Goal: Task Accomplishment & Management: Manage account settings

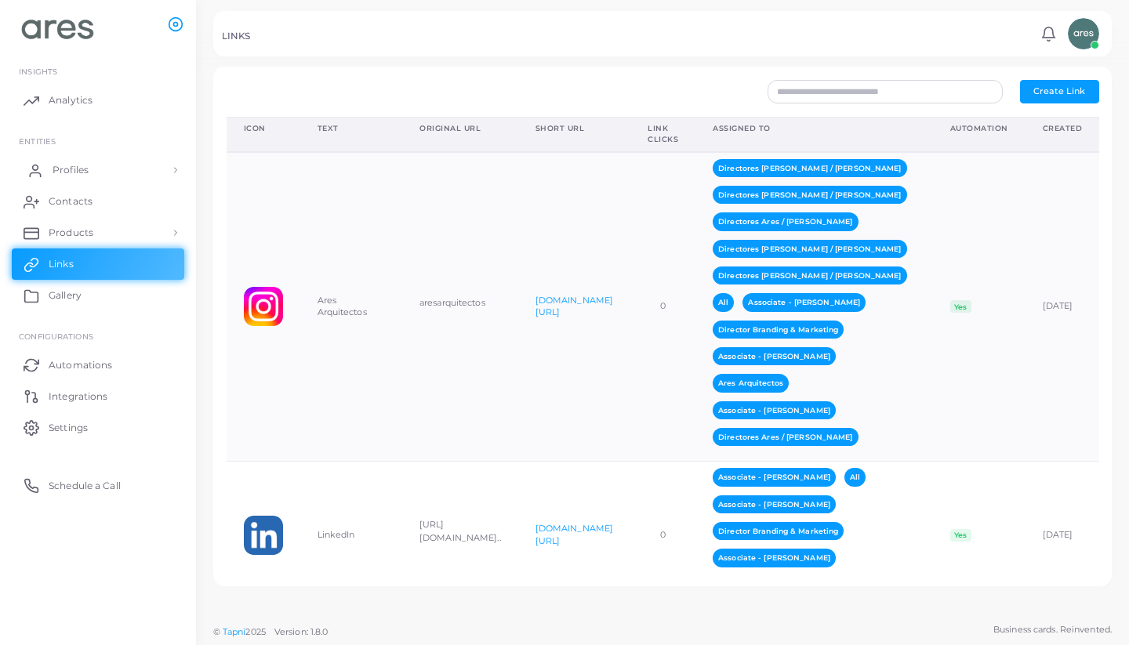
click at [74, 172] on span "Profiles" at bounding box center [71, 170] width 36 height 14
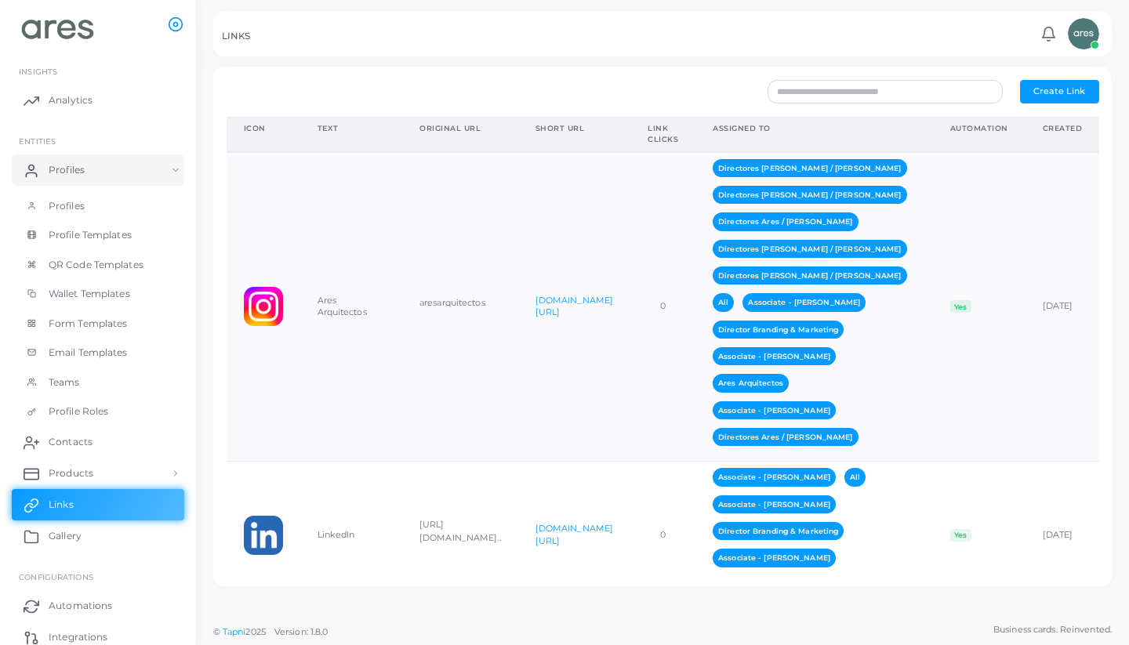
click at [65, 187] on li "Profiles Profiles Profile Templates QR Code Templates Wallet Templates Form Tem…" at bounding box center [98, 291] width 196 height 272
click at [71, 202] on span "Profiles" at bounding box center [71, 206] width 36 height 14
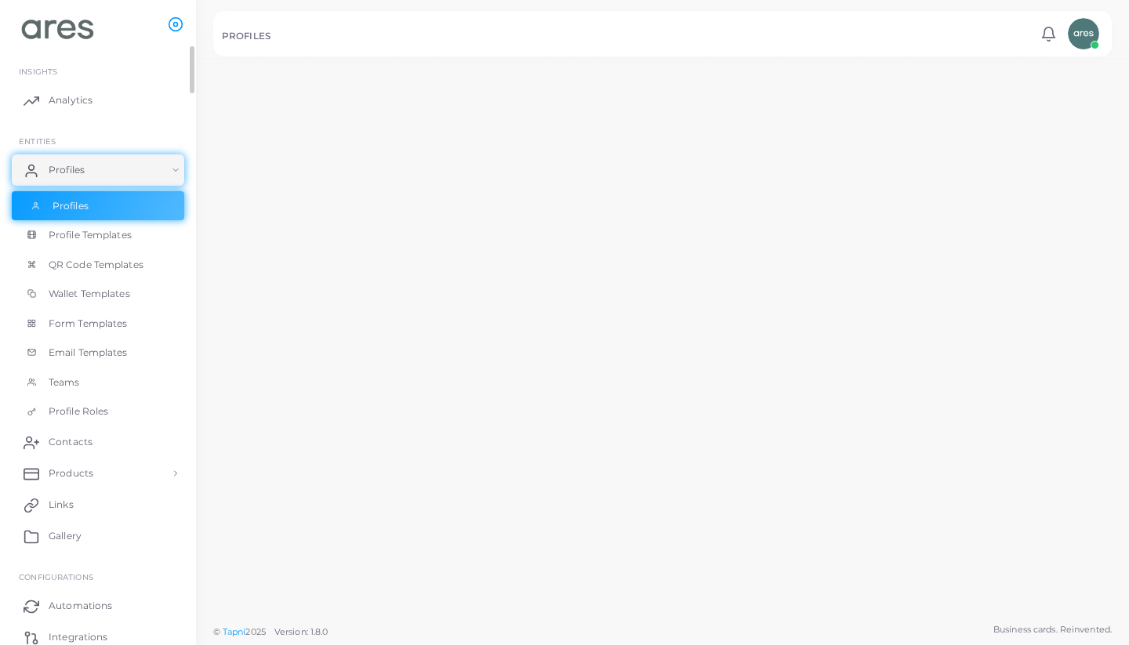
click at [79, 202] on span "Profiles" at bounding box center [71, 206] width 36 height 14
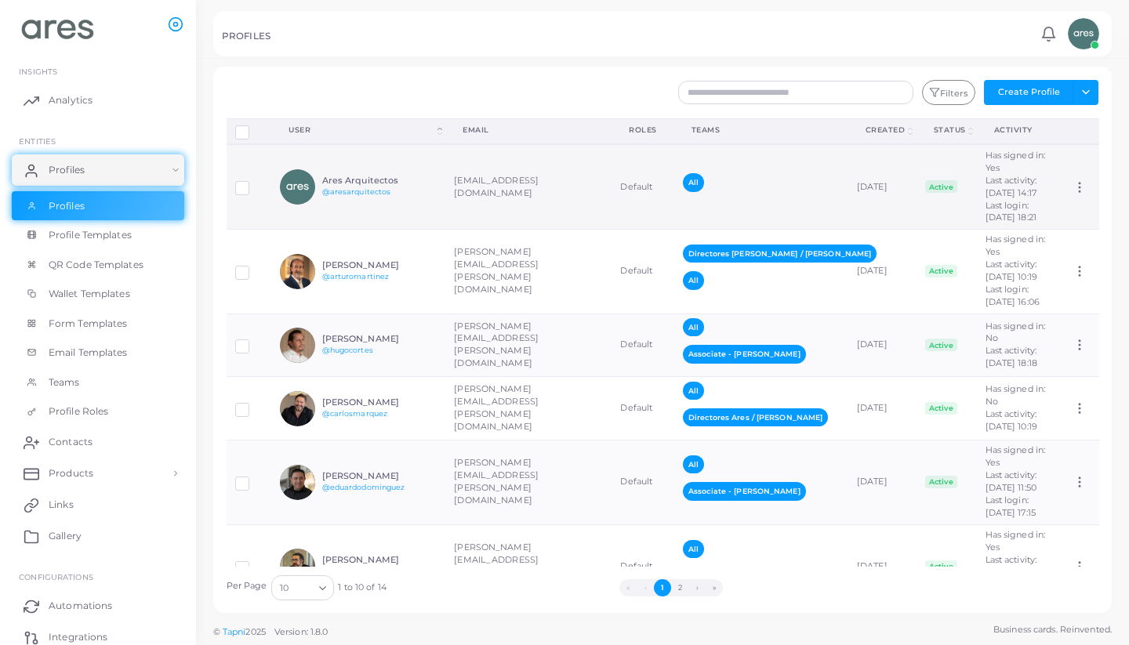
click at [445, 218] on td "Ares Arquitectos @aresarquitectos" at bounding box center [358, 186] width 174 height 85
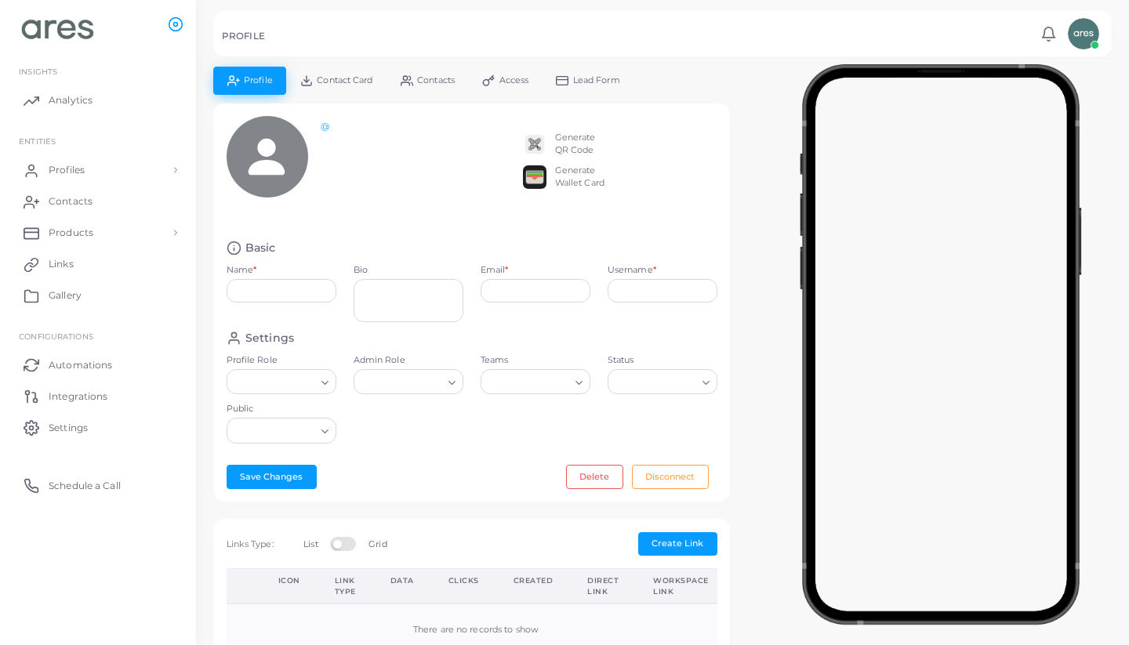
type input "**********"
type textarea "**********"
type input "**********"
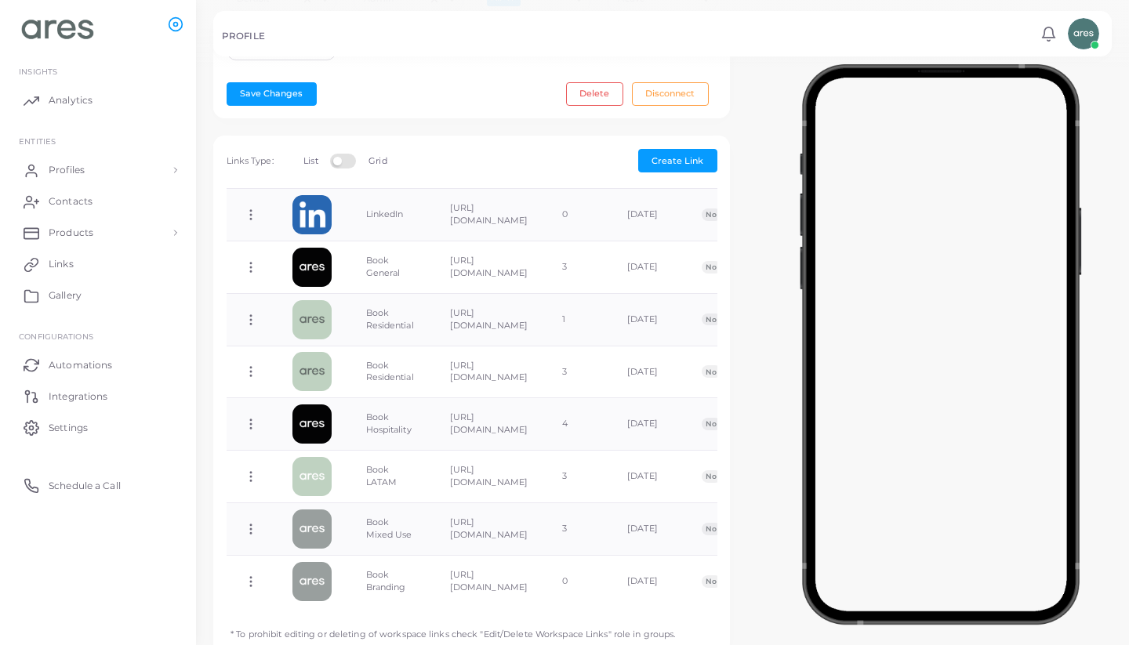
scroll to position [391, 0]
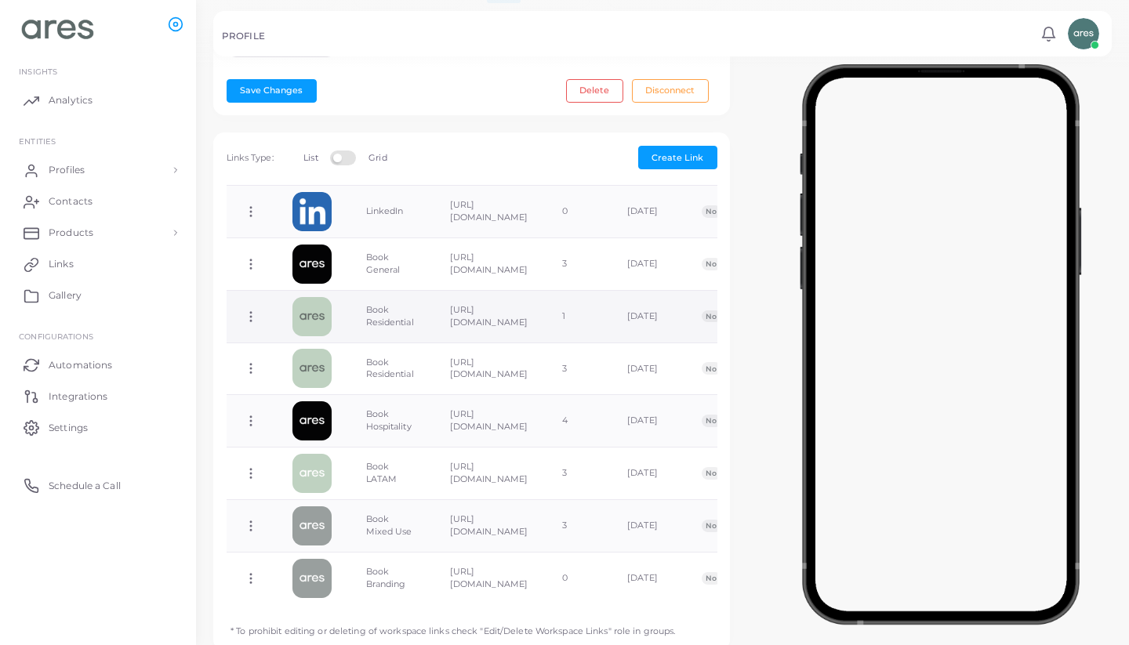
click at [314, 311] on img at bounding box center [312, 316] width 39 height 39
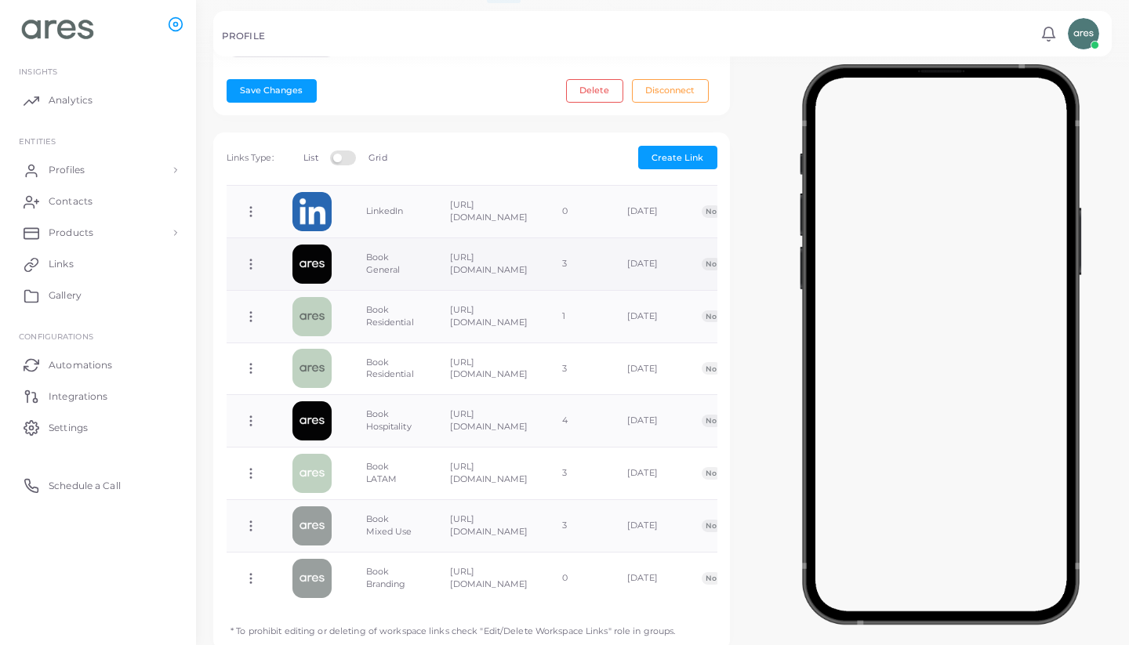
click at [321, 260] on img at bounding box center [312, 264] width 39 height 39
click at [251, 267] on circle at bounding box center [251, 268] width 2 height 2
click at [334, 296] on link "Edit Link" at bounding box center [314, 301] width 125 height 21
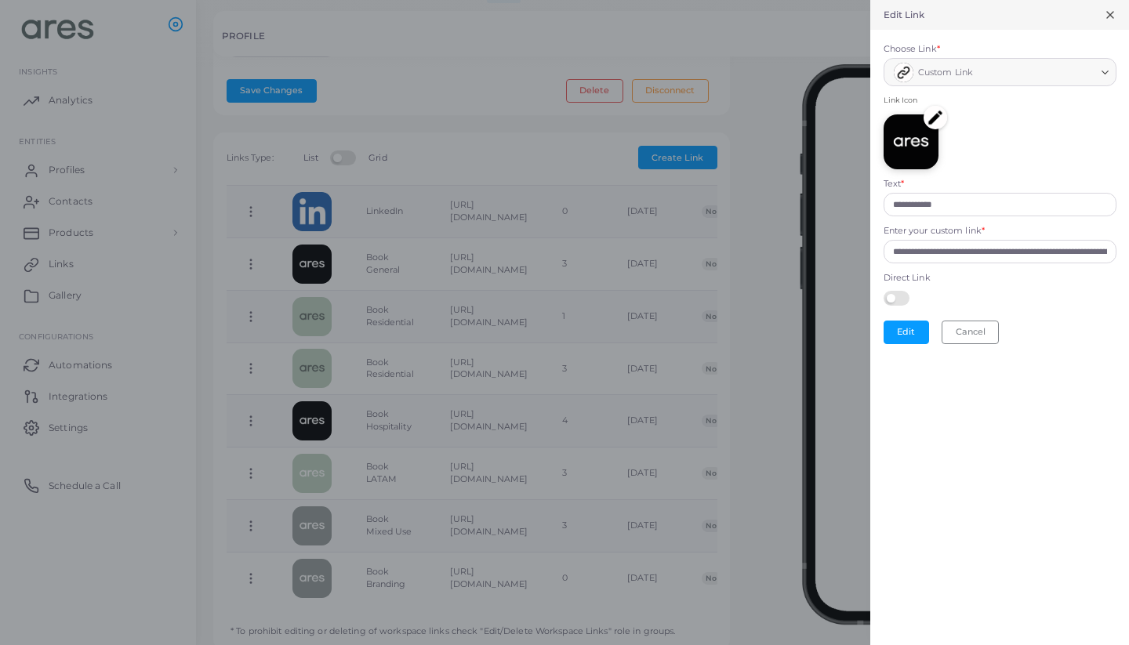
click at [936, 115] on img at bounding box center [936, 118] width 24 height 24
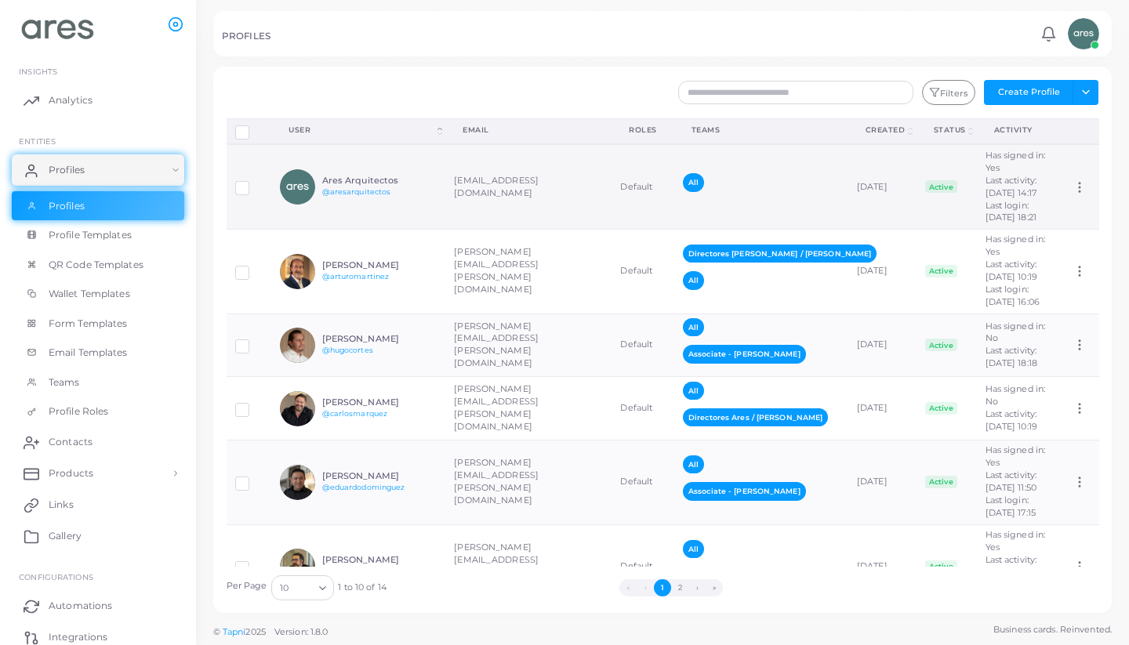
click at [371, 205] on div "Ares Arquitectos @aresarquitectos" at bounding box center [358, 186] width 157 height 35
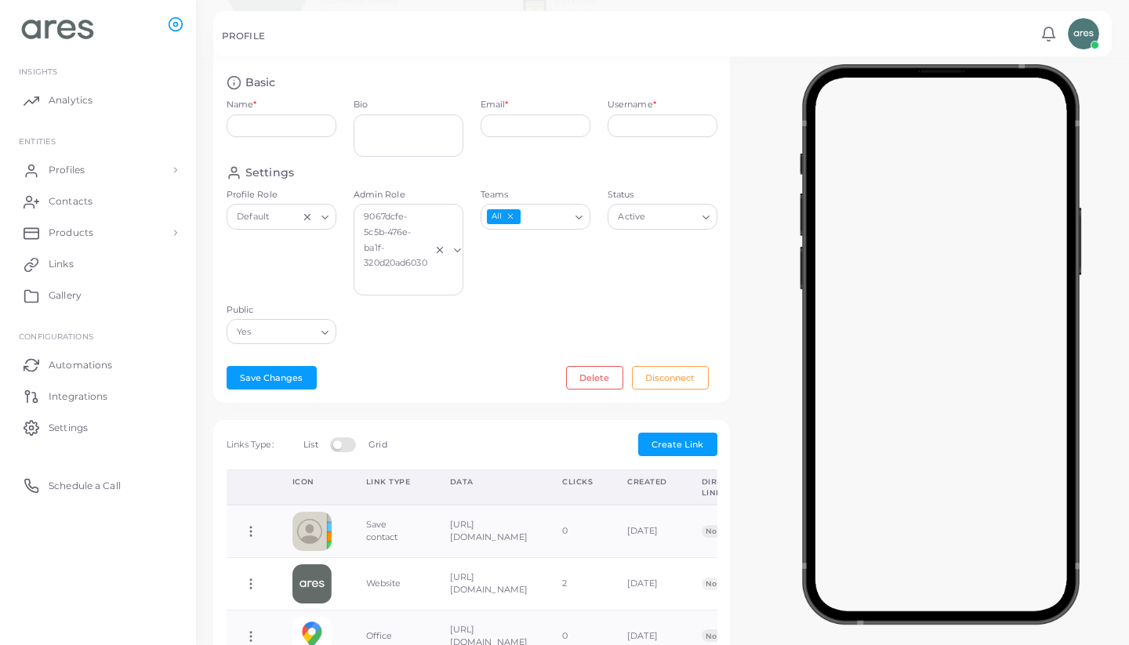
type input "**********"
type textarea "**********"
type input "**********"
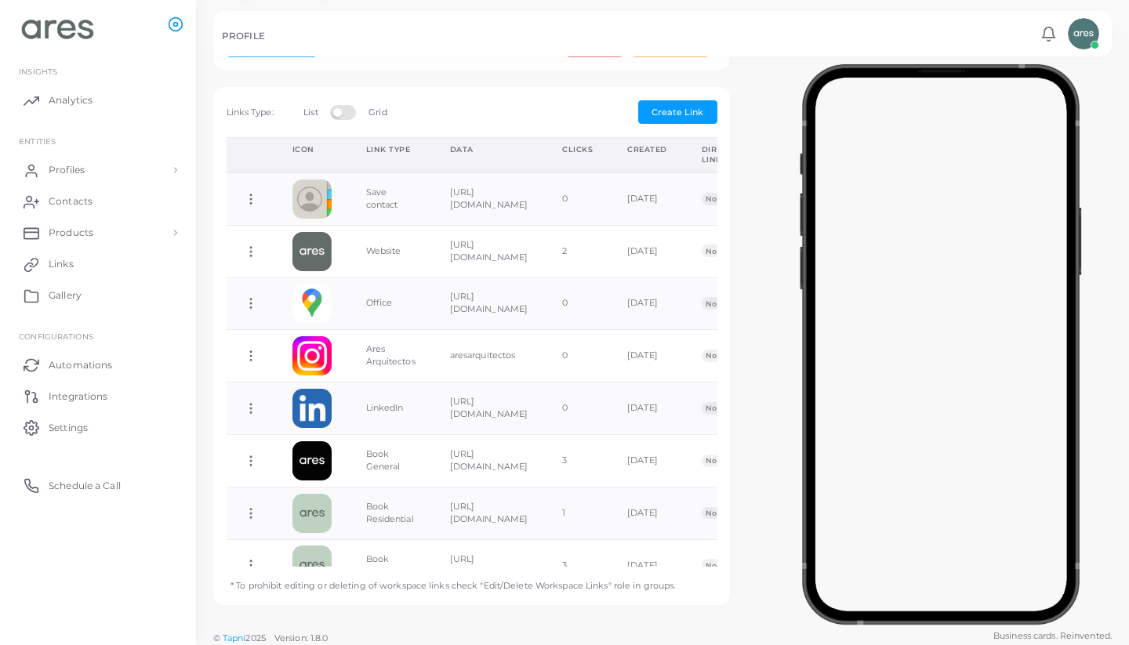
scroll to position [435, 0]
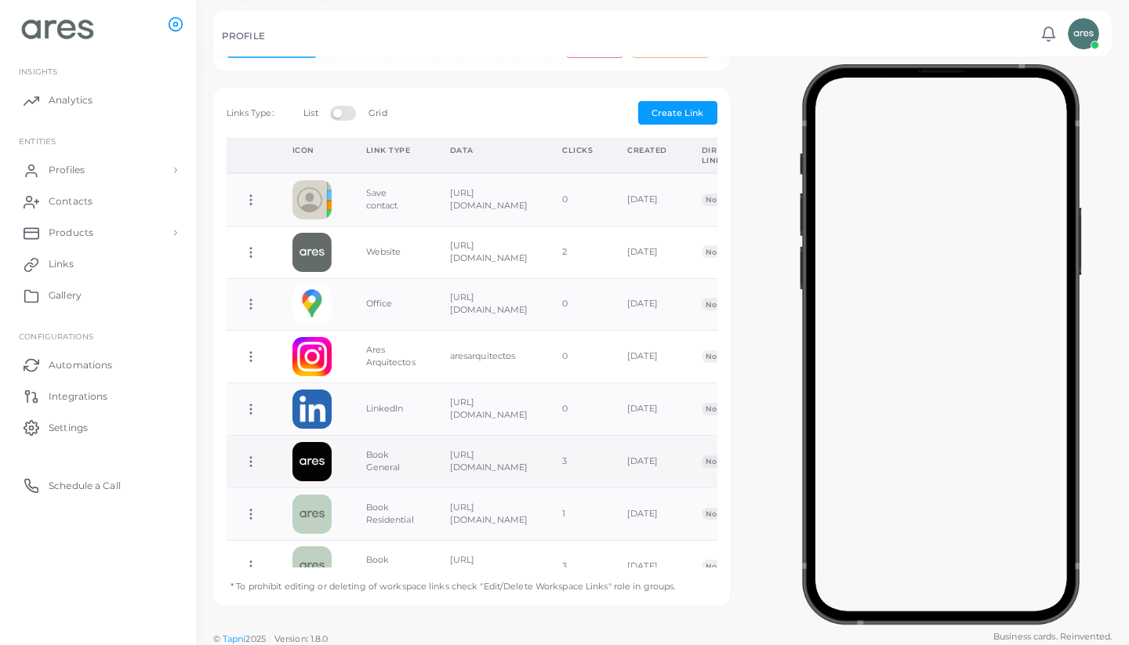
click at [251, 461] on circle at bounding box center [251, 462] width 2 height 2
click at [348, 493] on link "Edit Link" at bounding box center [314, 494] width 125 height 21
type input "**********"
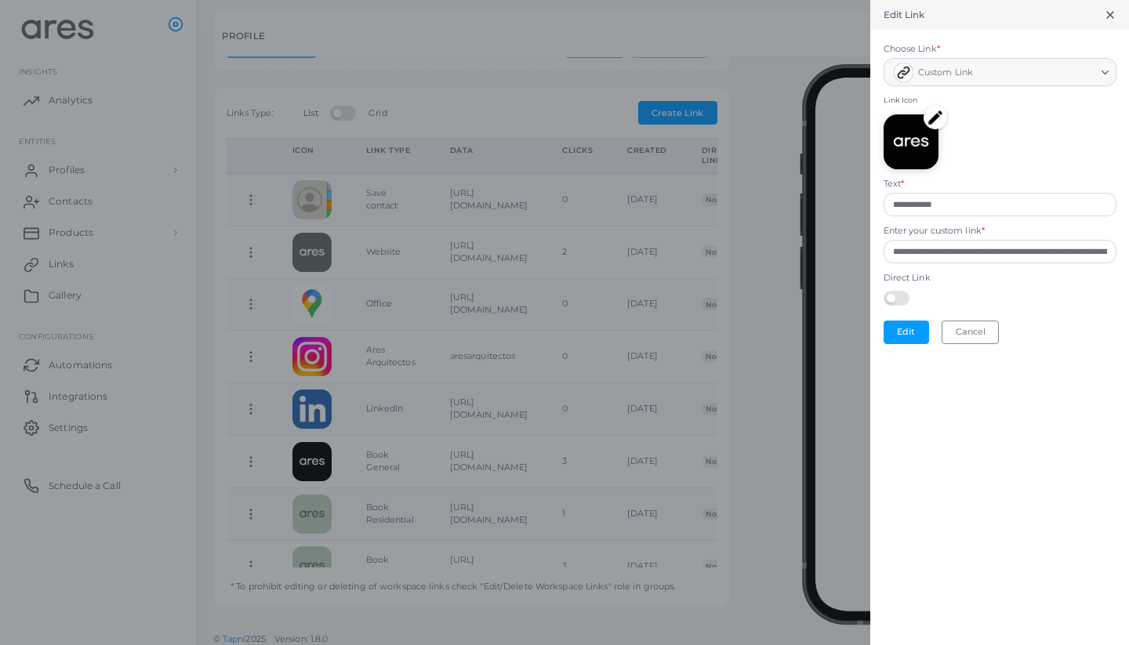
click at [938, 112] on img at bounding box center [936, 118] width 24 height 24
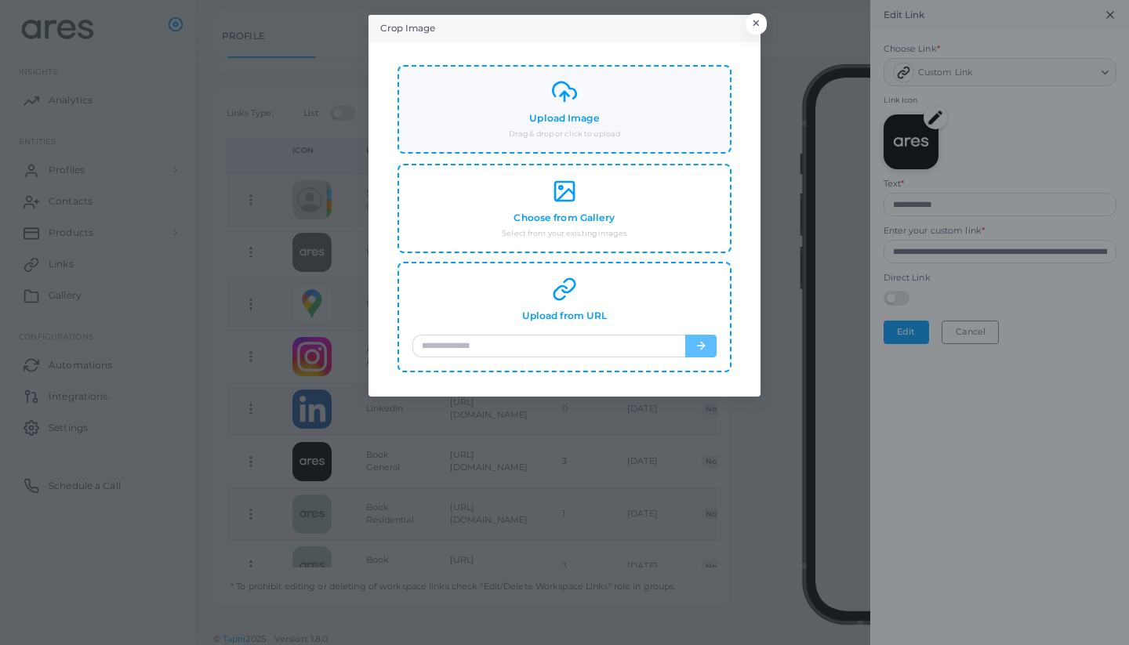
click at [559, 110] on div "Upload Image Drag & drop or click to upload" at bounding box center [565, 109] width 304 height 60
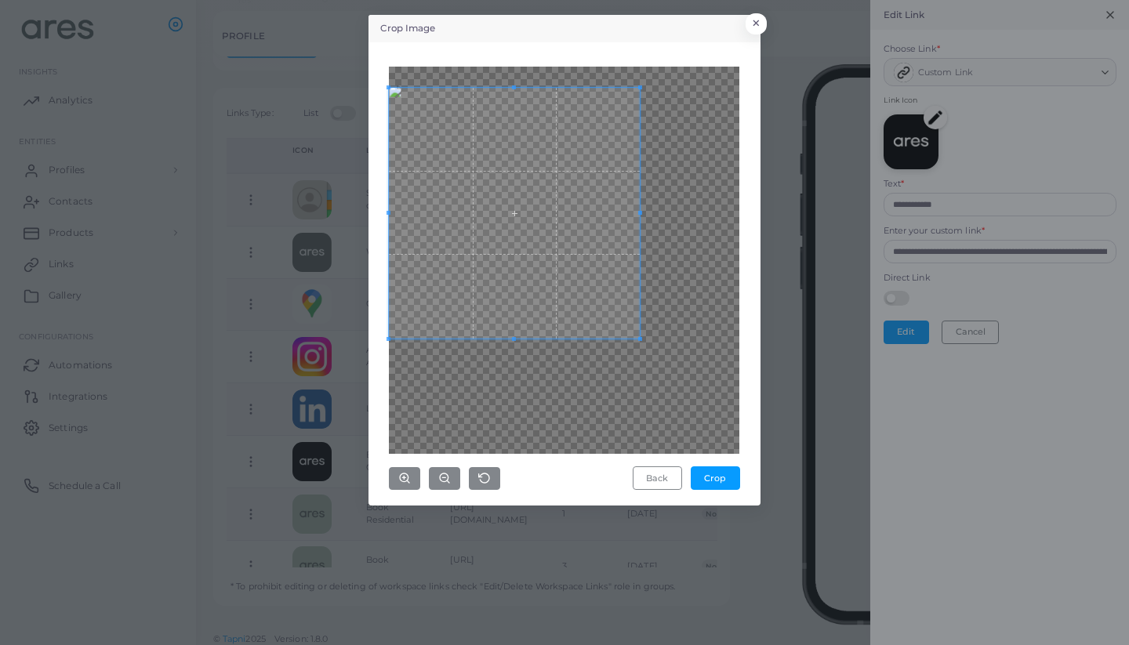
click at [554, 231] on span at bounding box center [514, 213] width 251 height 251
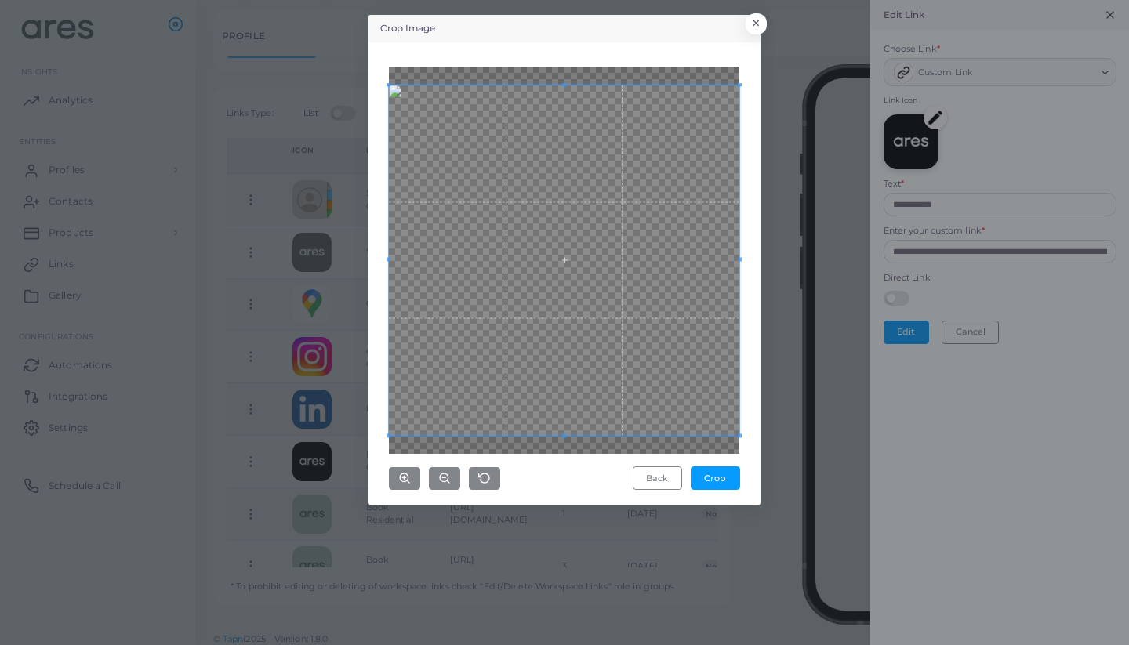
click at [789, 488] on div "Crop Image × Back Crop" at bounding box center [564, 322] width 1129 height 645
click at [714, 477] on button "Crop" at bounding box center [715, 479] width 49 height 24
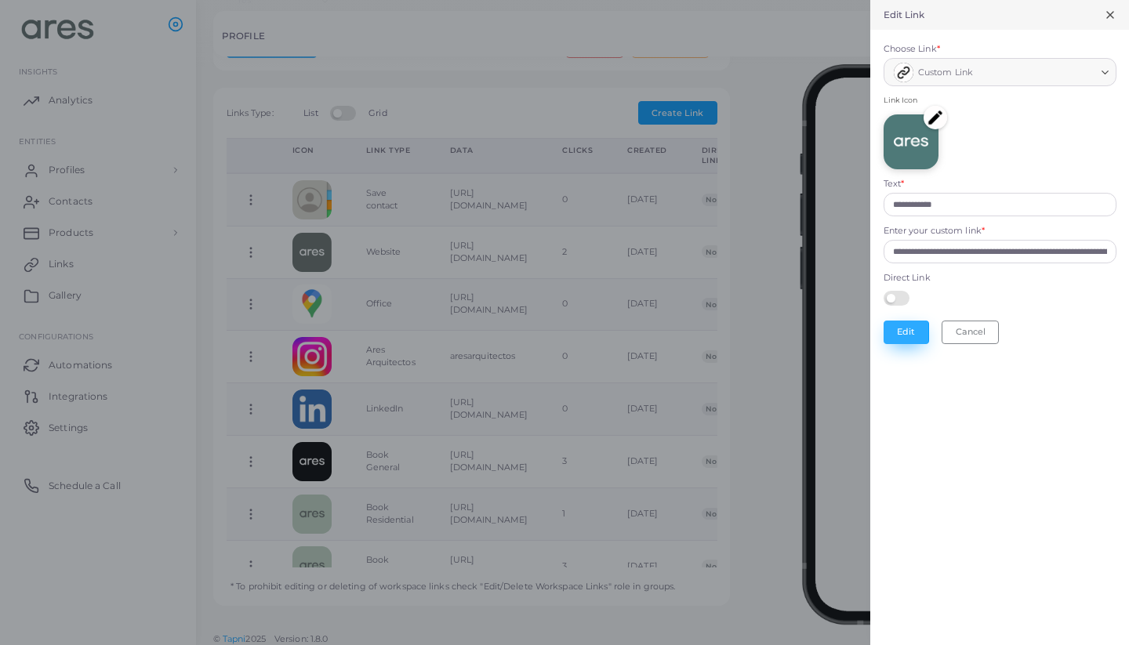
click at [921, 330] on button "Edit" at bounding box center [906, 333] width 45 height 24
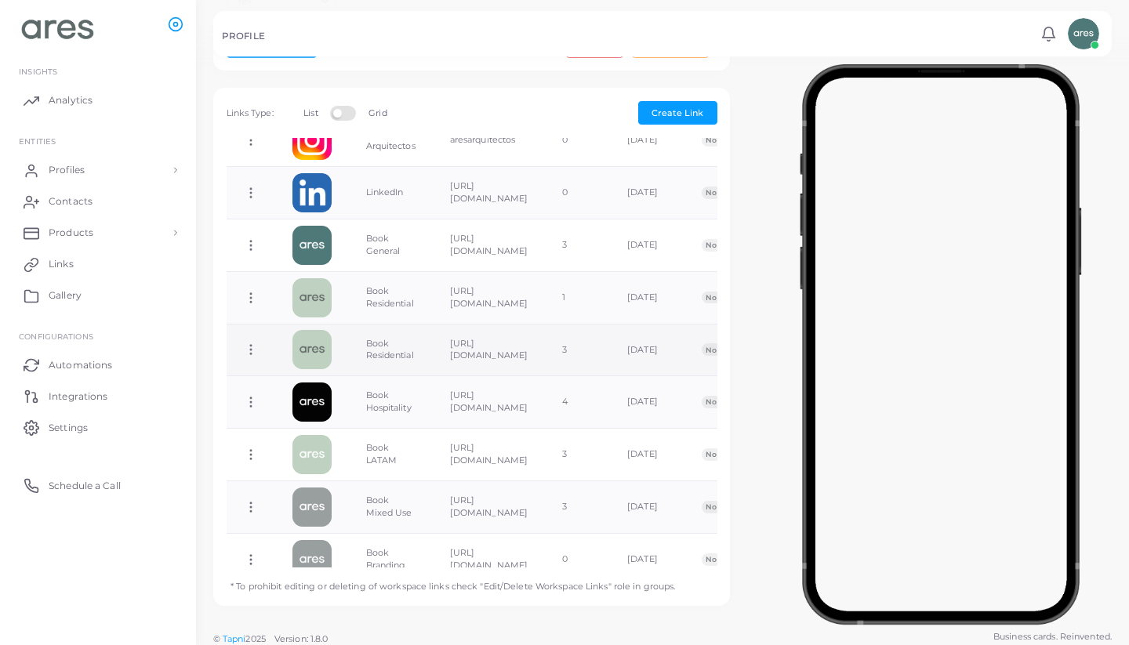
scroll to position [219, 0]
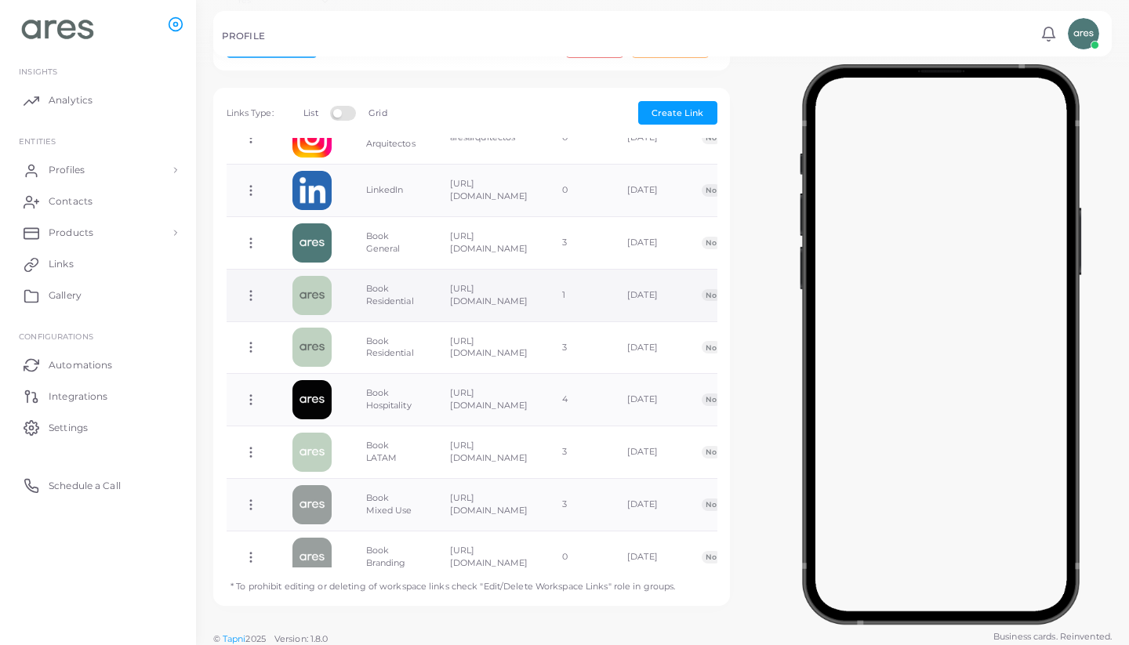
click at [249, 289] on icon at bounding box center [251, 296] width 14 height 14
click at [326, 347] on span "Delete Link" at bounding box center [307, 350] width 50 height 13
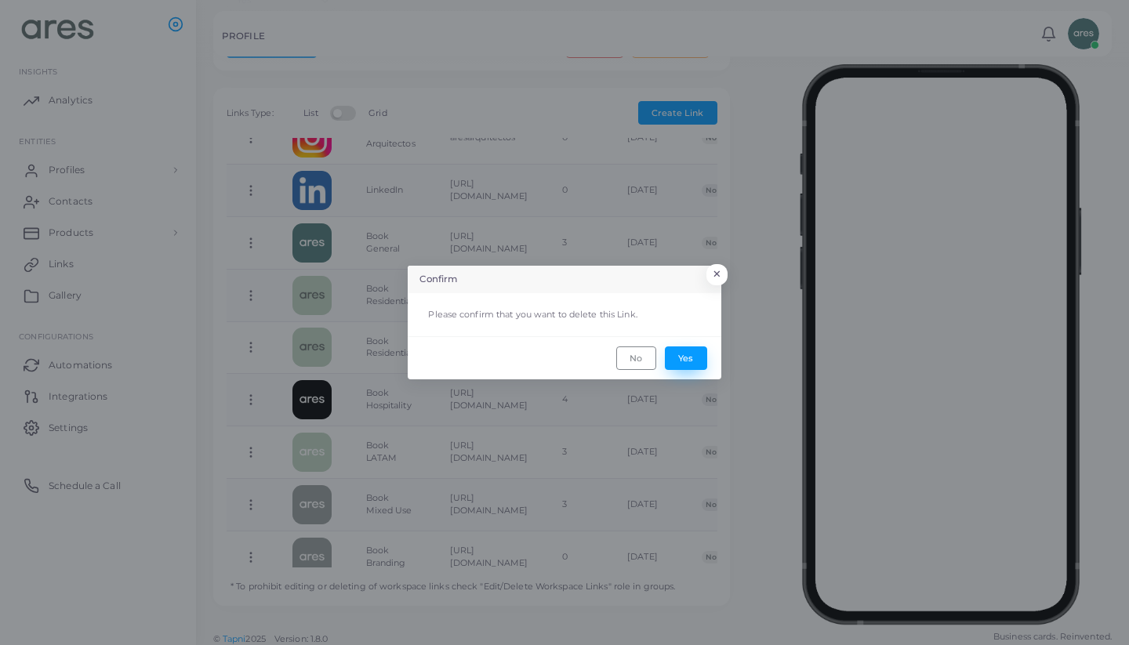
click at [696, 360] on button "Yes" at bounding box center [686, 359] width 42 height 24
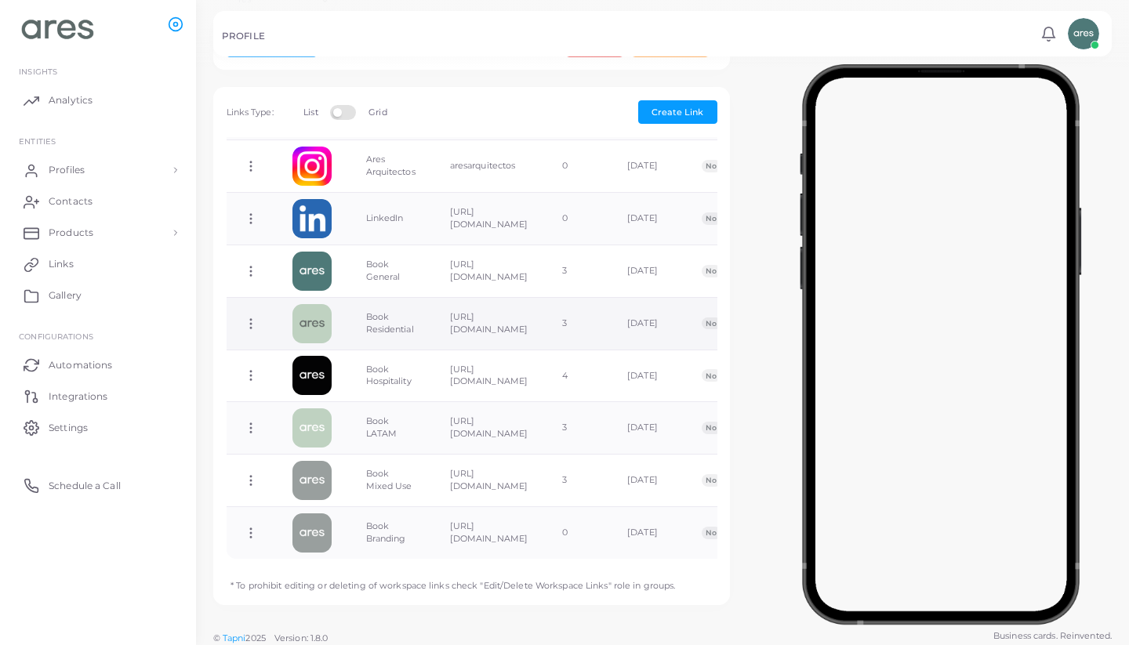
scroll to position [435, 0]
click at [252, 318] on icon at bounding box center [251, 325] width 14 height 14
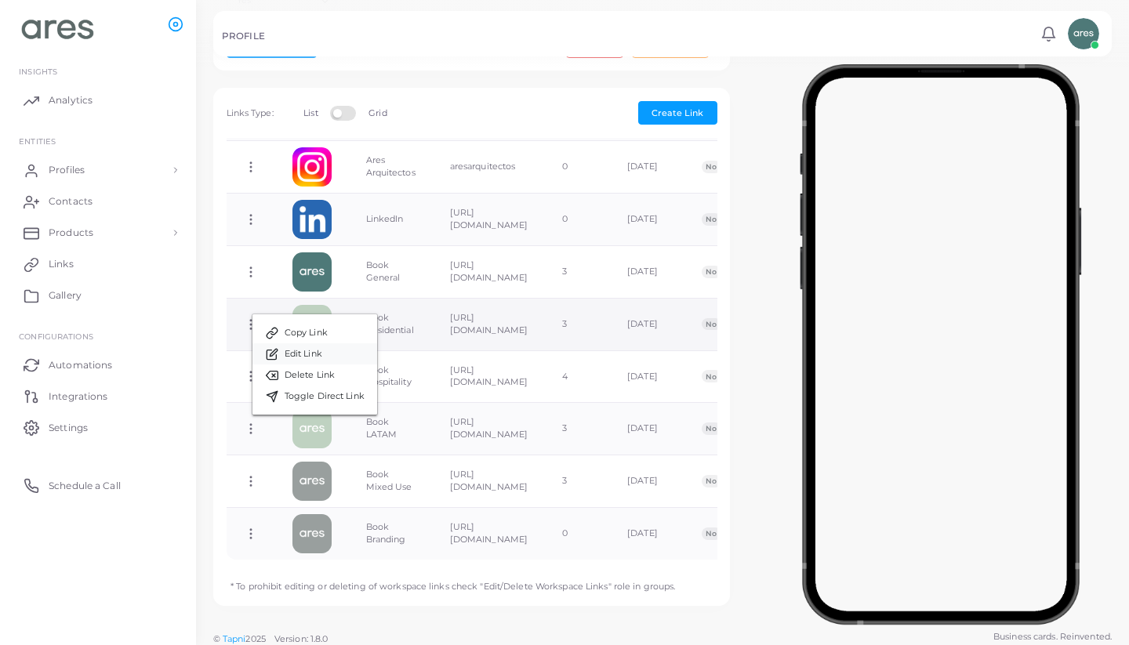
click at [332, 354] on link "Edit Link" at bounding box center [315, 354] width 125 height 21
type input "**********"
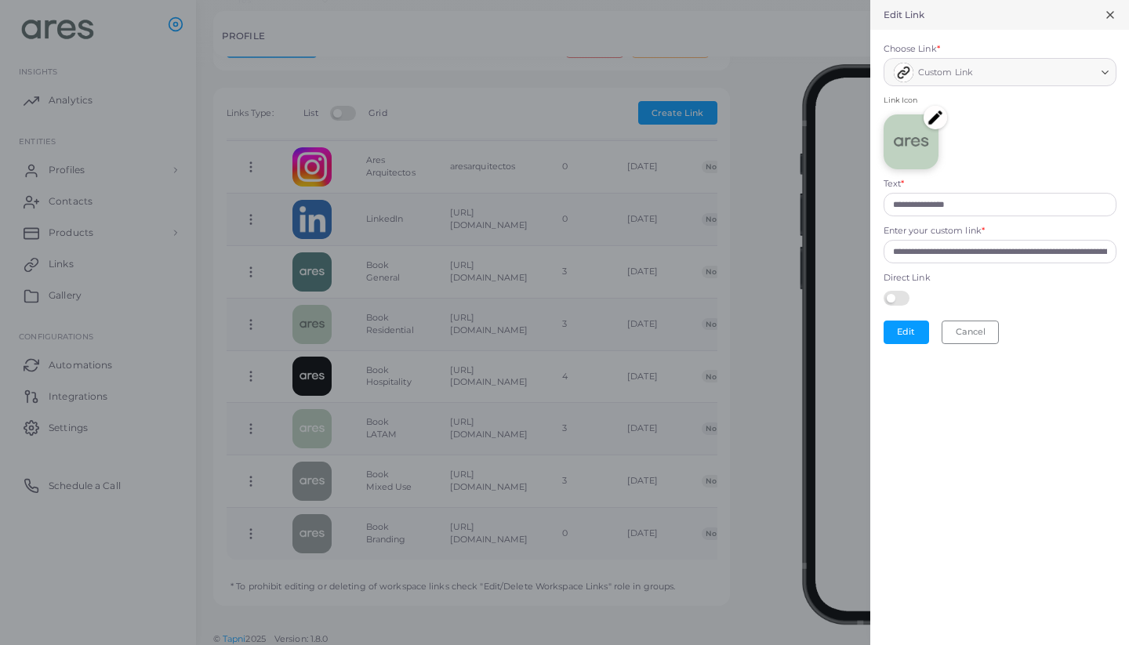
click at [933, 119] on img at bounding box center [936, 118] width 24 height 24
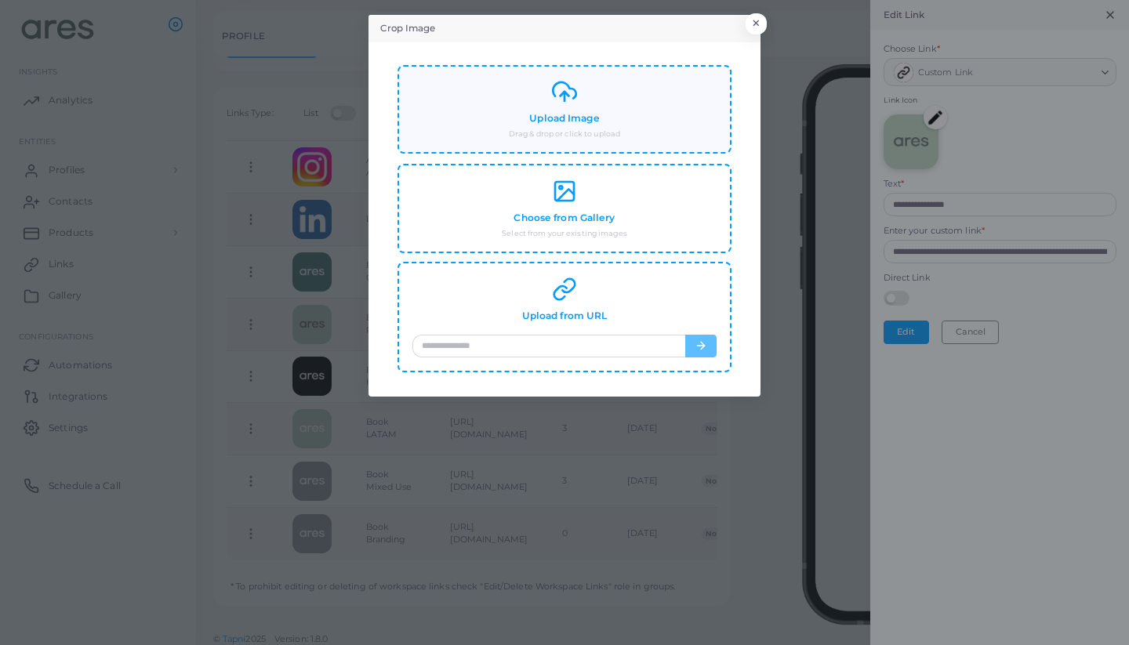
click at [619, 120] on div "Upload Image Drag & drop or click to upload" at bounding box center [565, 109] width 304 height 60
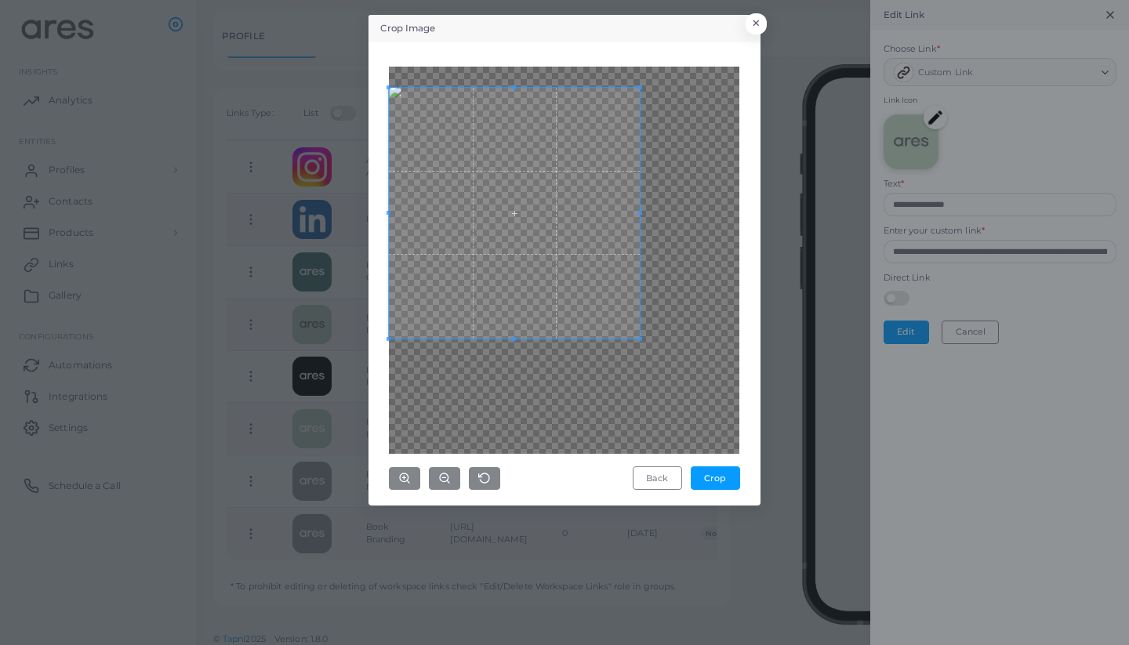
click at [525, 245] on span at bounding box center [514, 213] width 251 height 251
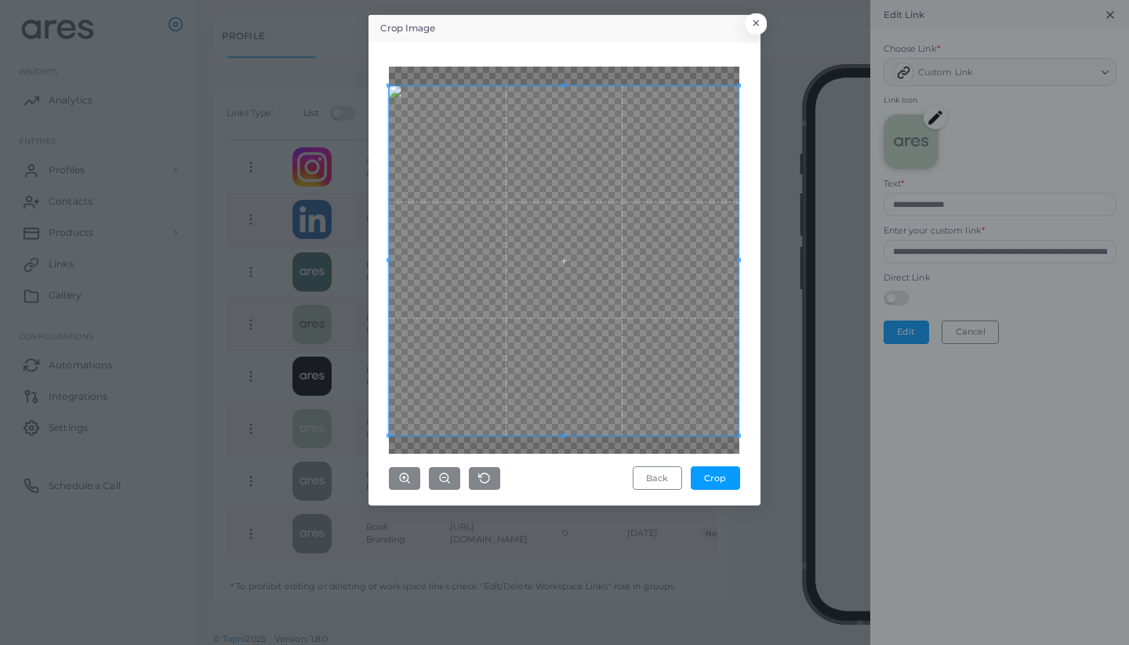
click at [768, 433] on div "Crop Image × Back Crop" at bounding box center [564, 322] width 1129 height 645
click at [724, 471] on button "Crop" at bounding box center [715, 479] width 49 height 24
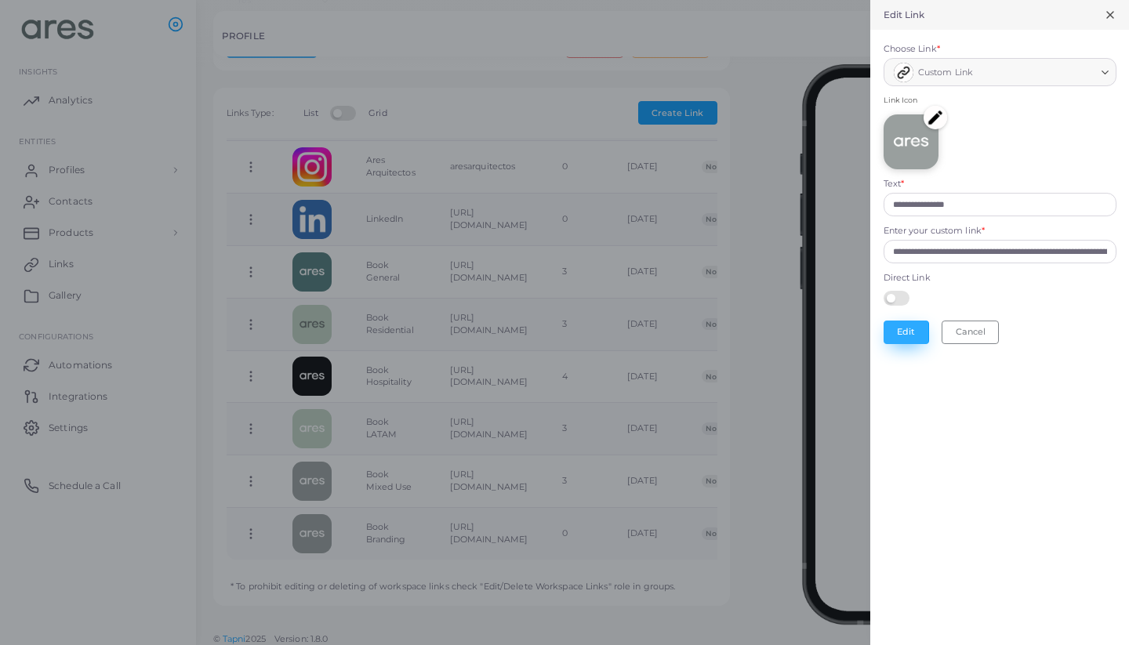
click at [922, 329] on button "Edit" at bounding box center [906, 333] width 45 height 24
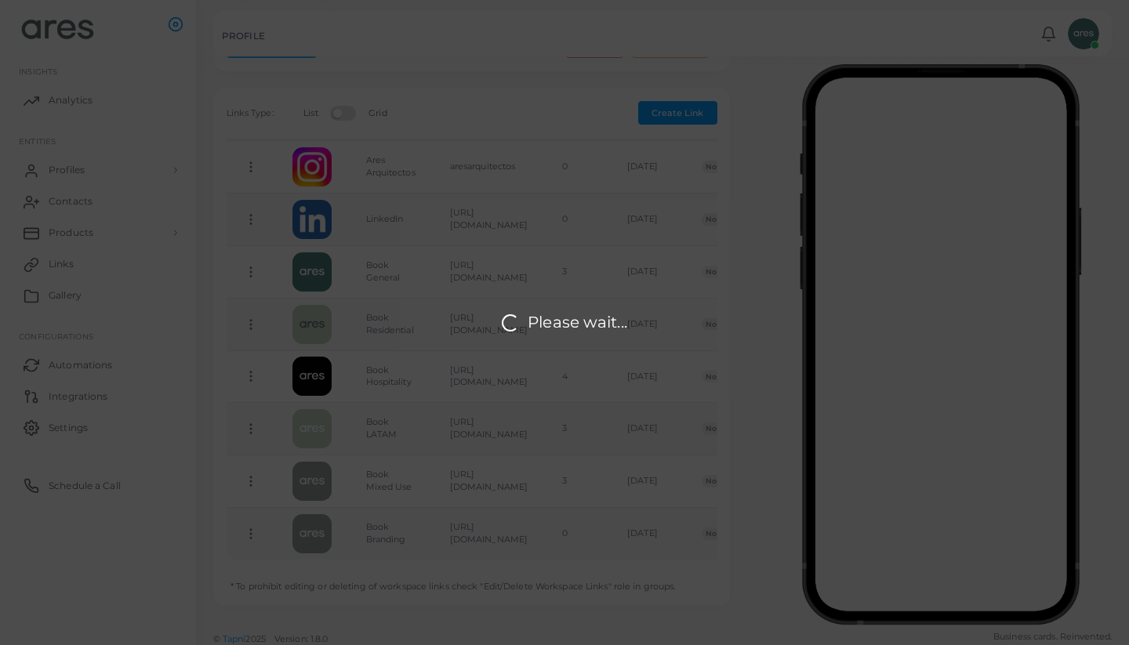
click at [655, 331] on div "Please wait..." at bounding box center [564, 322] width 1129 height 645
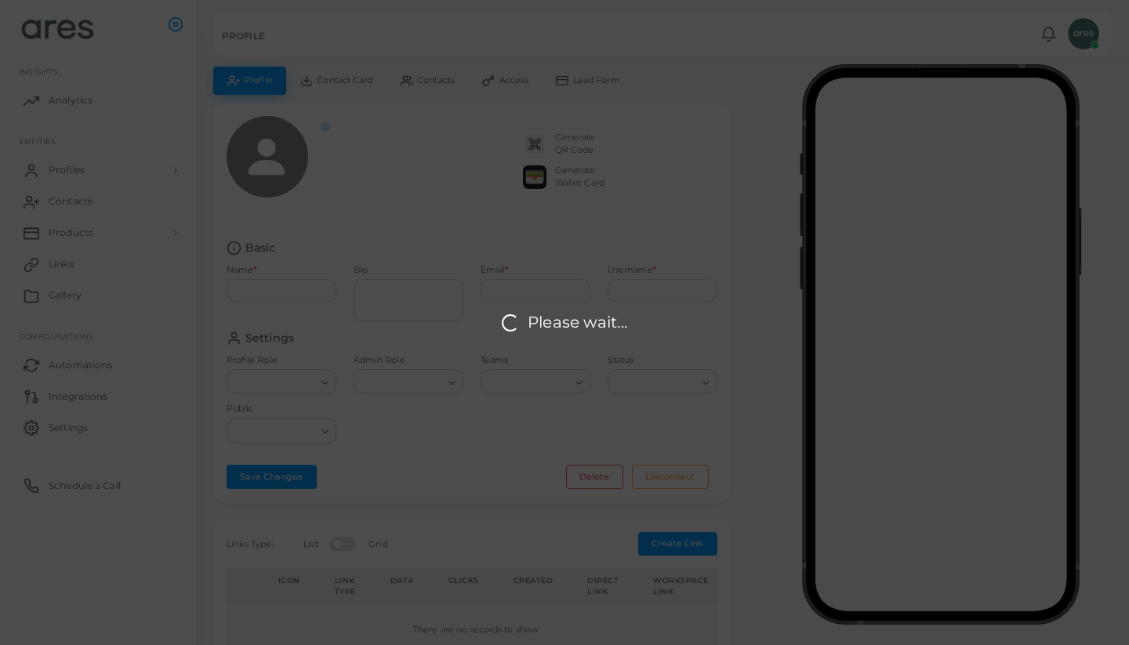
type input "**********"
type textarea "**********"
type input "**********"
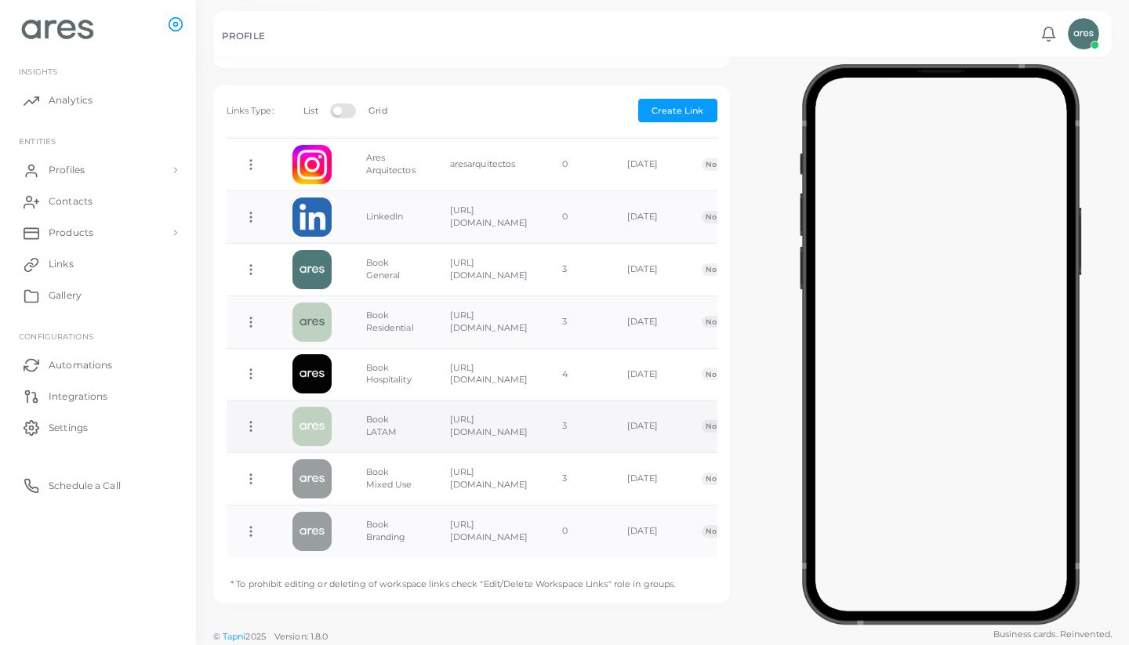
scroll to position [435, 0]
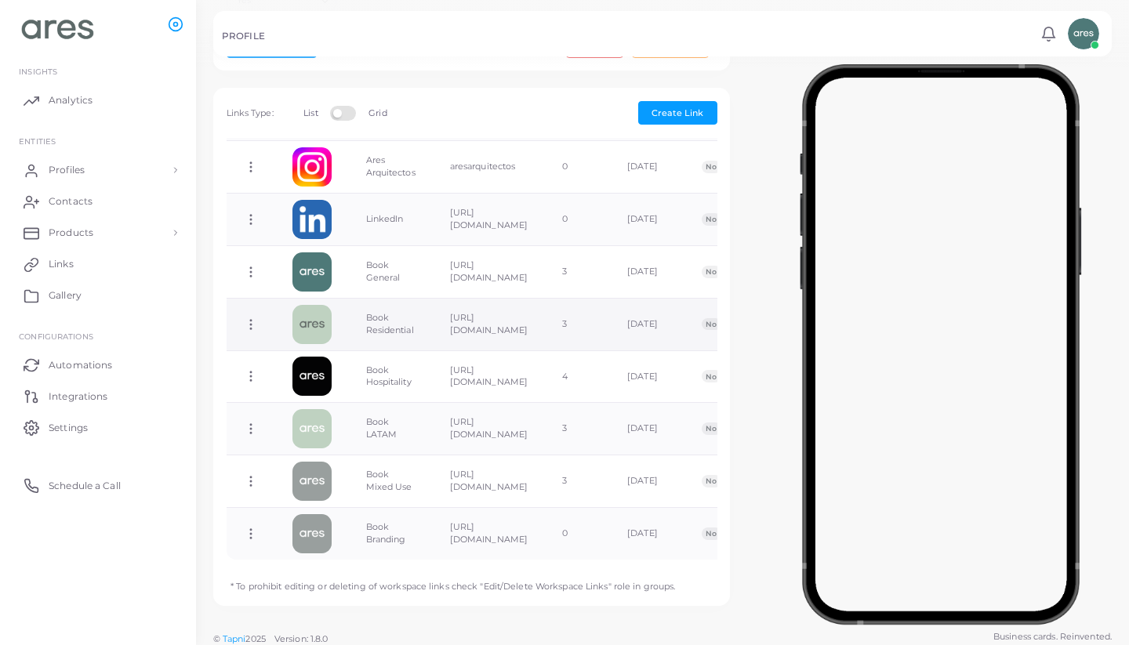
click at [251, 318] on icon at bounding box center [251, 325] width 14 height 14
click at [309, 351] on link "Edit Link" at bounding box center [314, 358] width 125 height 21
type input "**********"
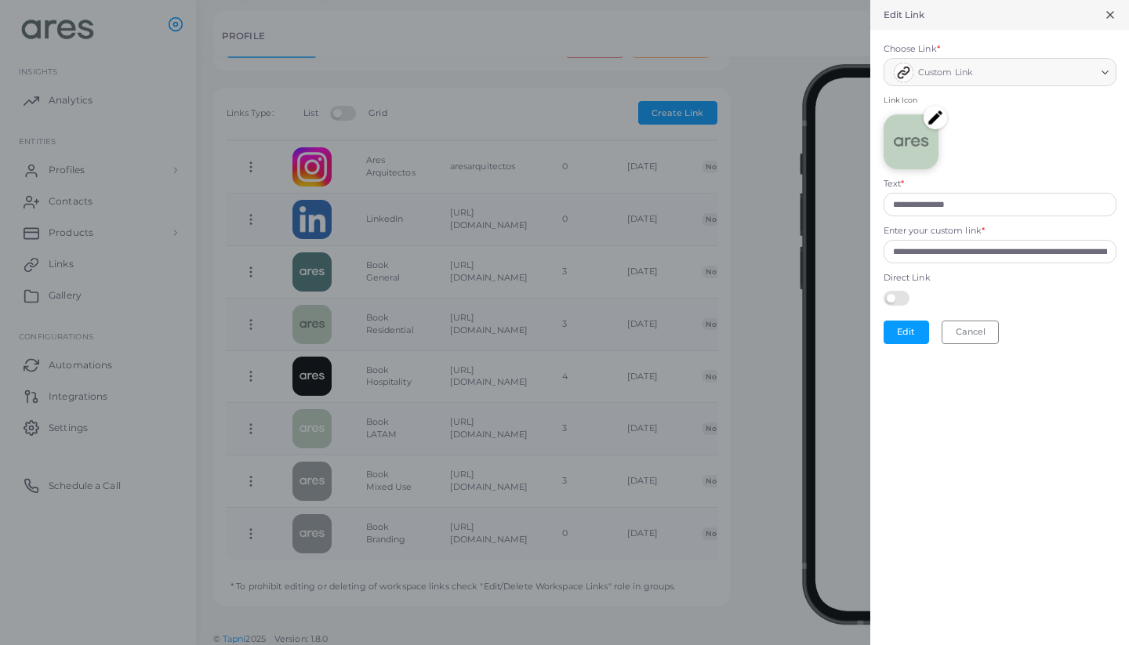
click at [933, 115] on img at bounding box center [936, 118] width 24 height 24
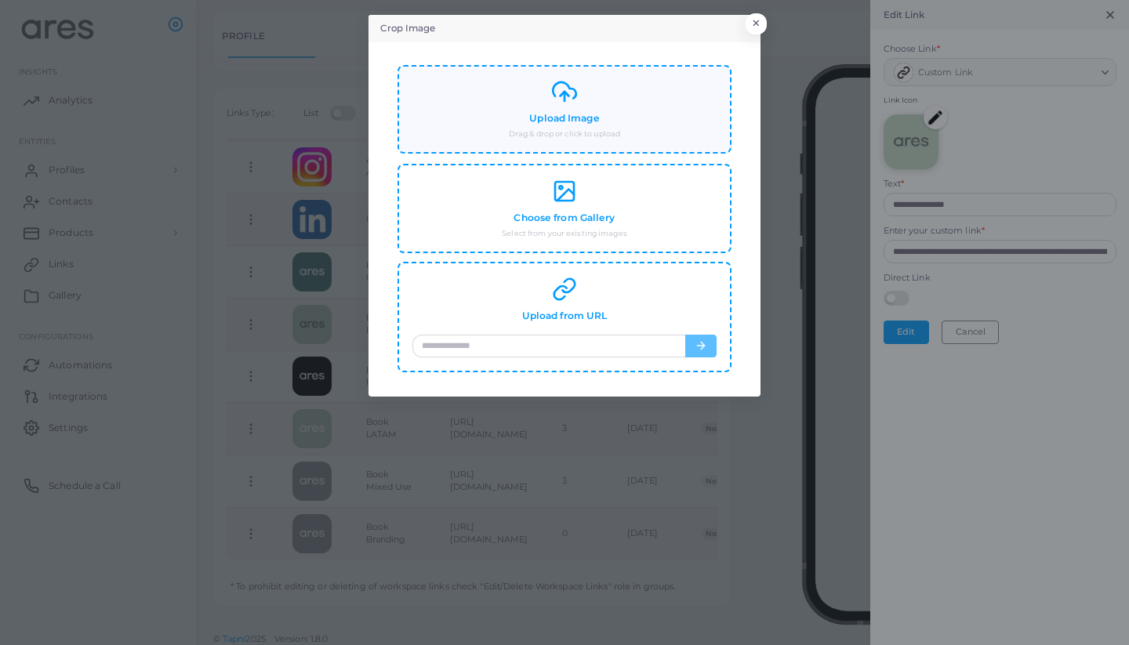
click at [573, 100] on icon at bounding box center [564, 91] width 25 height 25
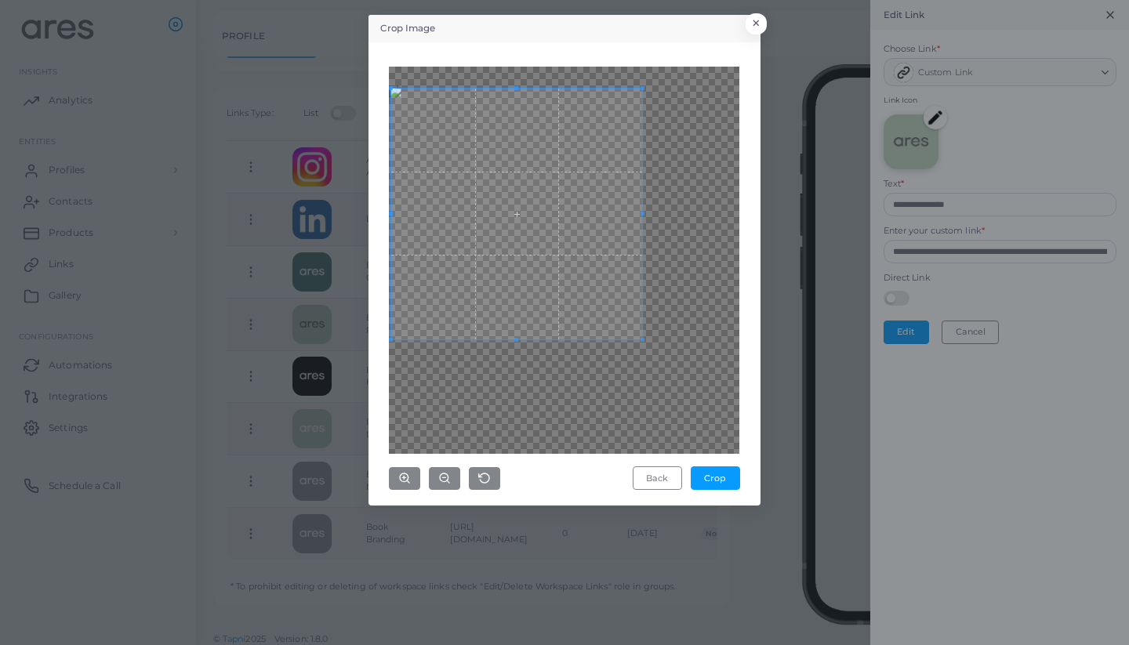
click at [496, 181] on span at bounding box center [516, 214] width 251 height 251
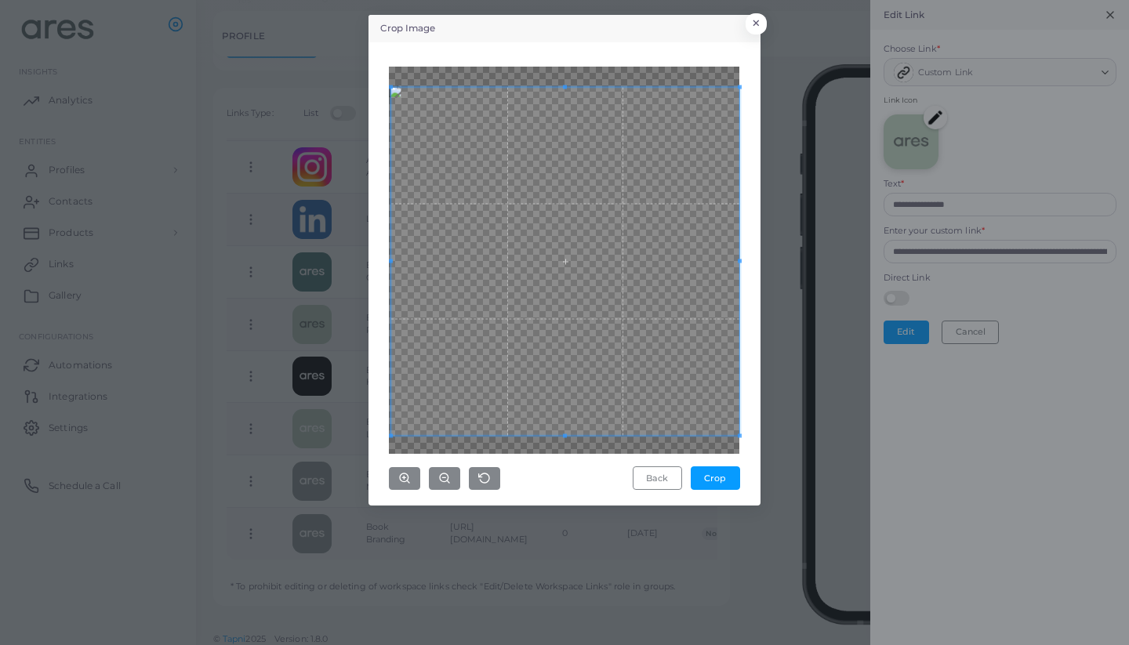
click at [758, 408] on div "Crop Image × Back Crop" at bounding box center [565, 260] width 392 height 491
click at [641, 333] on span at bounding box center [563, 261] width 348 height 348
click at [747, 438] on div "Back Crop" at bounding box center [564, 274] width 375 height 446
click at [722, 477] on button "Crop" at bounding box center [715, 479] width 49 height 24
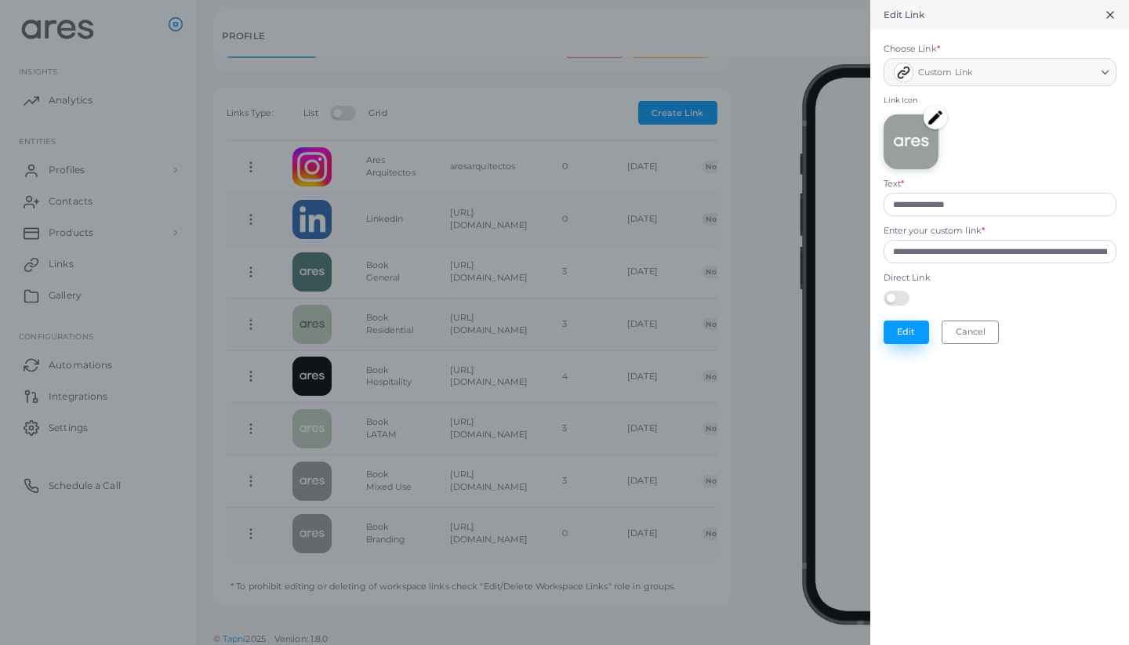
click at [912, 329] on button "Edit" at bounding box center [906, 333] width 45 height 24
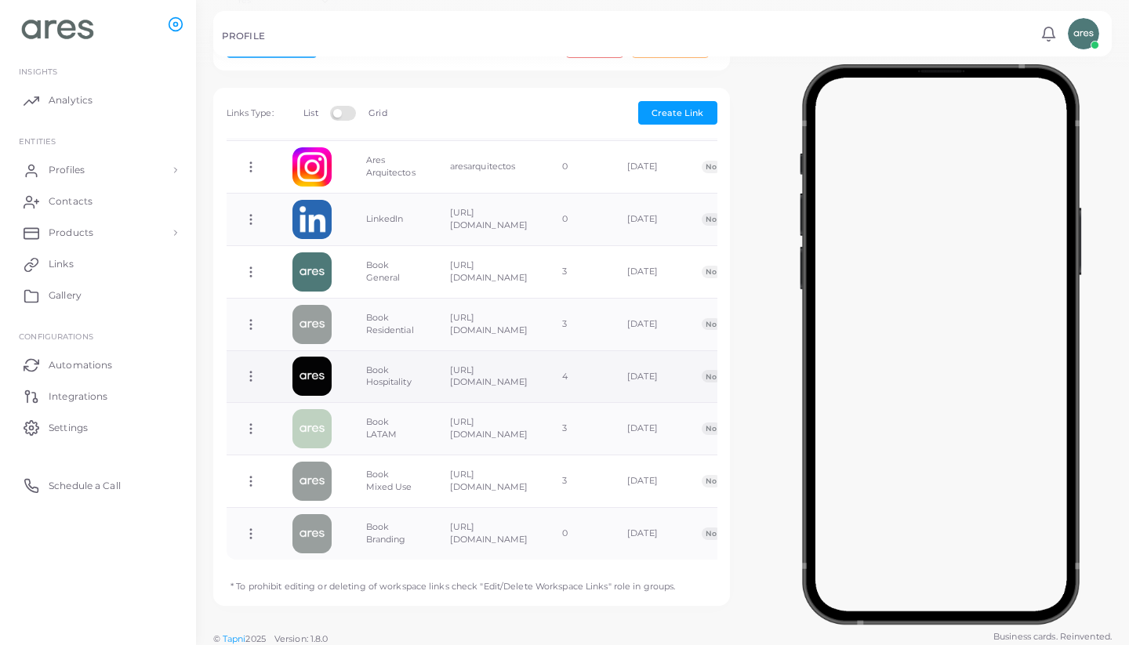
click at [251, 376] on circle at bounding box center [251, 377] width 2 height 2
click at [311, 402] on link "Edit Link" at bounding box center [314, 409] width 125 height 21
type input "**********"
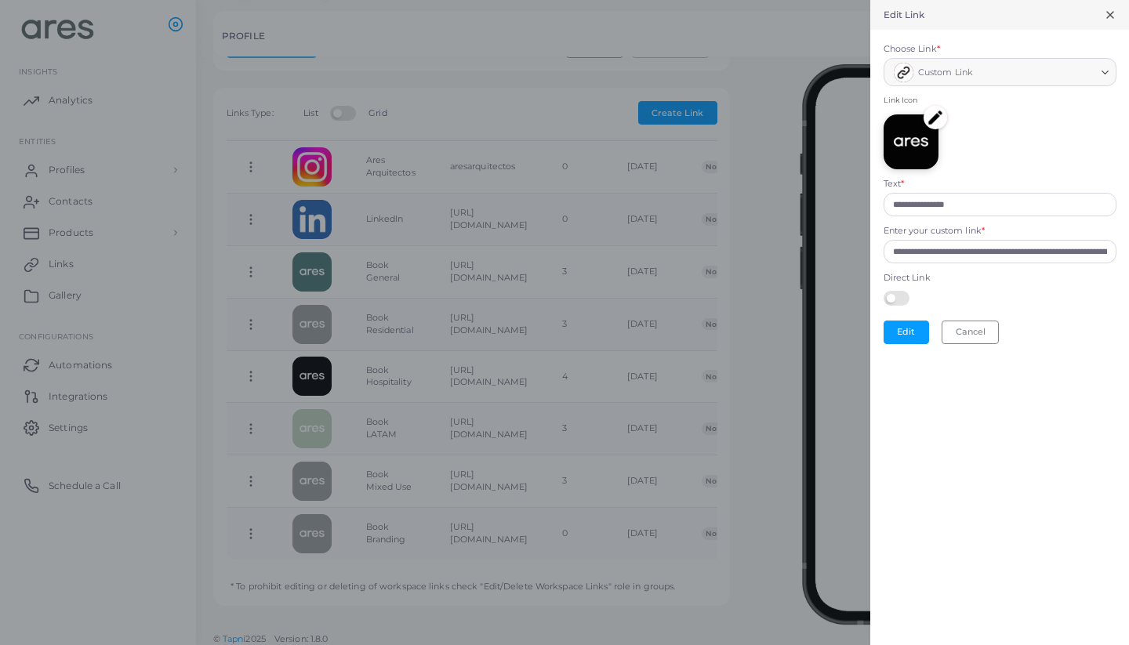
click at [938, 120] on img at bounding box center [936, 118] width 24 height 24
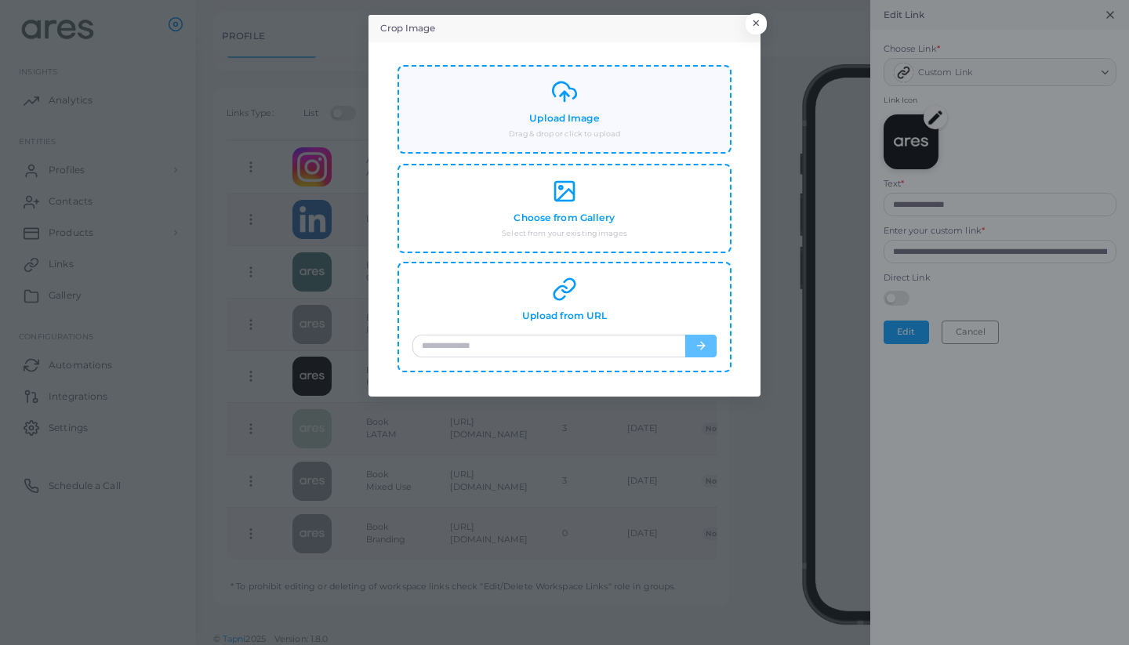
click at [565, 133] on small "Drag & drop or click to upload" at bounding box center [564, 134] width 111 height 11
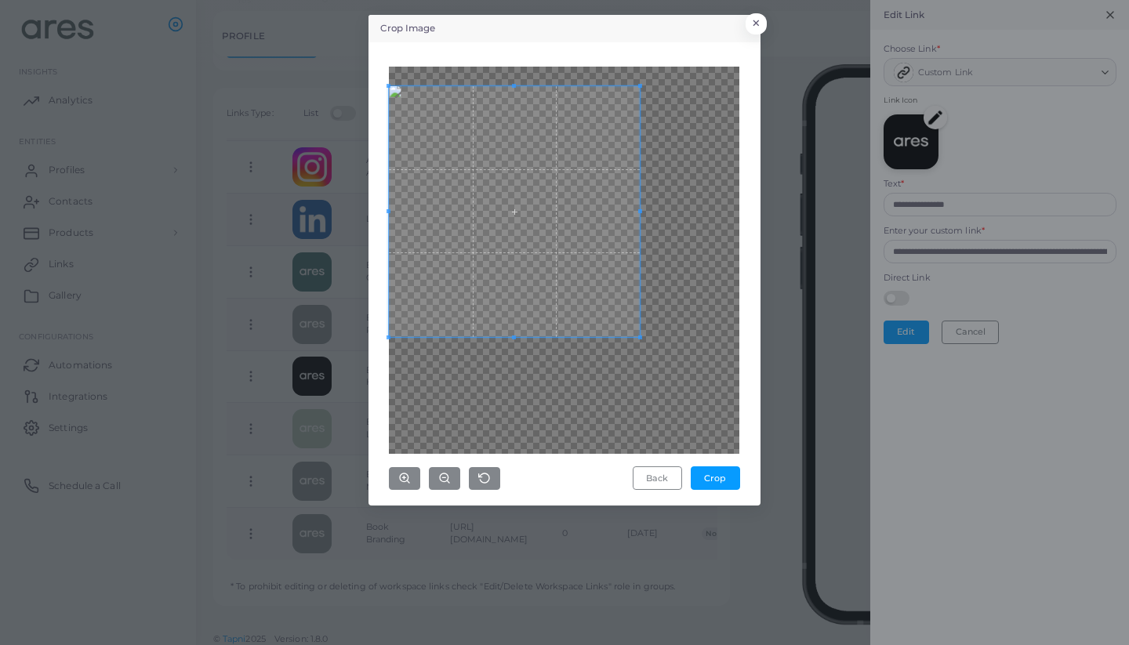
click at [428, 129] on span at bounding box center [514, 211] width 251 height 251
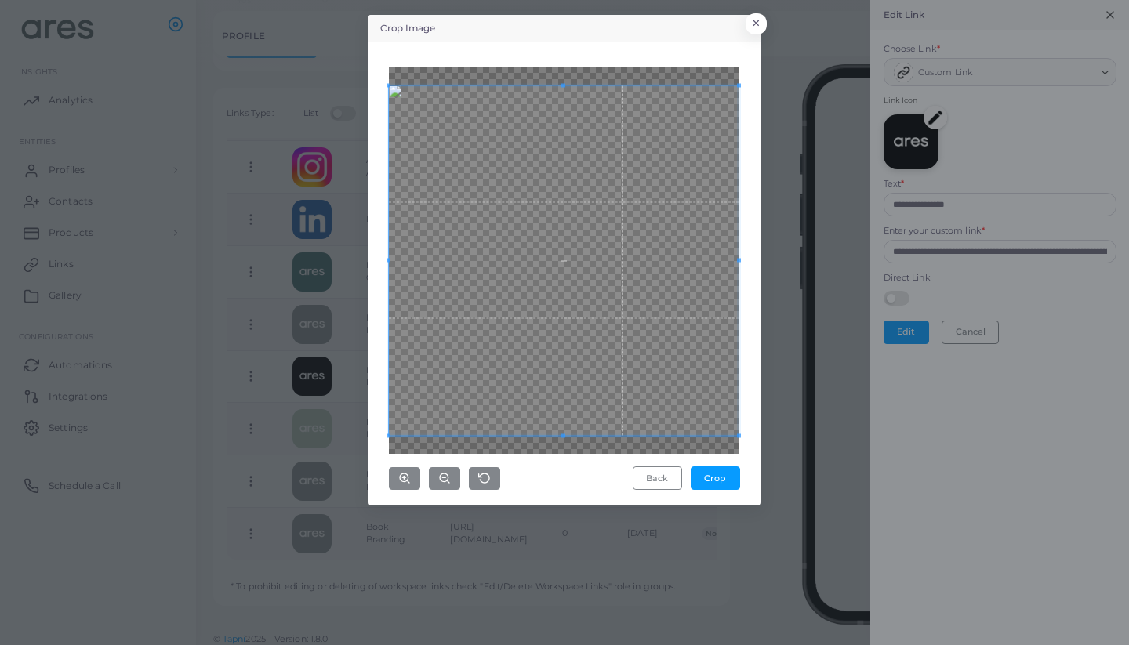
click at [769, 442] on div "Crop Image × Back Crop" at bounding box center [564, 322] width 1129 height 645
click at [714, 478] on button "Crop" at bounding box center [715, 479] width 49 height 24
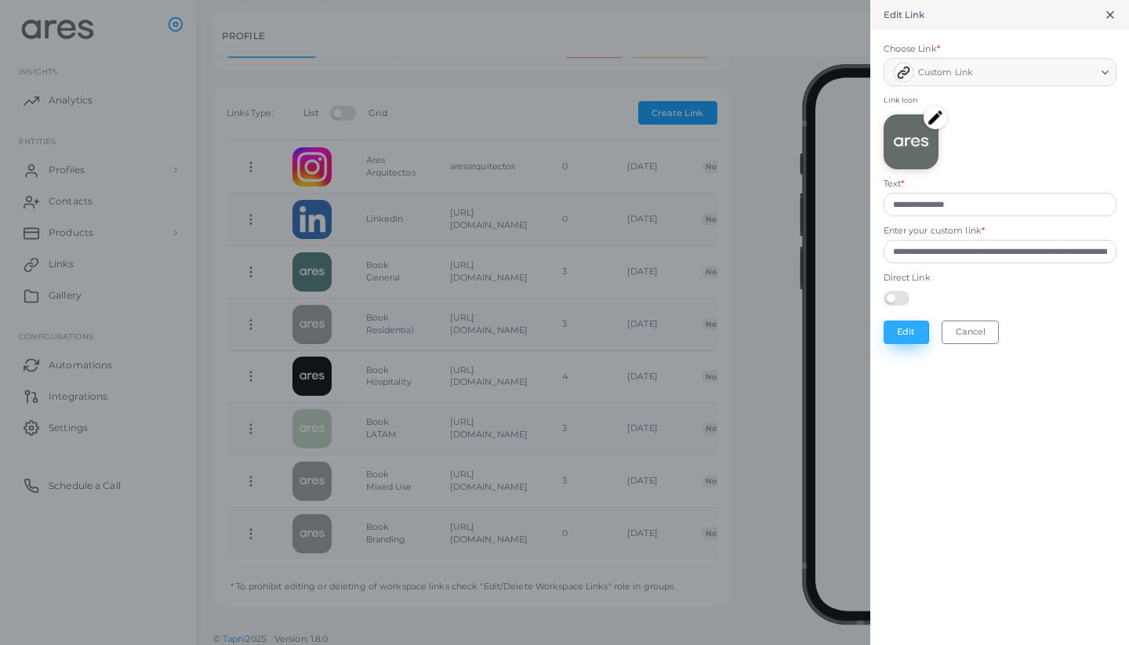
click at [915, 325] on button "Edit" at bounding box center [906, 333] width 45 height 24
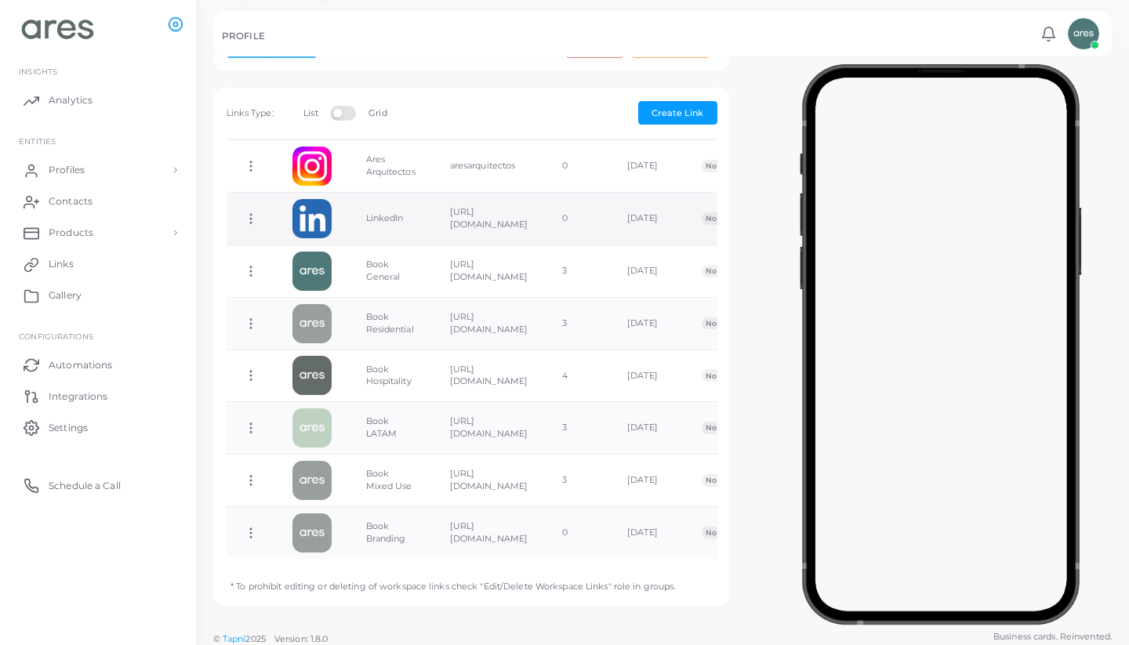
scroll to position [190, 0]
click at [321, 427] on img at bounding box center [312, 428] width 39 height 39
click at [249, 422] on icon at bounding box center [251, 429] width 14 height 14
click at [333, 462] on link "Edit Link" at bounding box center [311, 459] width 125 height 21
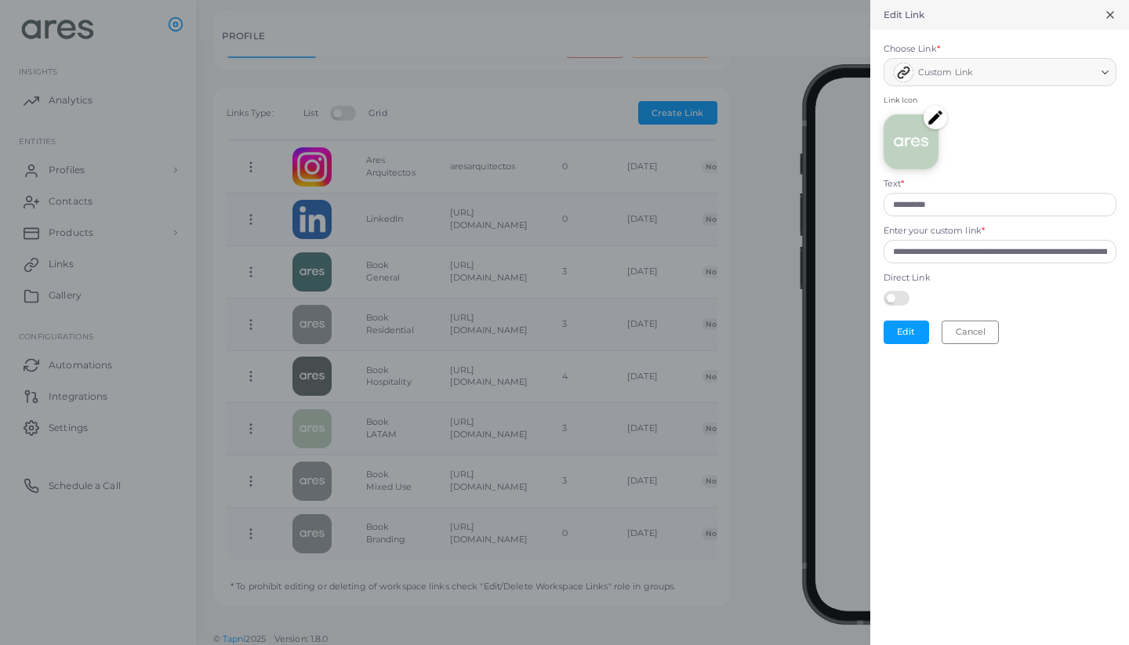
click at [936, 114] on img at bounding box center [936, 118] width 24 height 24
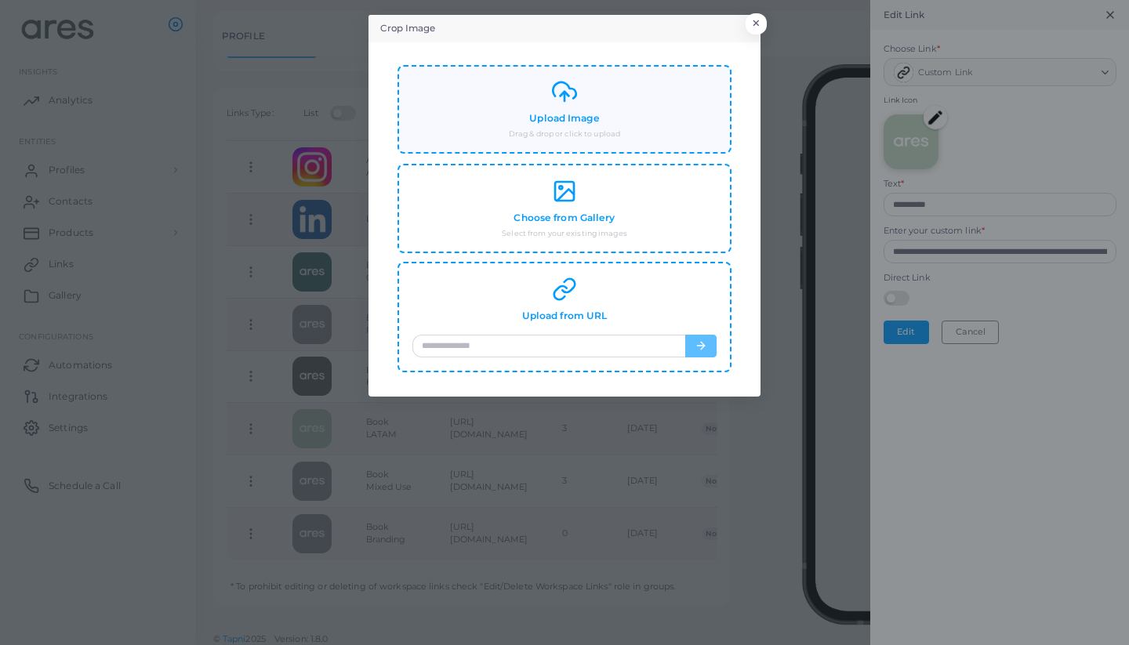
click at [587, 118] on h4 "Upload Image" at bounding box center [564, 119] width 70 height 12
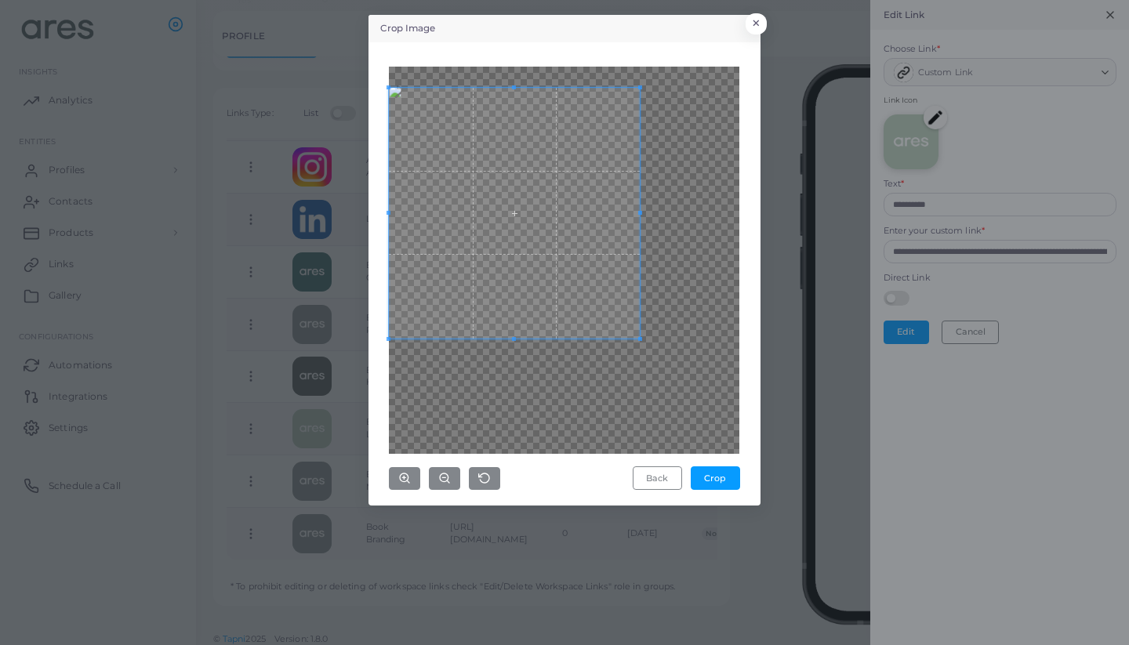
click at [465, 180] on span at bounding box center [514, 213] width 251 height 251
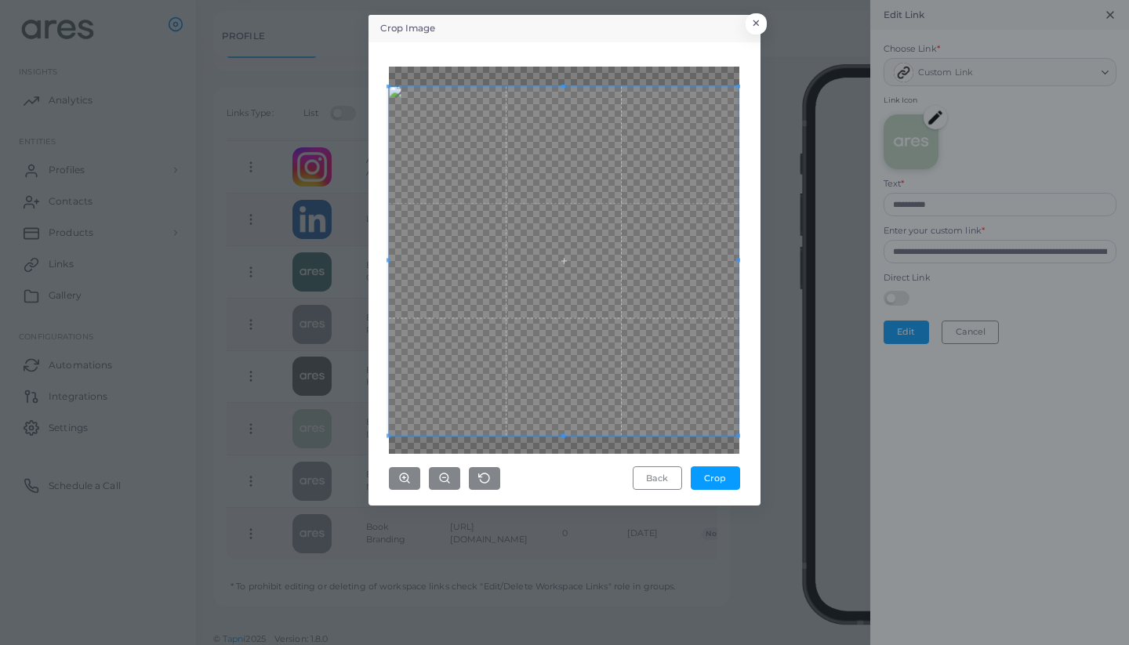
click at [765, 420] on div "Crop Image × Back Crop" at bounding box center [564, 322] width 1129 height 645
click at [720, 481] on button "Crop" at bounding box center [715, 479] width 49 height 24
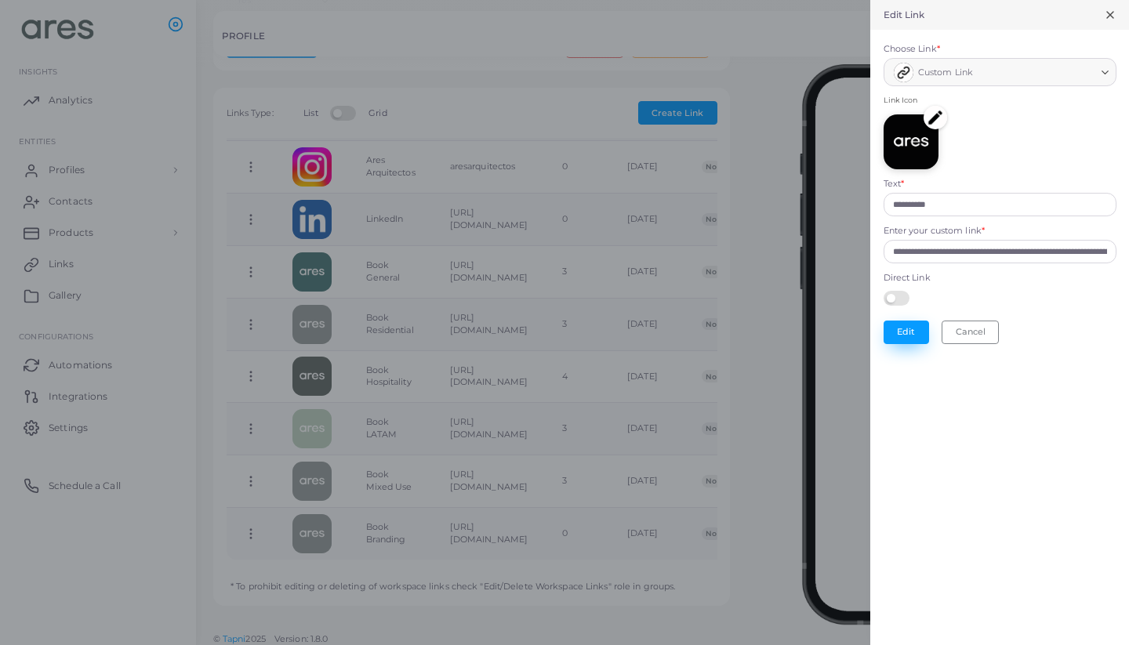
click at [900, 334] on button "Edit" at bounding box center [906, 333] width 45 height 24
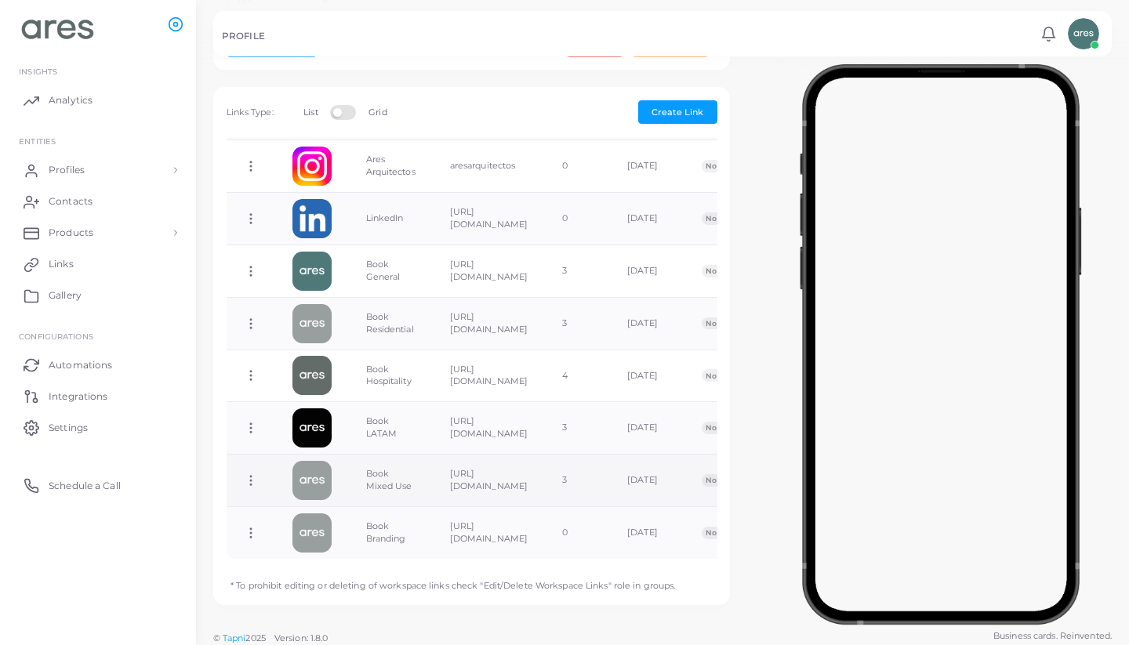
scroll to position [435, 0]
click at [249, 474] on icon at bounding box center [251, 481] width 14 height 14
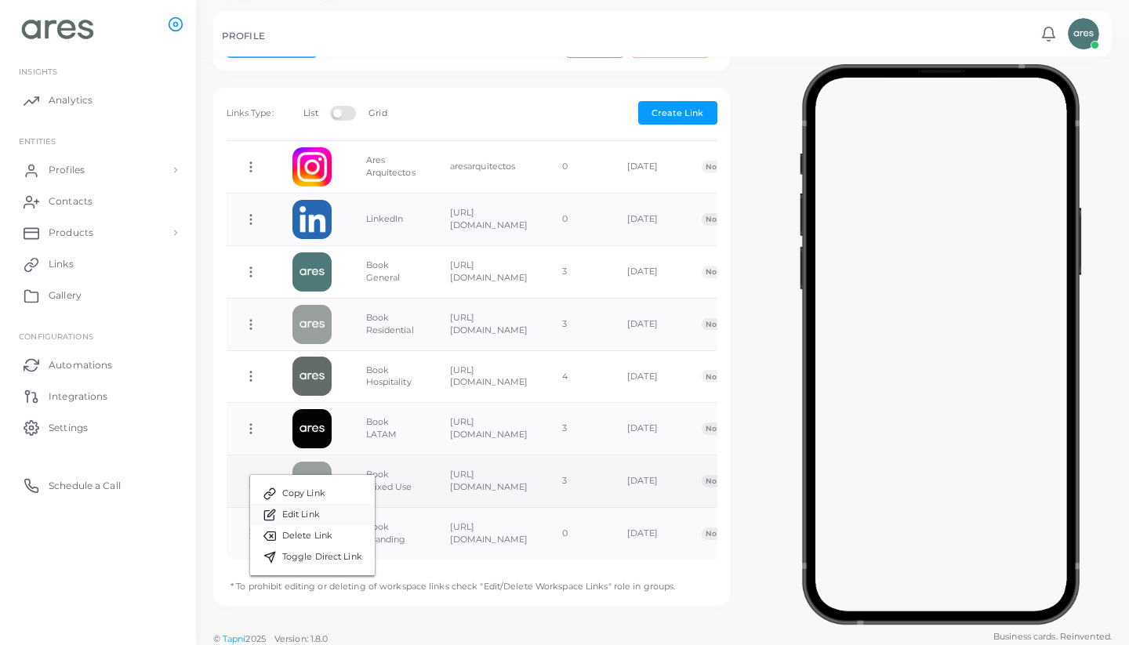
click at [313, 516] on span "Edit Link" at bounding box center [301, 515] width 38 height 13
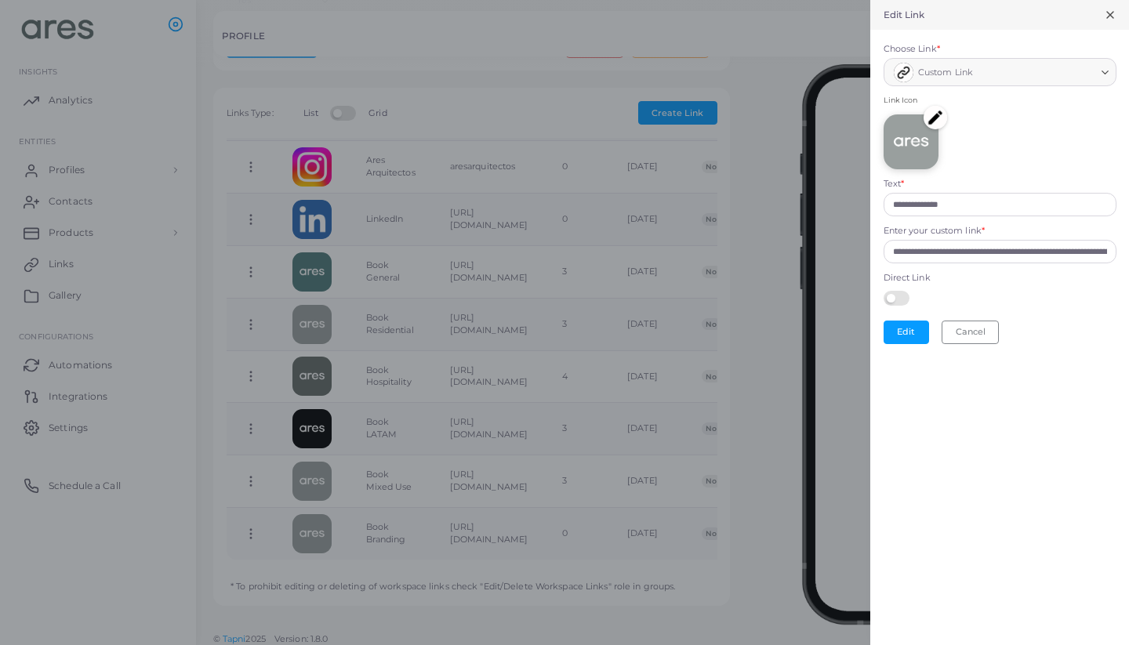
click at [931, 114] on img at bounding box center [936, 118] width 24 height 24
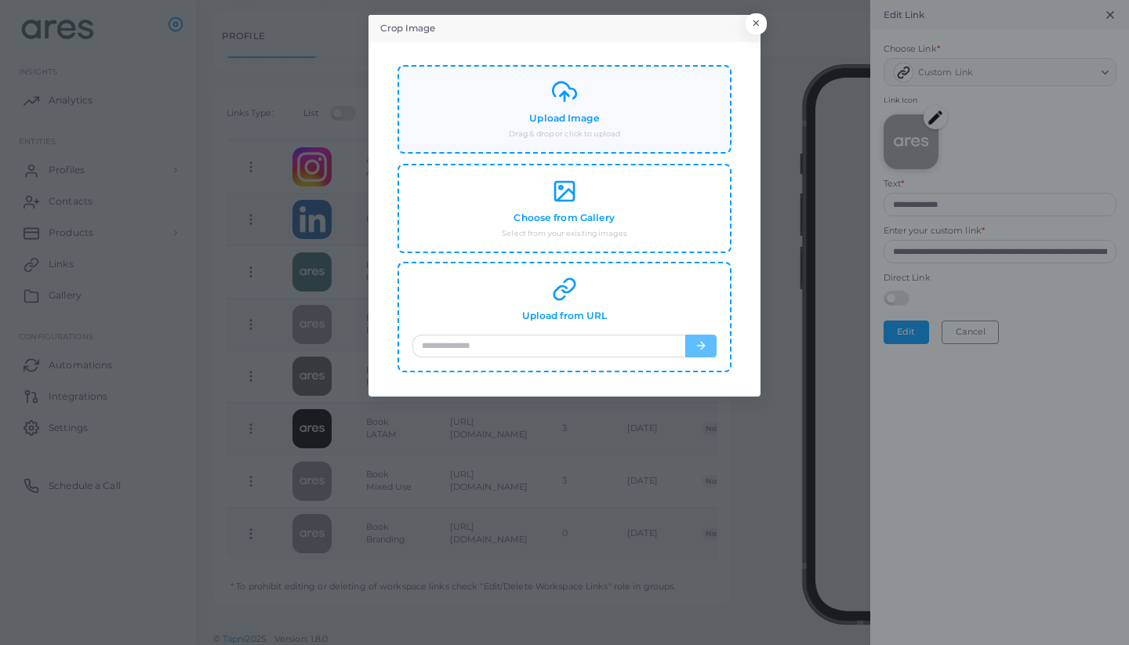
click at [577, 118] on h4 "Upload Image" at bounding box center [564, 119] width 70 height 12
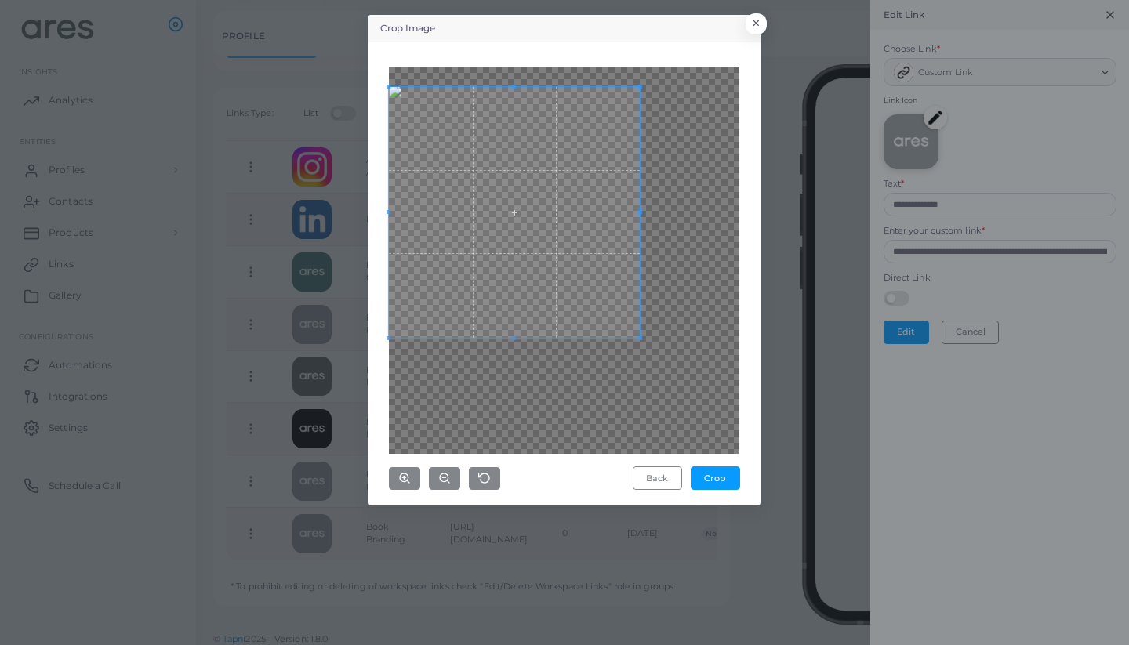
click at [568, 180] on span at bounding box center [514, 212] width 251 height 251
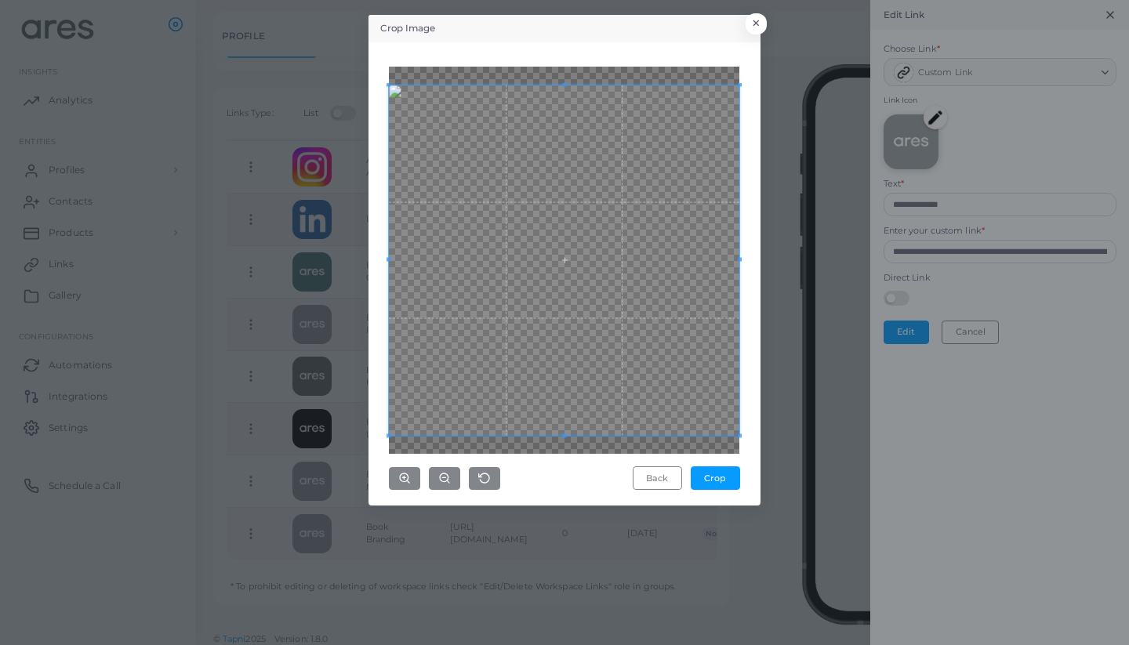
click at [776, 440] on div "Crop Image × Back Crop" at bounding box center [564, 322] width 1129 height 645
click at [730, 478] on button "Crop" at bounding box center [715, 479] width 49 height 24
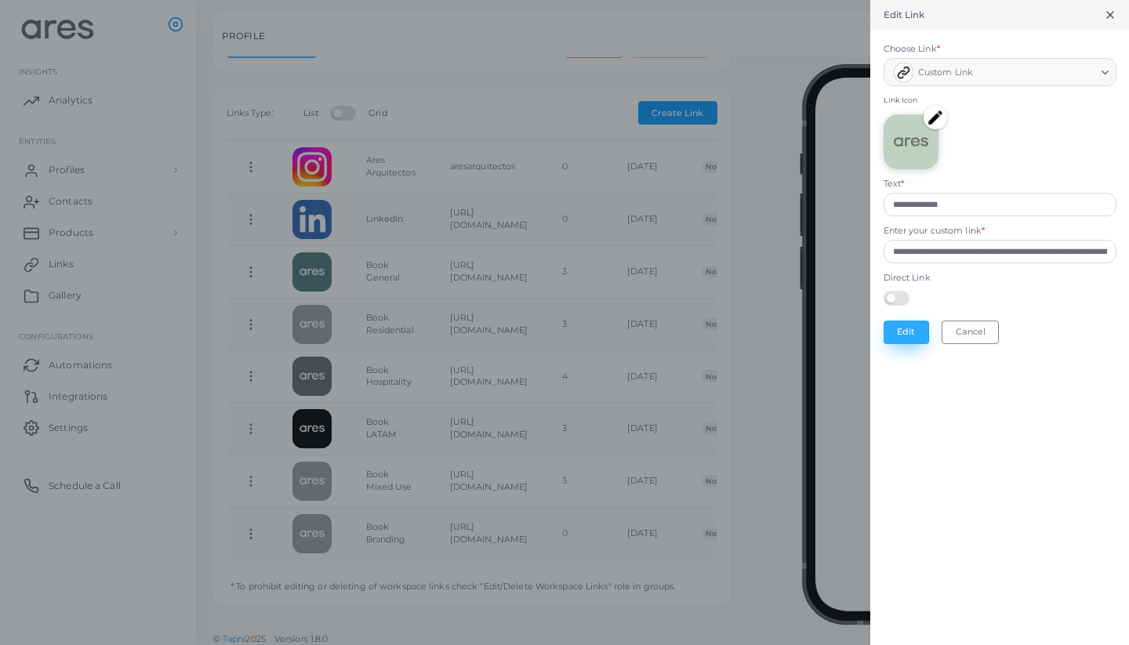
click at [912, 329] on button "Edit" at bounding box center [906, 333] width 45 height 24
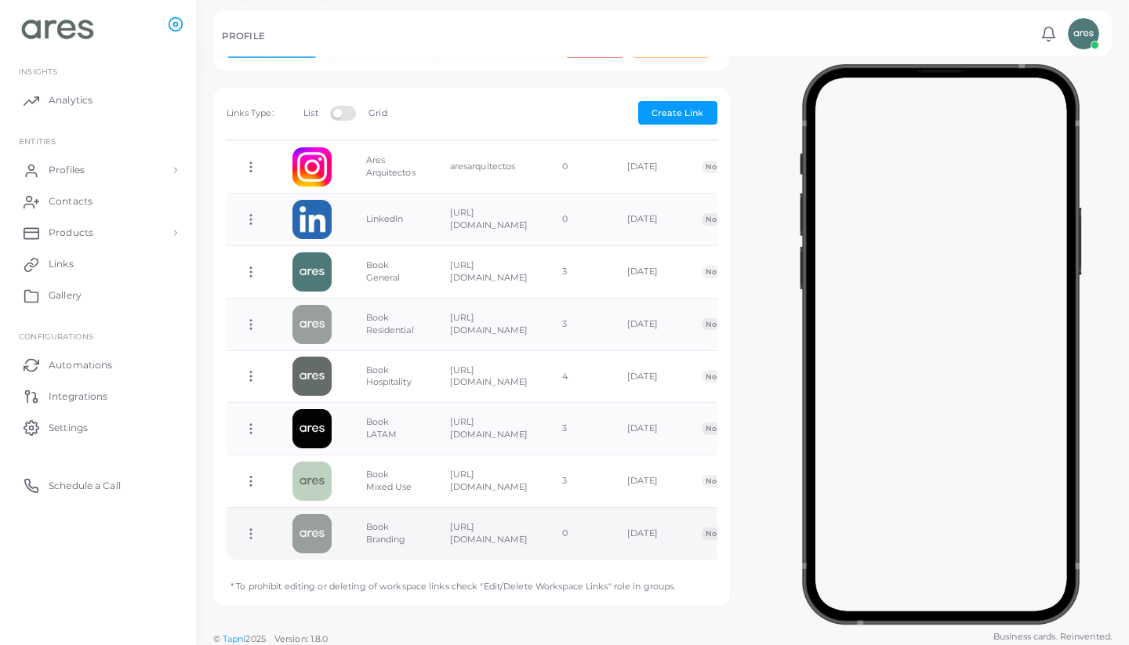
click at [311, 533] on img at bounding box center [312, 533] width 39 height 39
click at [247, 527] on icon at bounding box center [251, 534] width 14 height 14
click at [305, 559] on span "Edit Link" at bounding box center [299, 564] width 38 height 13
type input "**********"
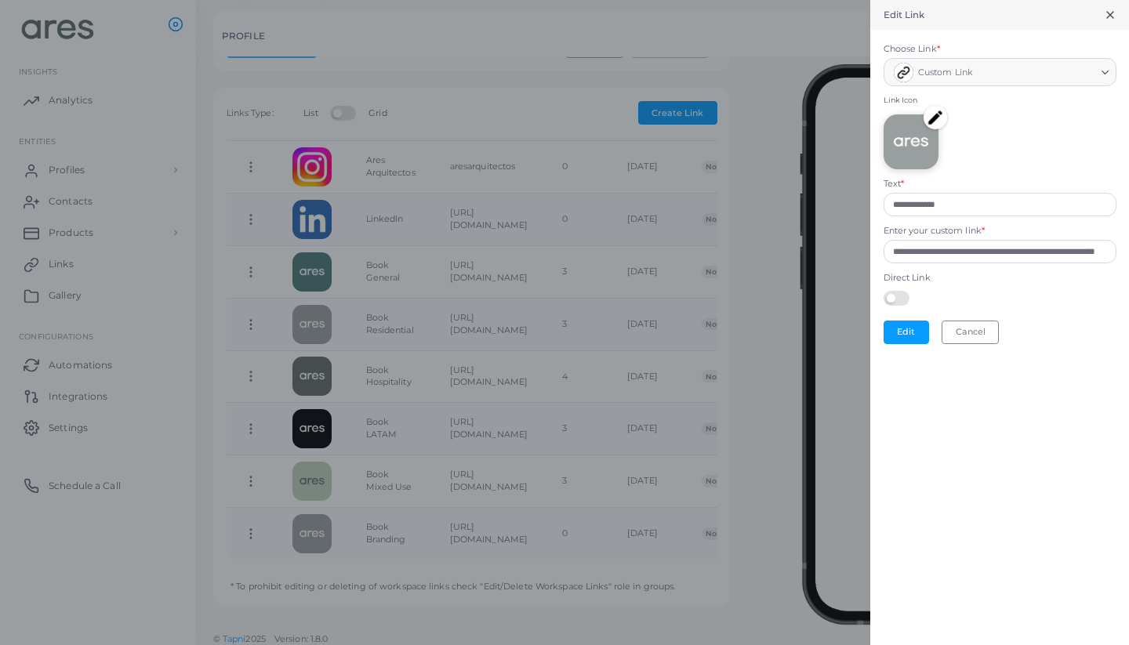
click at [929, 120] on img at bounding box center [936, 118] width 24 height 24
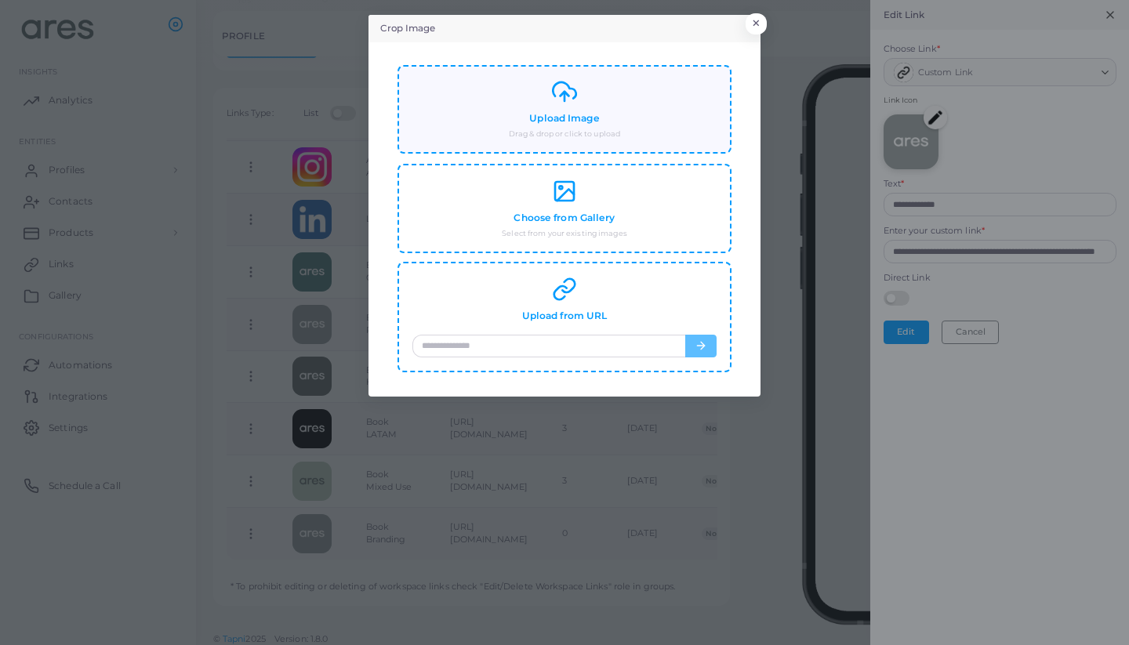
click at [624, 100] on div "Upload Image Drag & drop or click to upload" at bounding box center [565, 109] width 304 height 60
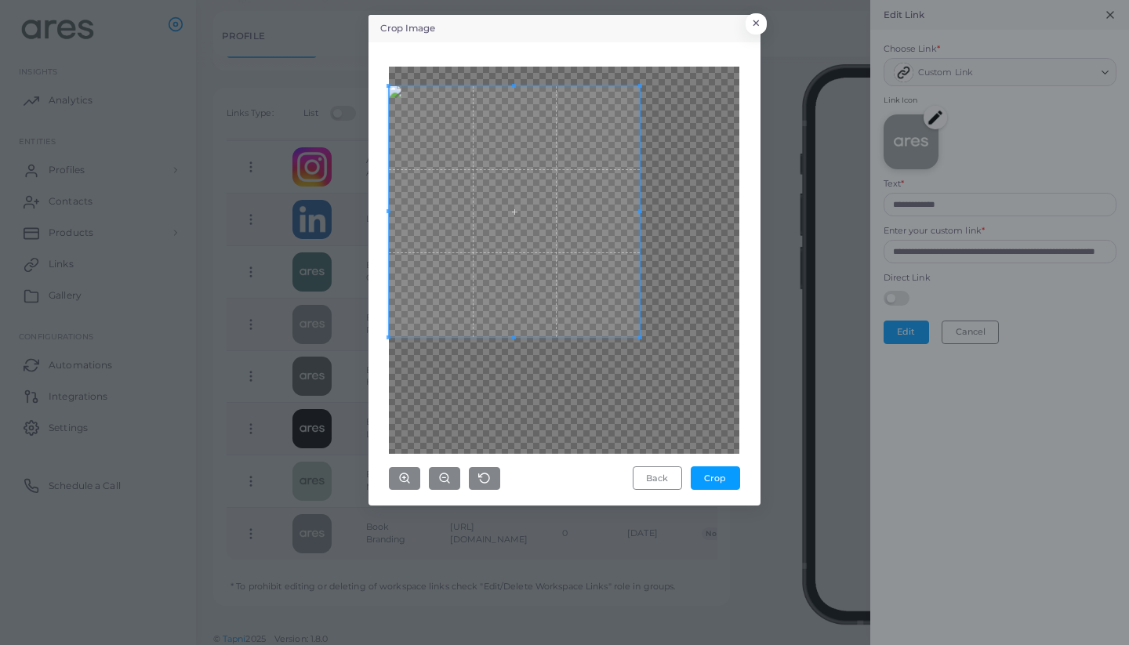
click at [556, 208] on span at bounding box center [514, 211] width 251 height 251
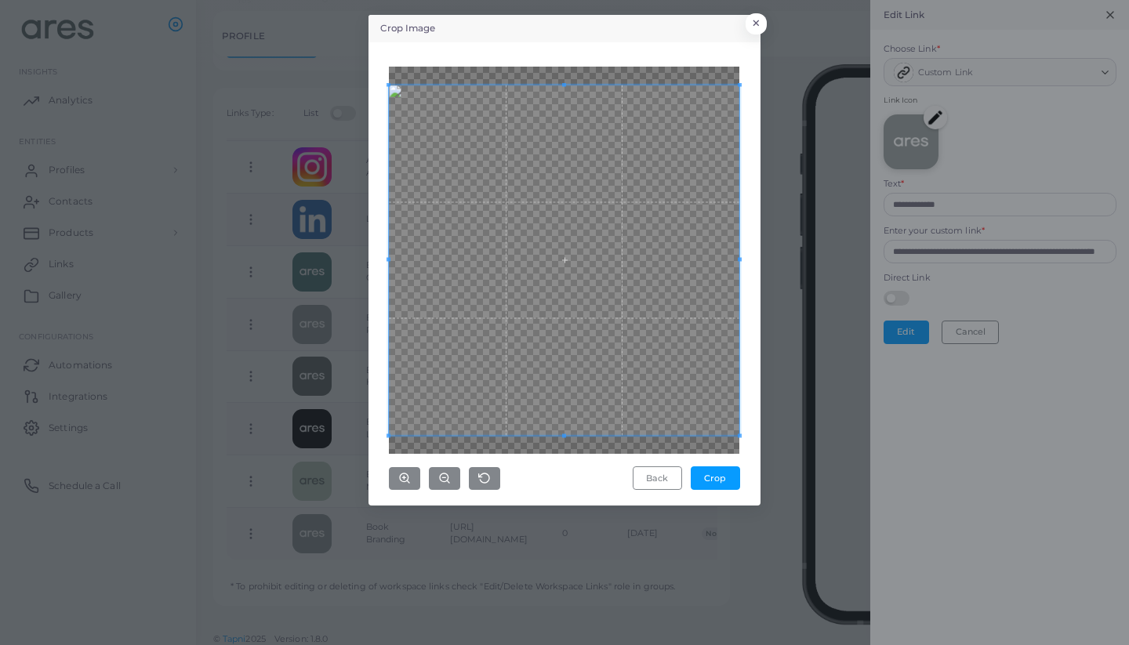
click at [769, 410] on div "Crop Image × Back Crop" at bounding box center [564, 322] width 1129 height 645
click at [720, 480] on button "Crop" at bounding box center [715, 479] width 49 height 24
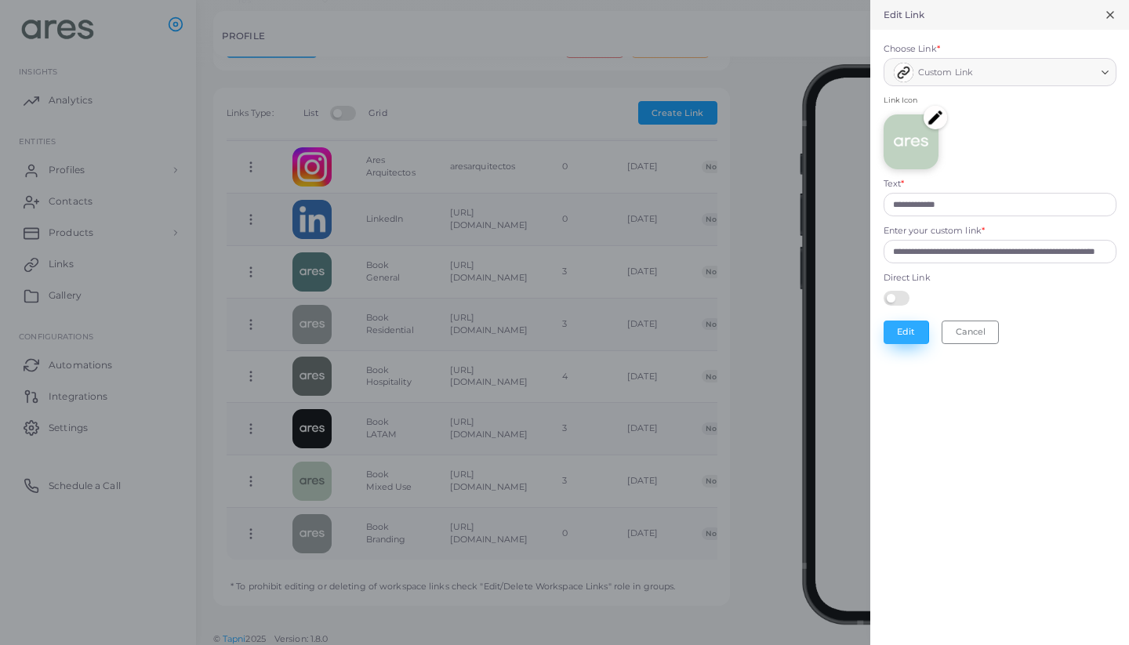
click at [899, 325] on button "Edit" at bounding box center [906, 333] width 45 height 24
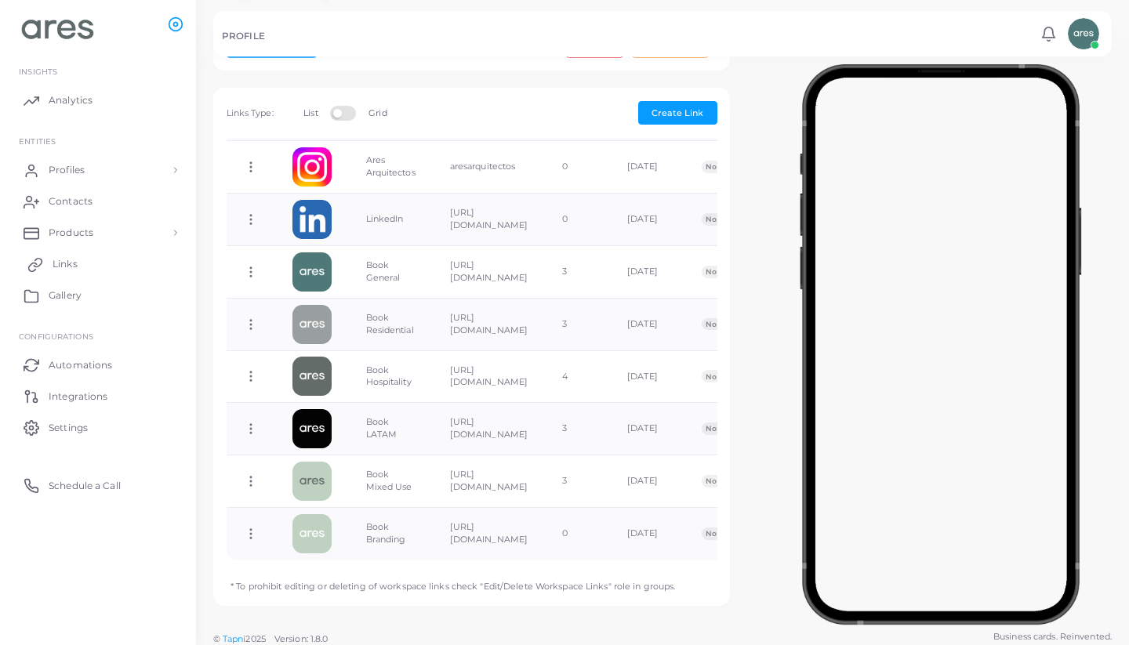
click at [74, 260] on span "Links" at bounding box center [65, 264] width 25 height 14
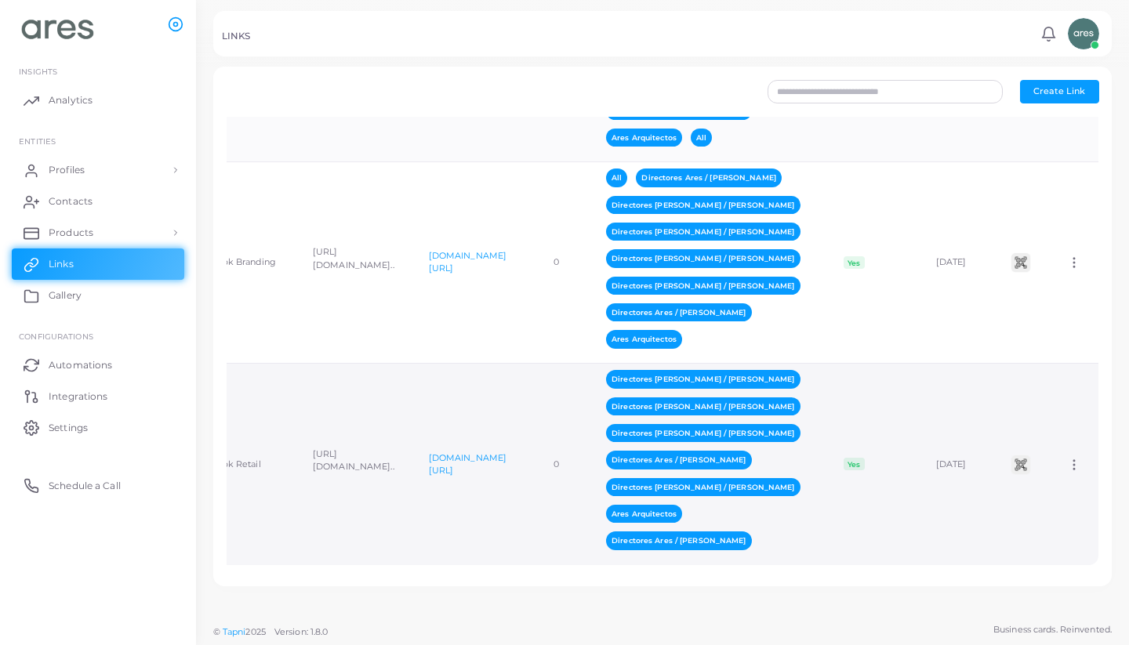
scroll to position [0, 226]
click at [1076, 462] on icon at bounding box center [1074, 465] width 14 height 14
click at [1078, 481] on span "Assign to Team" at bounding box center [1062, 481] width 67 height 13
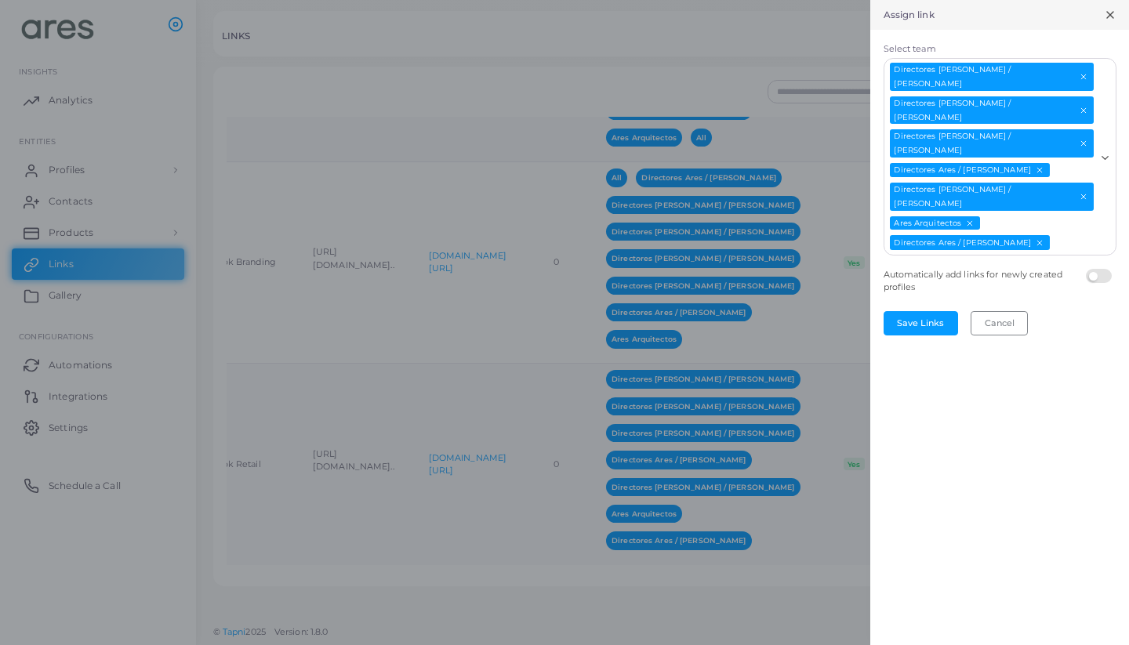
click at [970, 219] on icon "Deselect Ares Arquitectos" at bounding box center [970, 223] width 9 height 9
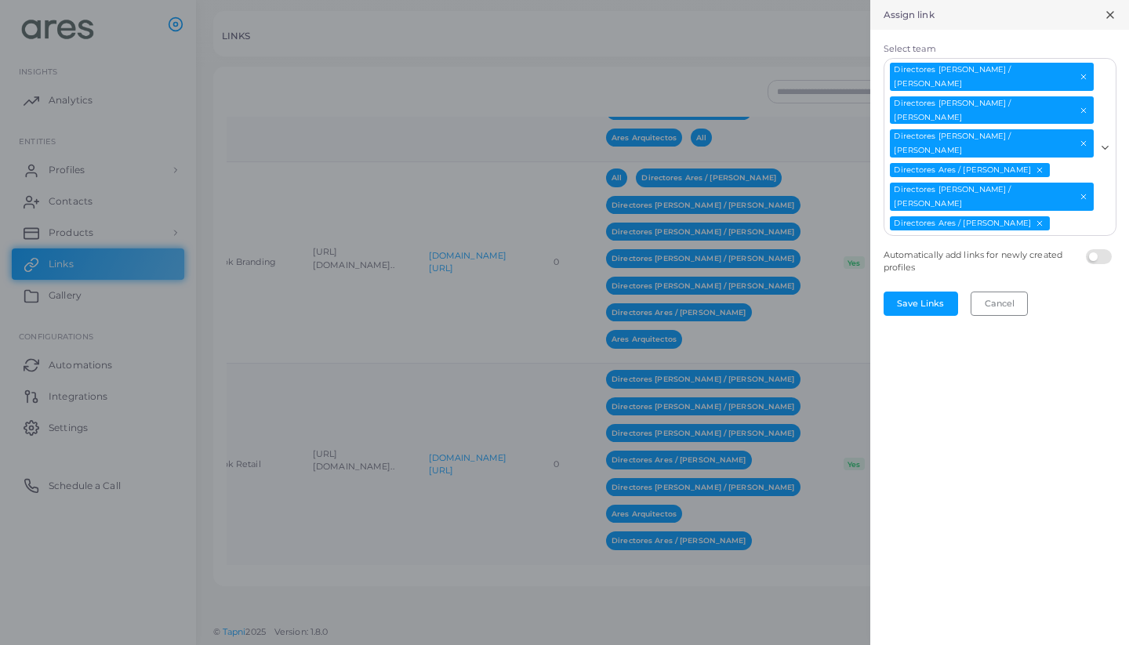
scroll to position [1, 0]
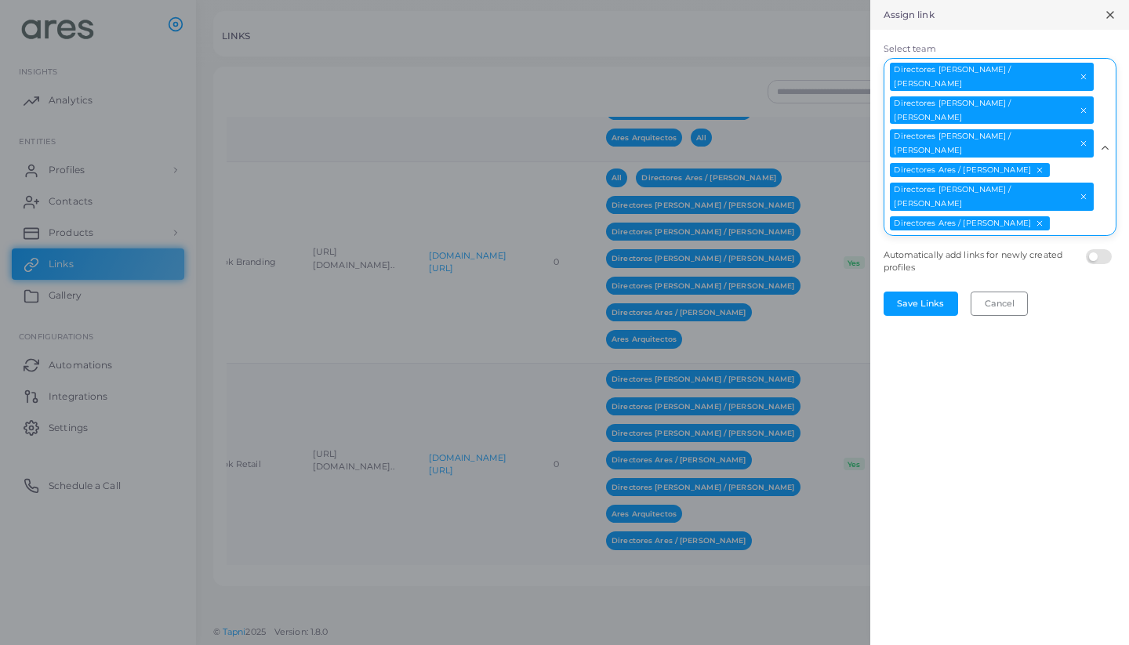
click at [1071, 154] on div "Directores [PERSON_NAME] / [PERSON_NAME] Directores Ares / [PERSON_NAME] Direct…" at bounding box center [991, 145] width 213 height 173
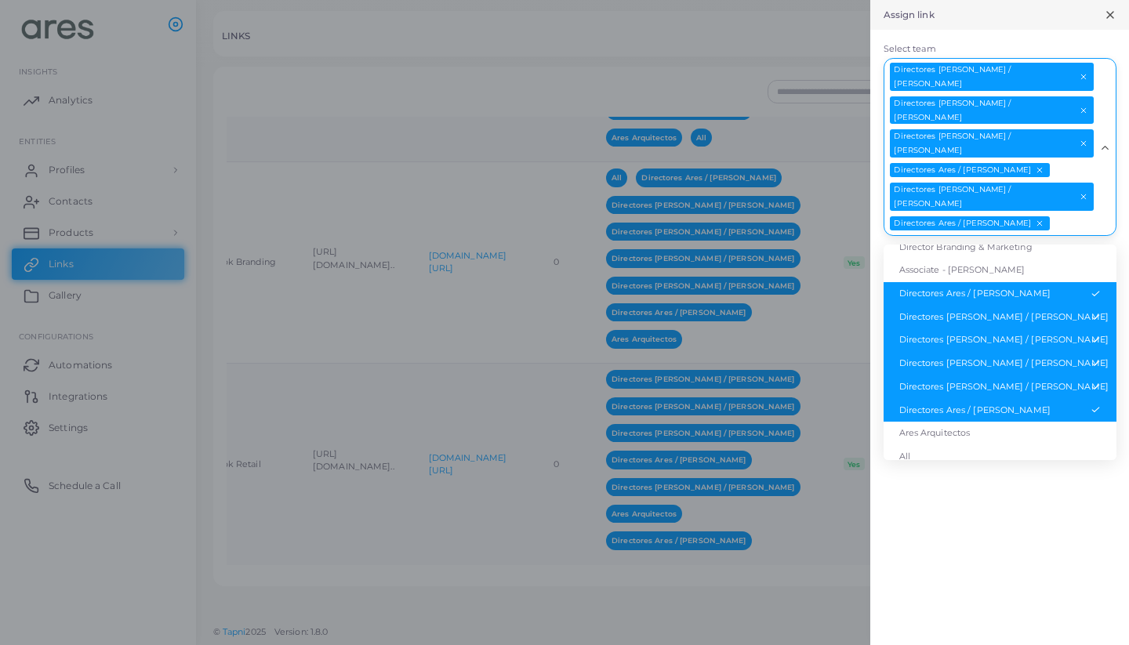
scroll to position [148, 0]
click at [961, 446] on li "All" at bounding box center [1000, 458] width 233 height 24
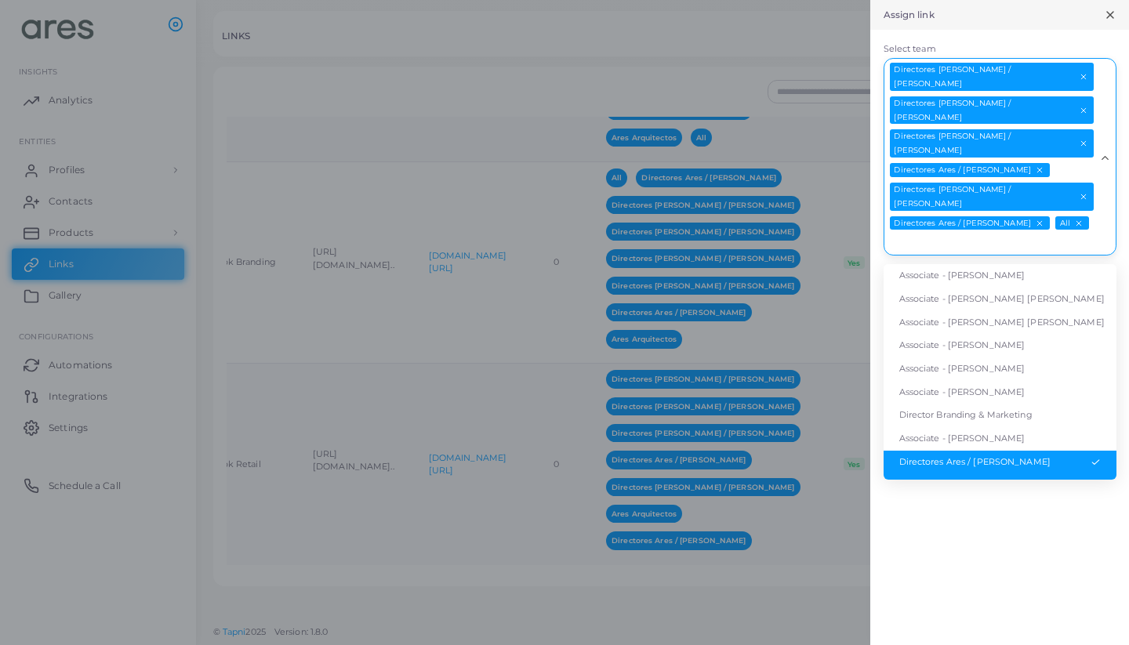
click at [1093, 165] on div "Directores [PERSON_NAME] / [PERSON_NAME] Directores Ares / [PERSON_NAME] Direct…" at bounding box center [991, 155] width 213 height 193
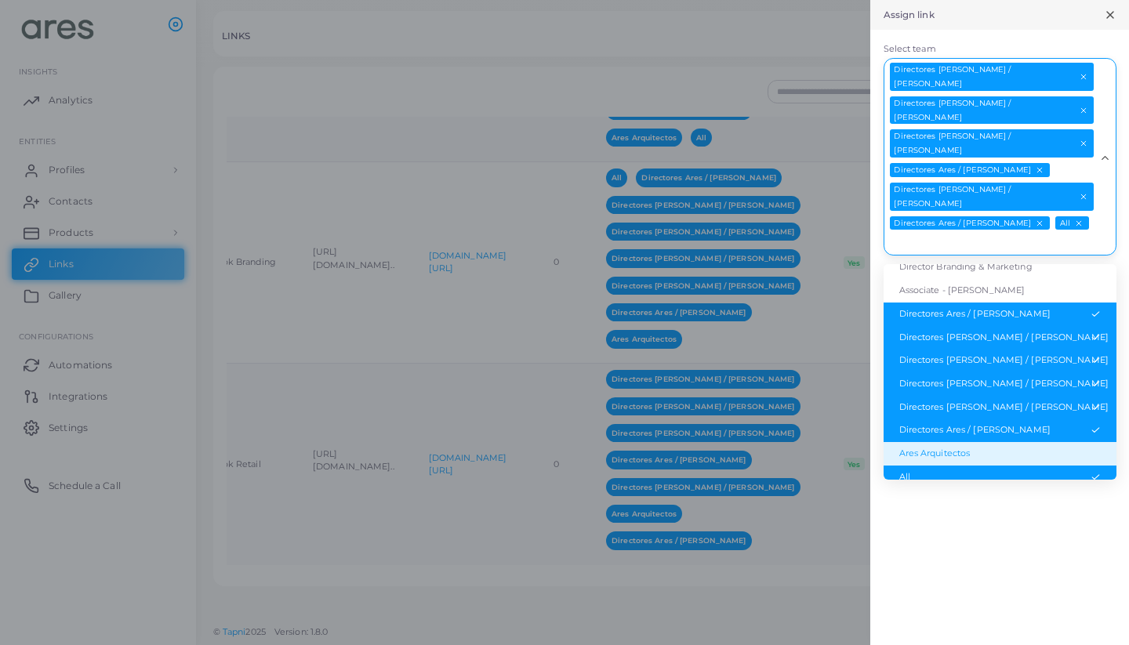
click at [963, 442] on li "Ares Arquitectos" at bounding box center [1000, 454] width 233 height 24
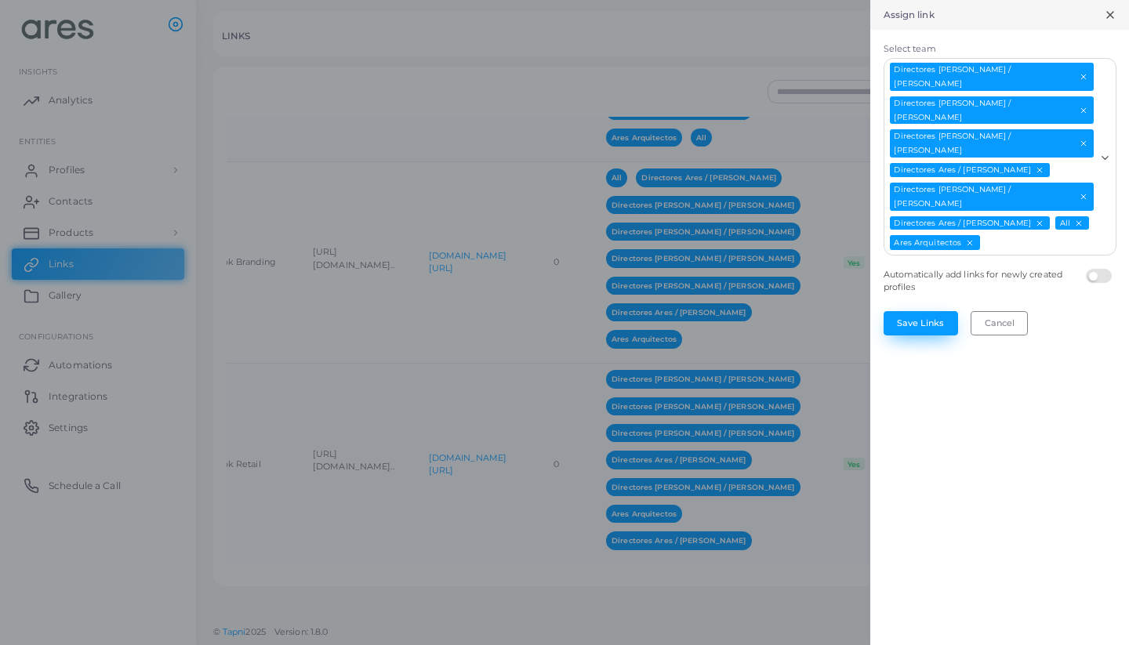
click at [934, 311] on button "Save Links" at bounding box center [921, 323] width 75 height 24
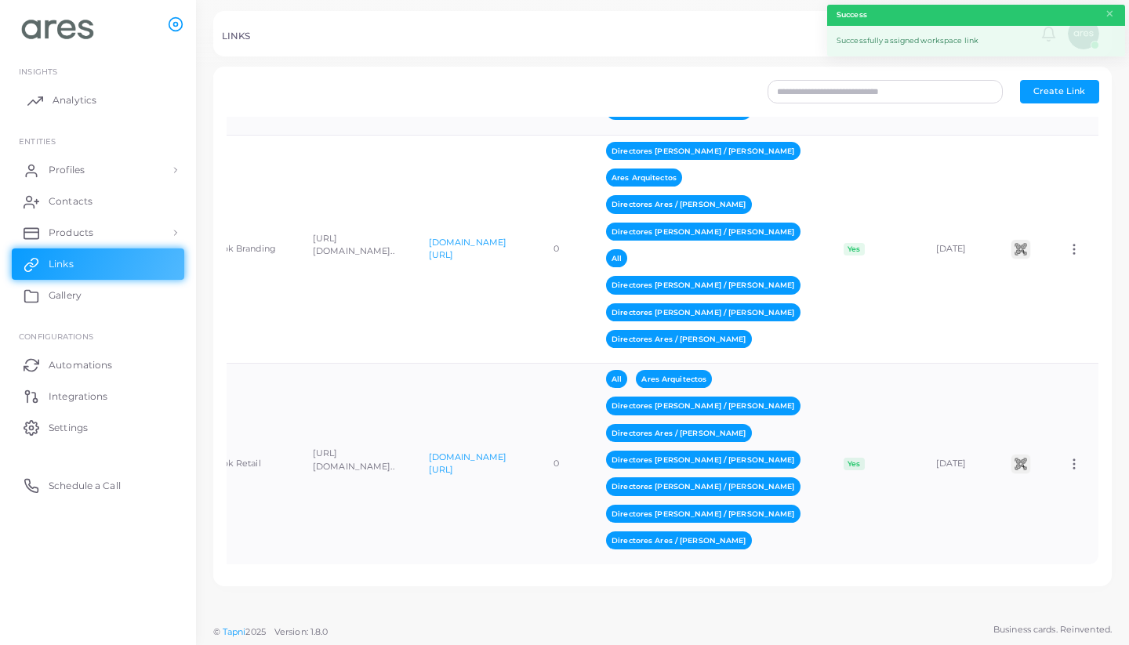
click at [80, 101] on span "Analytics" at bounding box center [75, 100] width 44 height 14
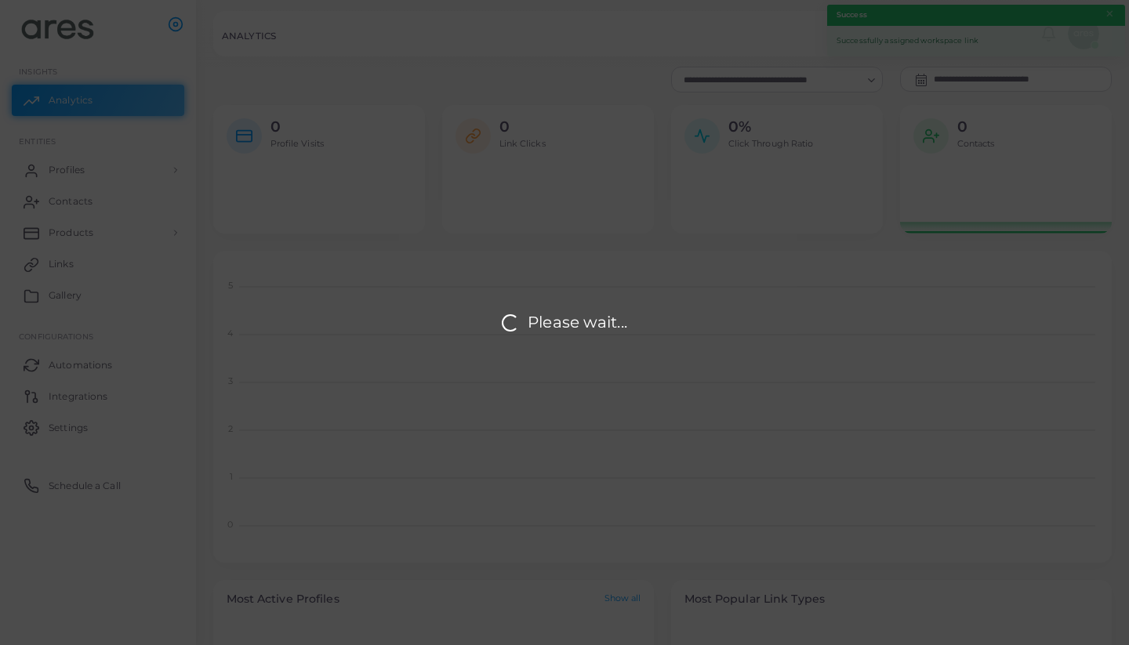
scroll to position [1, 1]
click at [80, 169] on div "Please wait..." at bounding box center [564, 322] width 1129 height 645
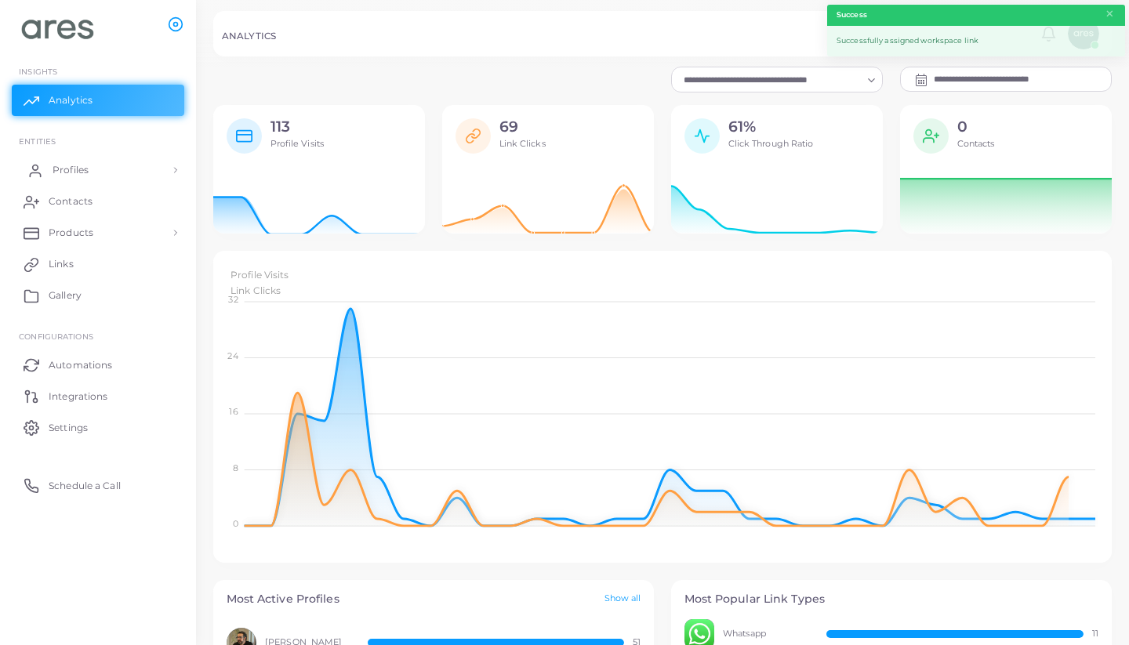
click at [82, 169] on span "Profiles" at bounding box center [71, 170] width 36 height 14
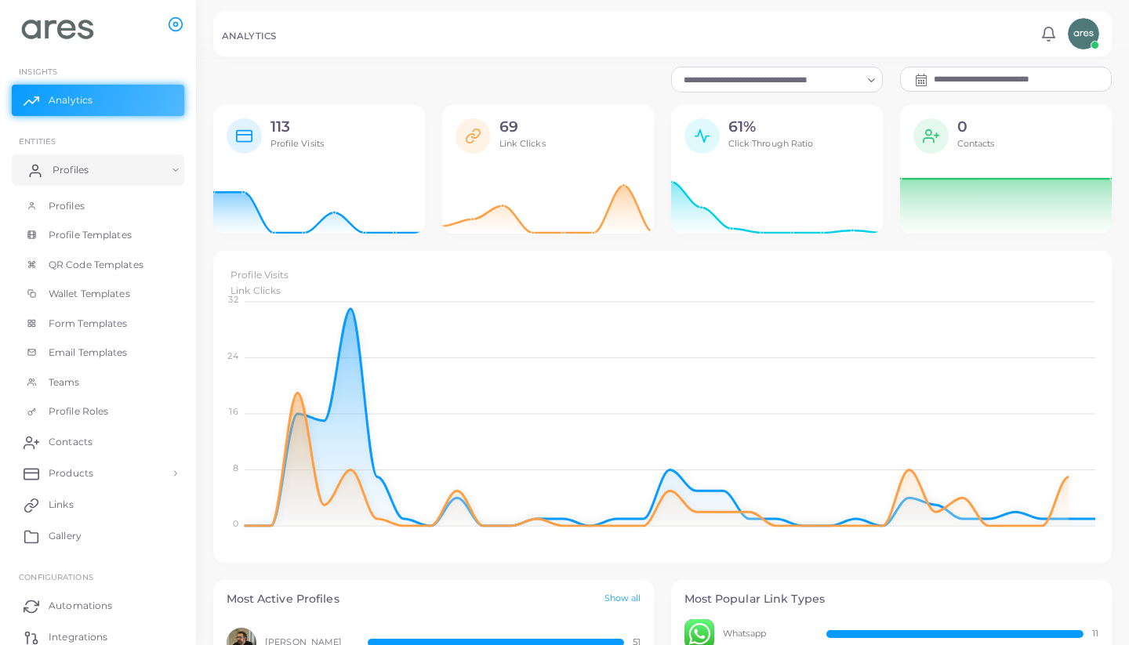
click at [82, 169] on span "Profiles" at bounding box center [71, 170] width 36 height 14
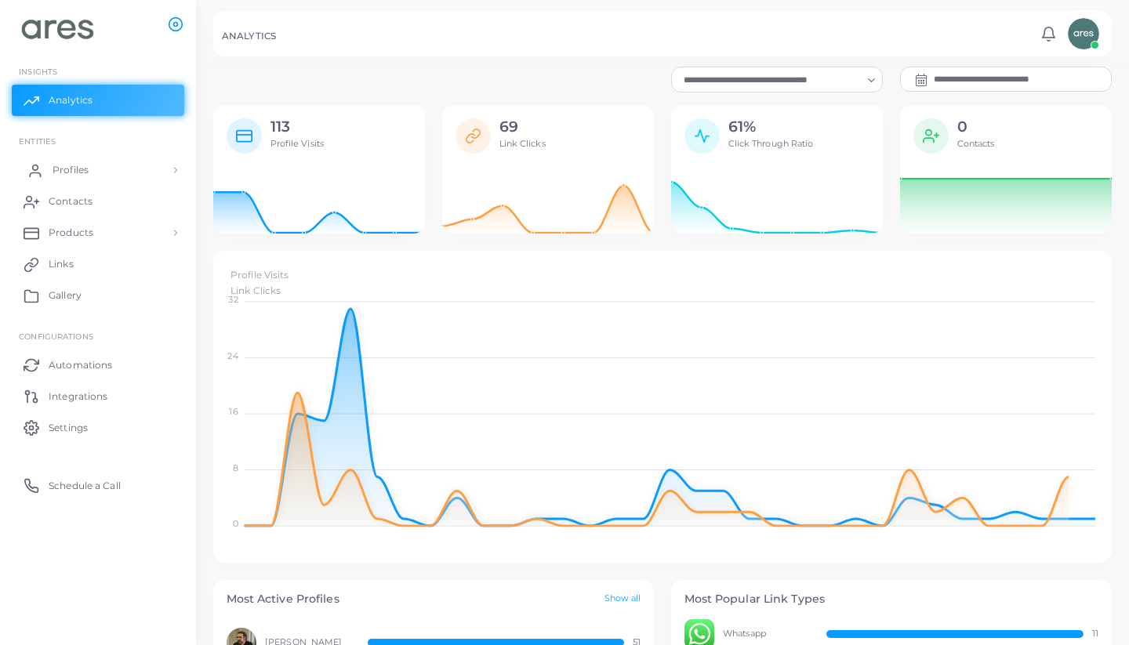
click at [75, 168] on span "Profiles" at bounding box center [71, 170] width 36 height 14
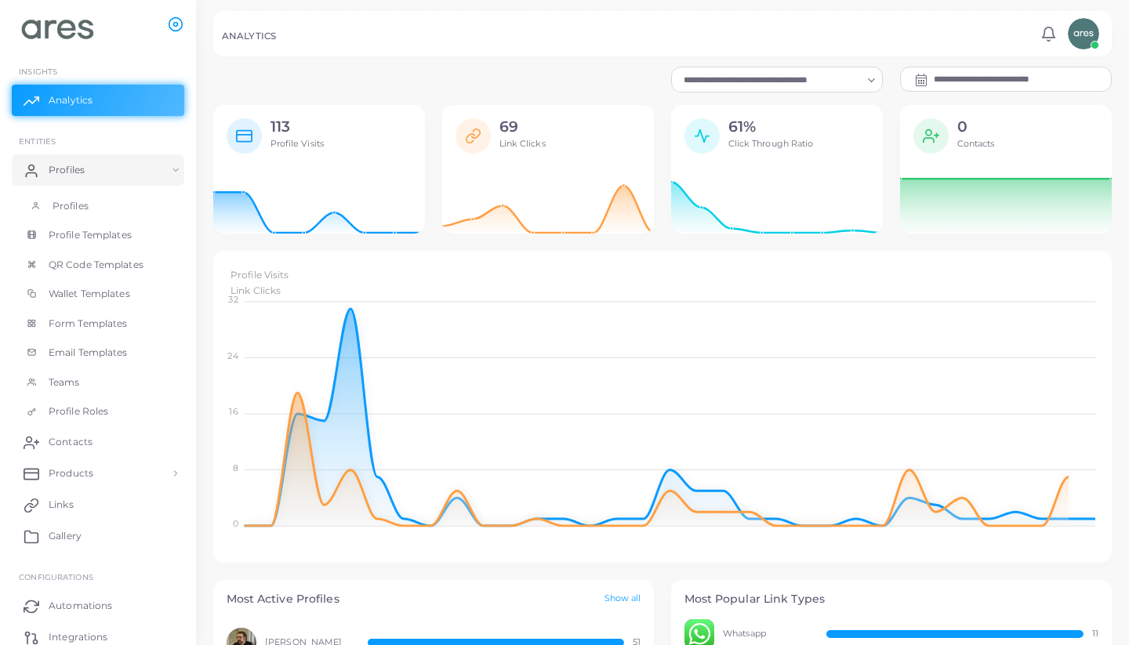
click at [63, 204] on span "Profiles" at bounding box center [71, 206] width 36 height 14
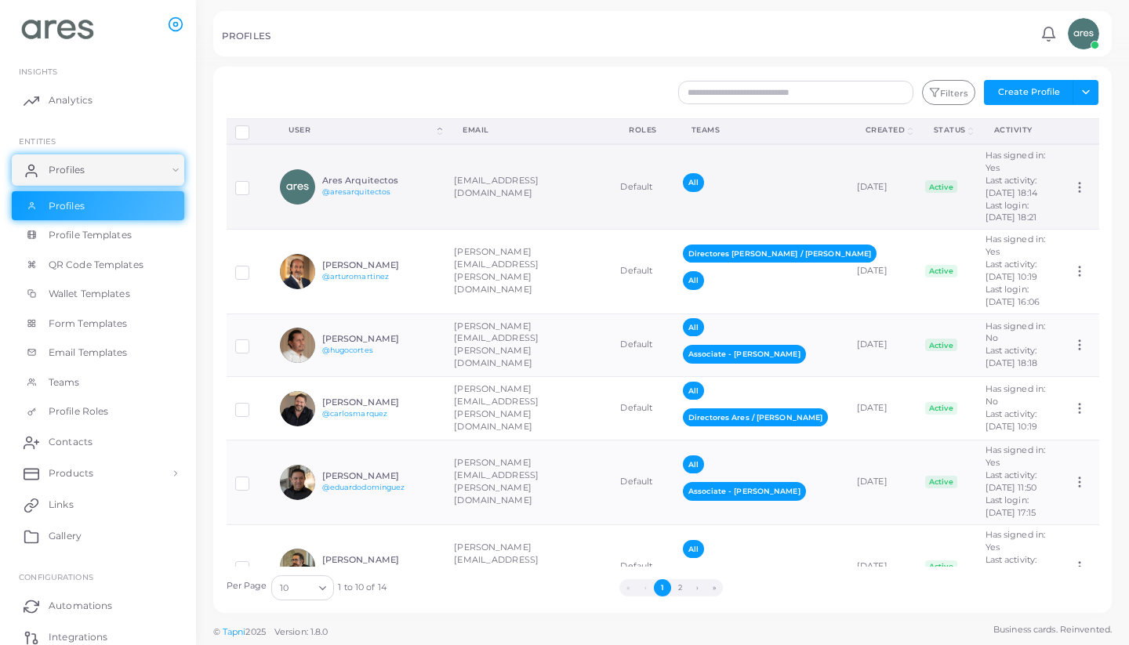
click at [548, 205] on td "[EMAIL_ADDRESS][DOMAIN_NAME]" at bounding box center [528, 186] width 166 height 85
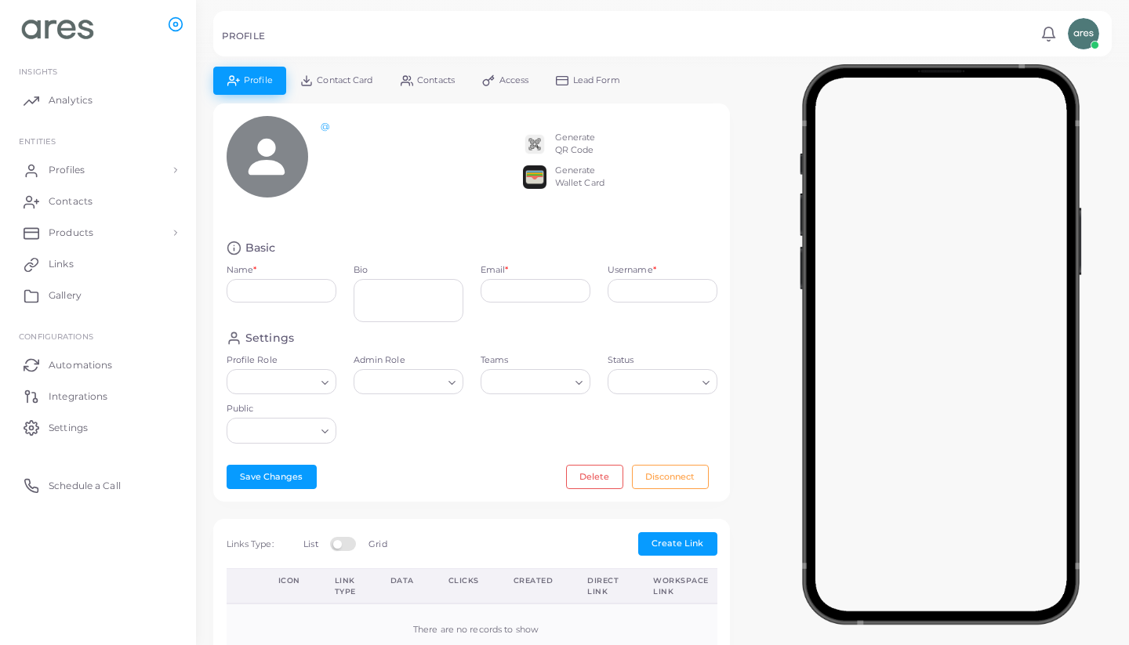
type input "**********"
type textarea "**********"
type input "**********"
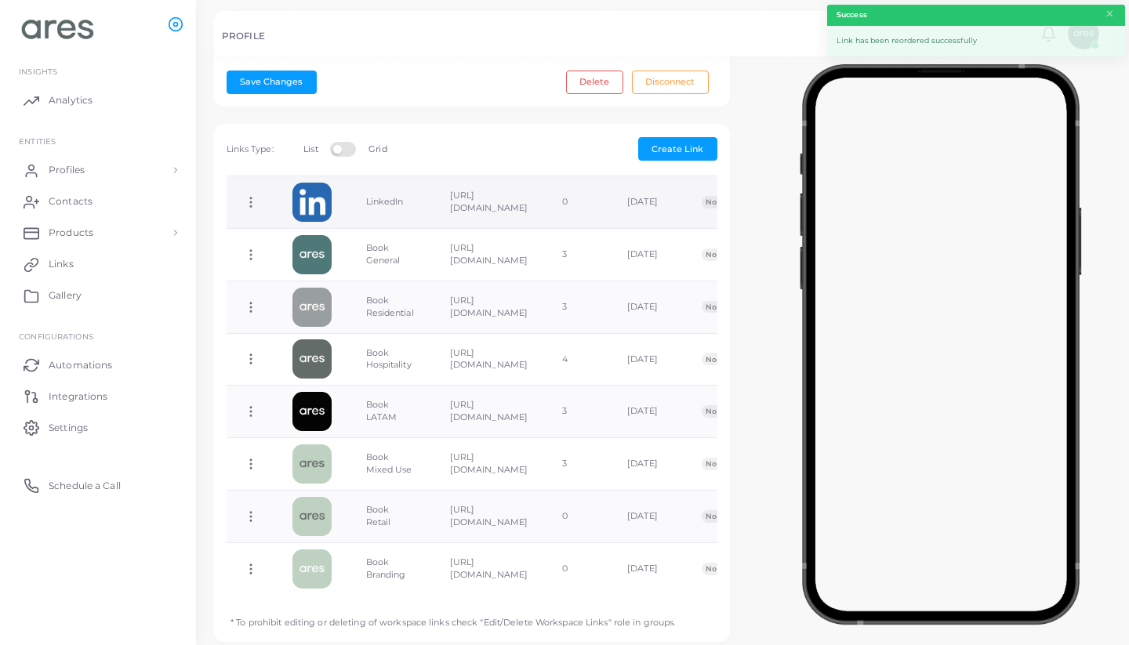
scroll to position [242, 0]
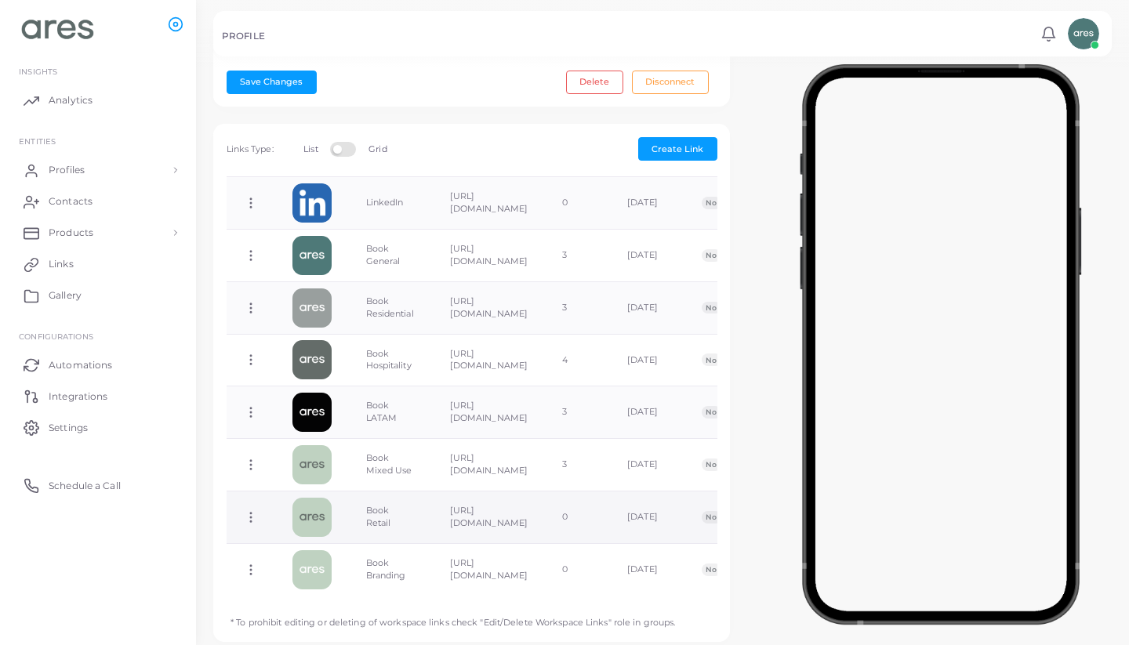
click at [247, 511] on icon at bounding box center [251, 518] width 14 height 14
click at [313, 544] on span "Edit Link" at bounding box center [299, 546] width 38 height 13
type input "**********"
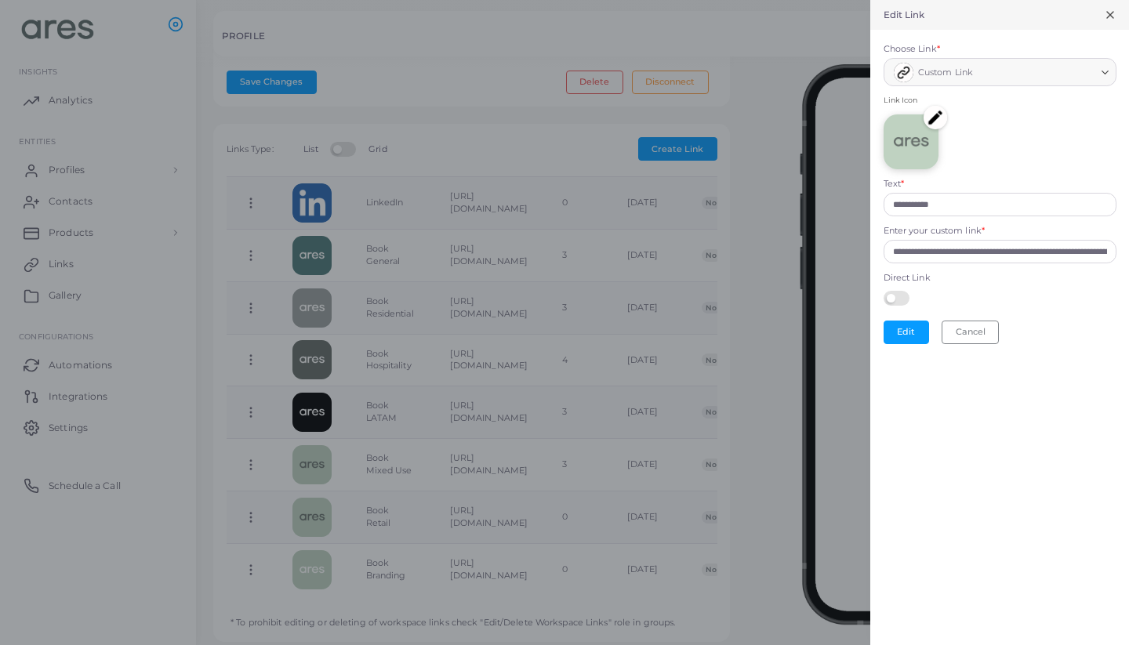
click at [930, 113] on img at bounding box center [936, 118] width 24 height 24
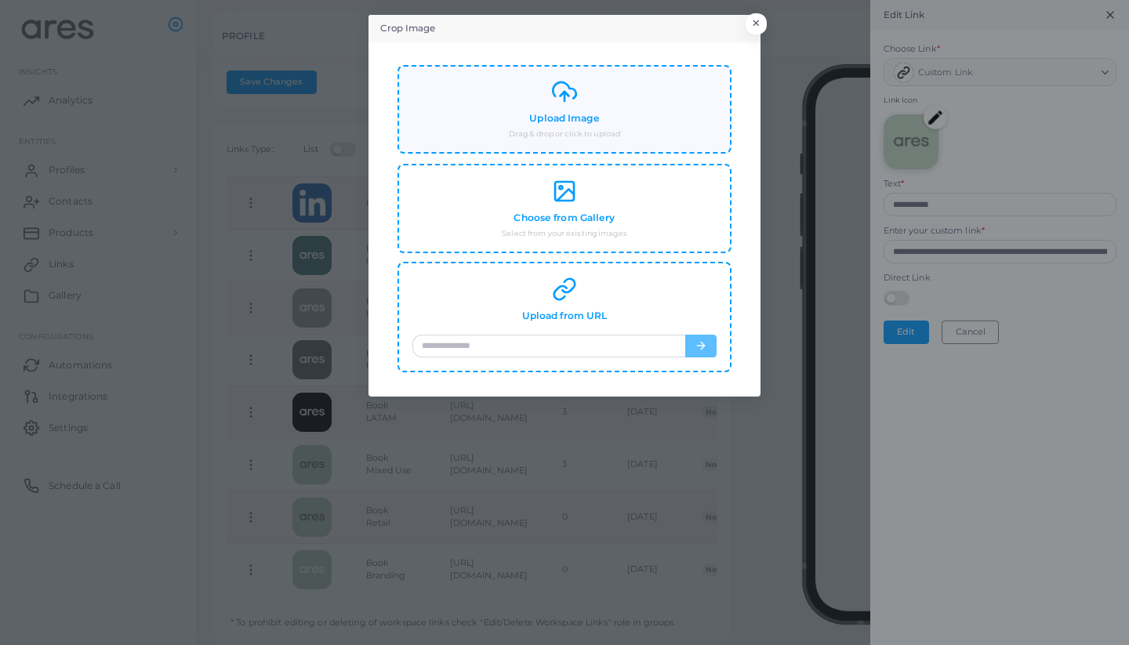
click at [573, 117] on h4 "Upload Image" at bounding box center [564, 119] width 70 height 12
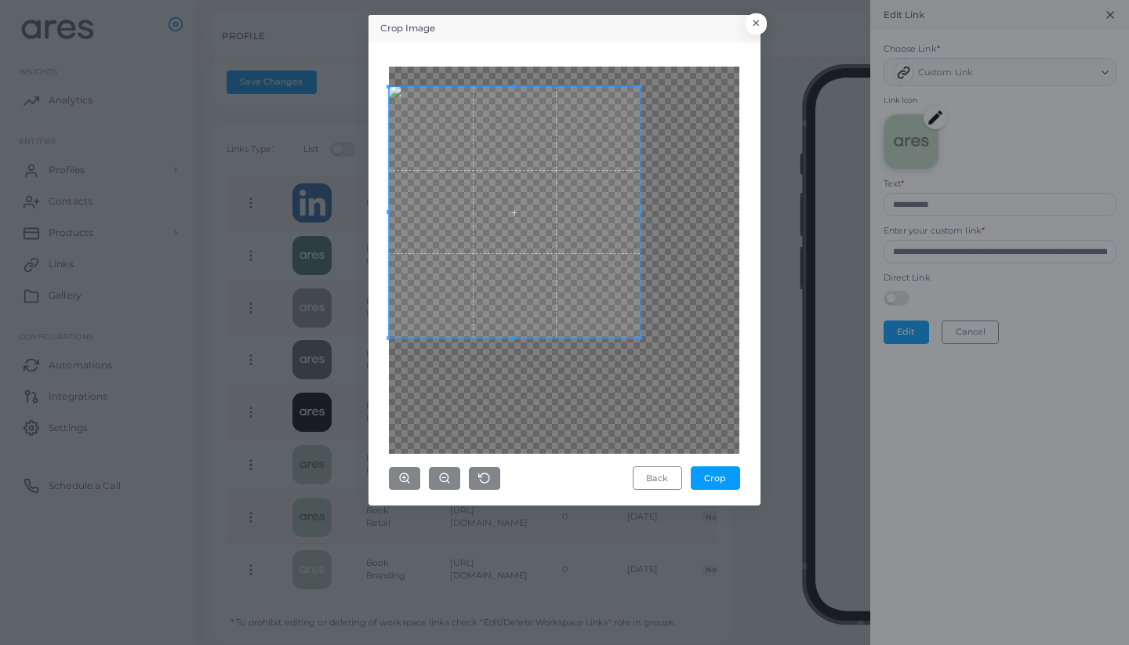
click at [502, 169] on span at bounding box center [514, 212] width 251 height 251
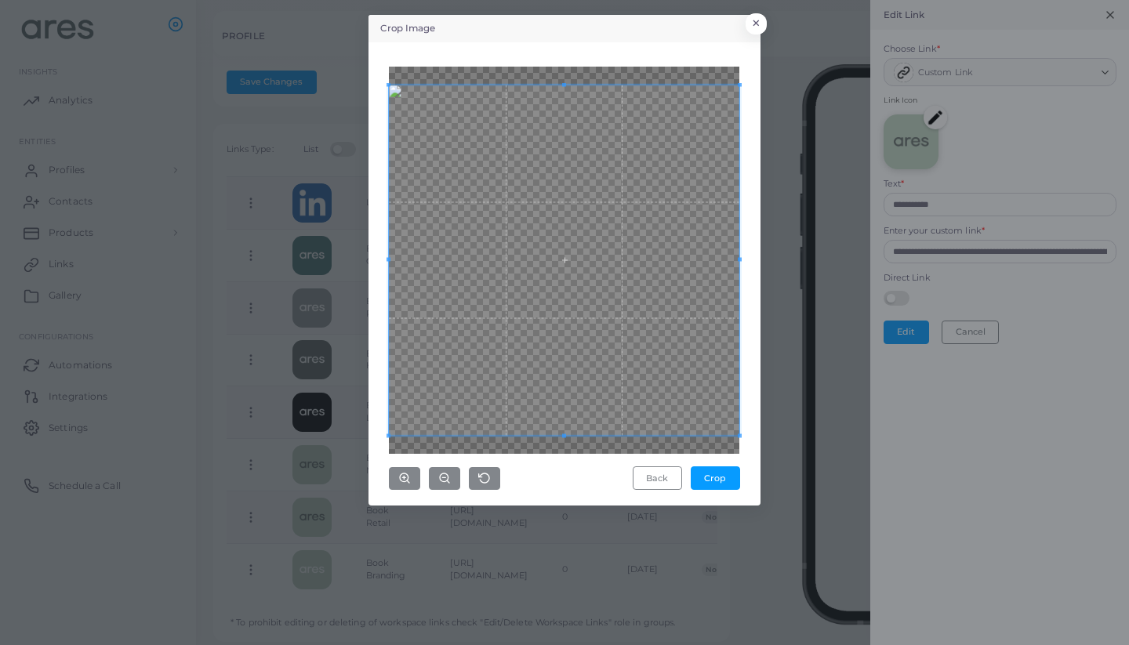
click at [831, 469] on div "Crop Image × Back Crop" at bounding box center [564, 322] width 1129 height 645
click at [727, 474] on button "Crop" at bounding box center [715, 479] width 49 height 24
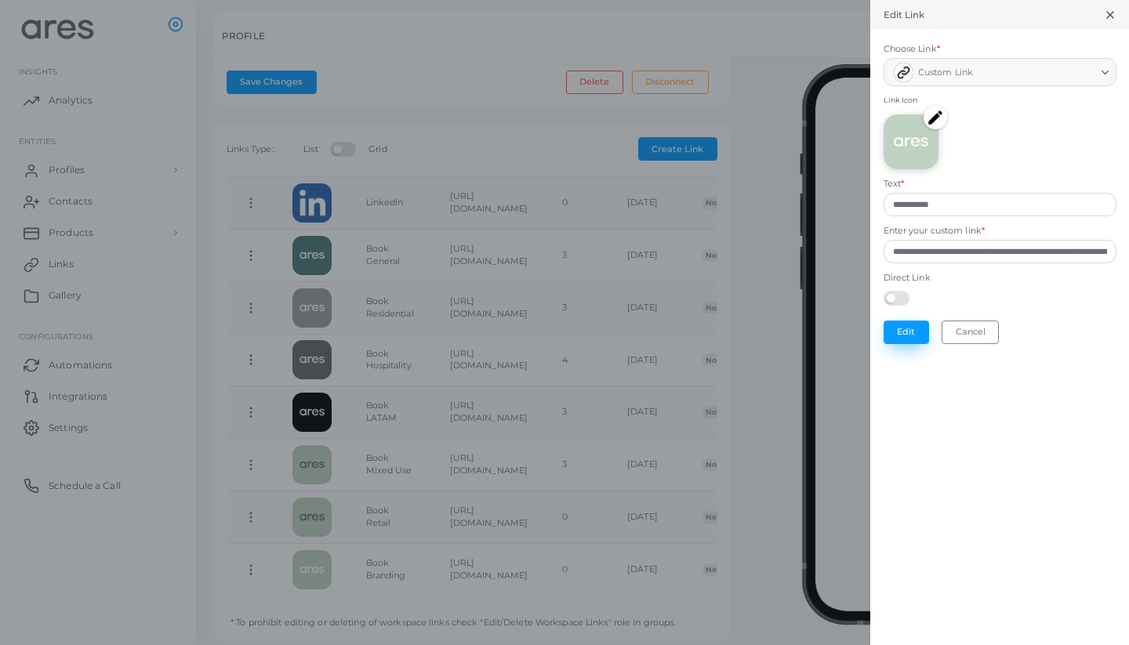
click at [911, 329] on button "Edit" at bounding box center [906, 333] width 45 height 24
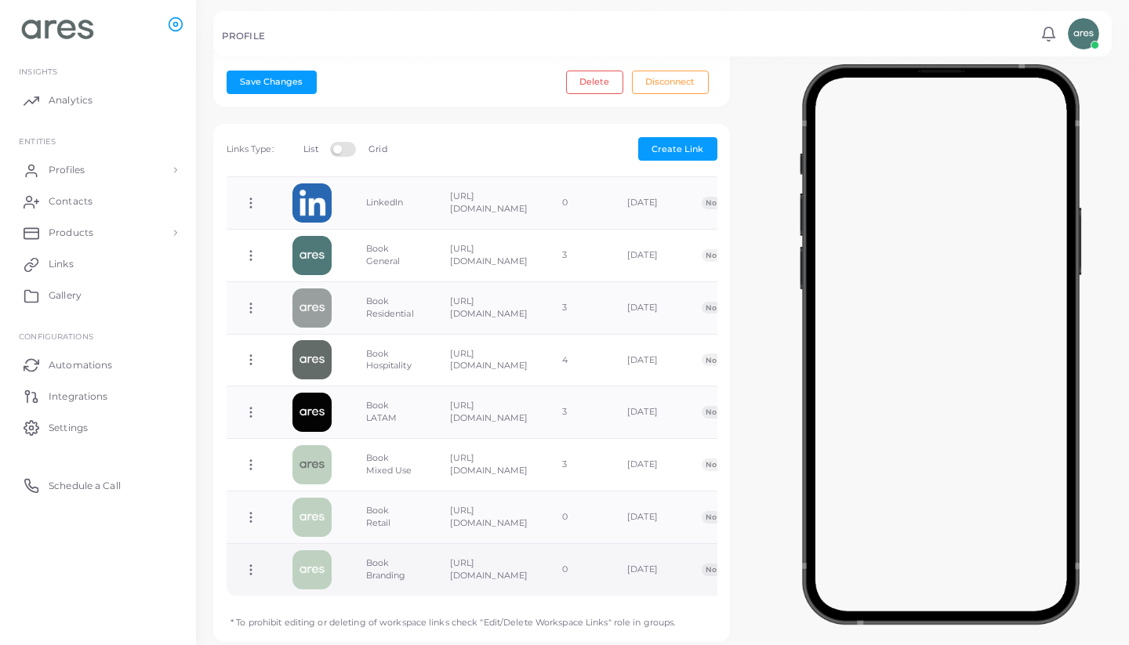
click at [253, 563] on icon at bounding box center [251, 570] width 14 height 14
click at [330, 560] on link "Edit Link" at bounding box center [315, 564] width 125 height 21
type input "**********"
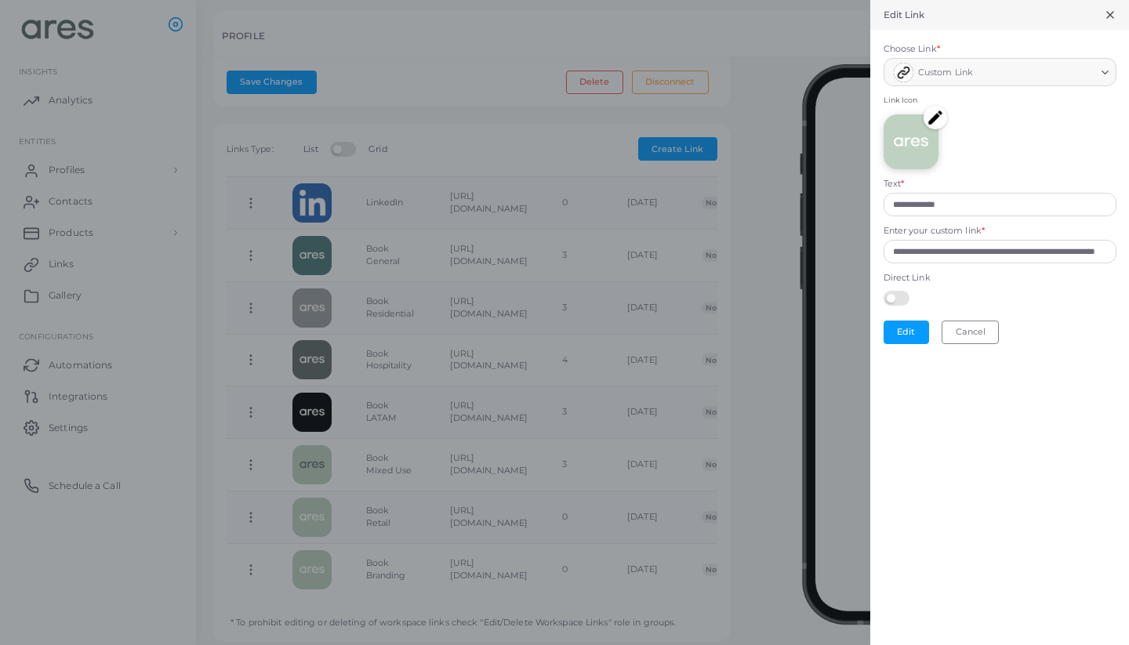
click at [935, 109] on img at bounding box center [936, 118] width 24 height 24
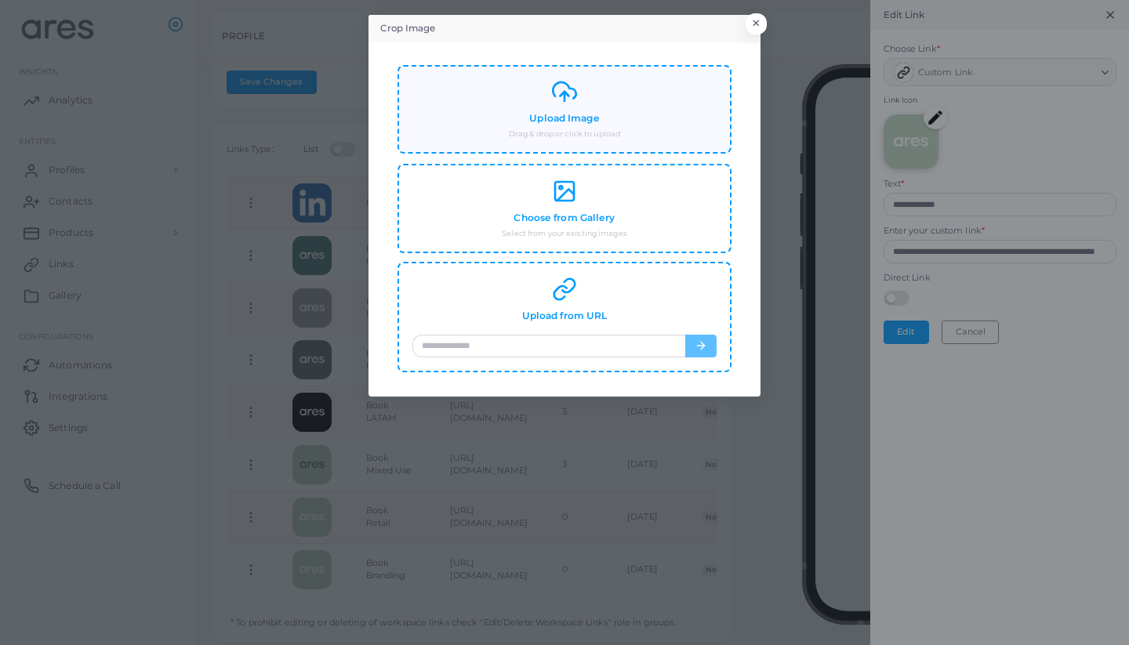
click at [650, 107] on div "Upload Image Drag & drop or click to upload" at bounding box center [565, 109] width 304 height 60
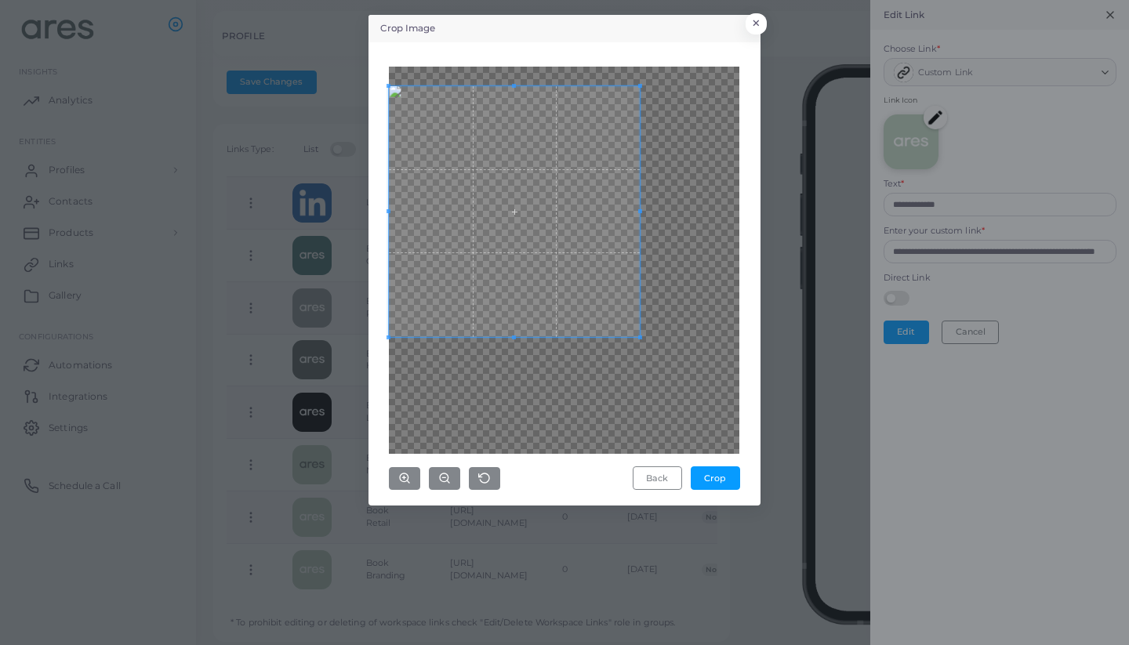
click at [505, 219] on span at bounding box center [514, 211] width 251 height 251
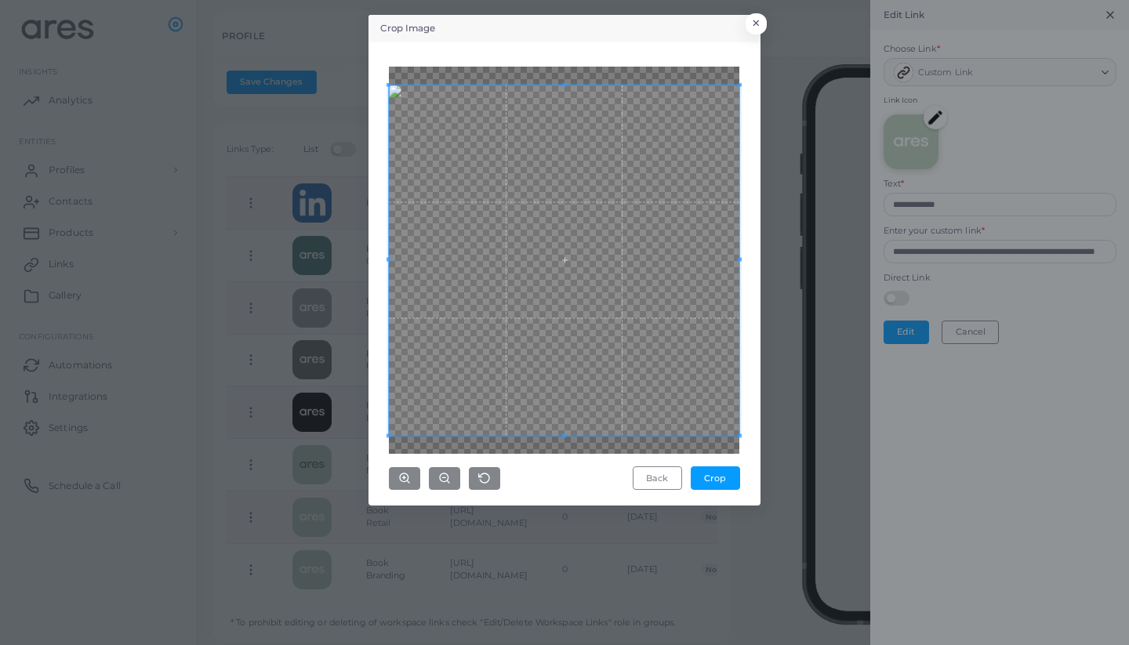
click at [773, 444] on div "Crop Image × Back Crop" at bounding box center [564, 322] width 1129 height 645
click at [714, 480] on button "Crop" at bounding box center [715, 479] width 49 height 24
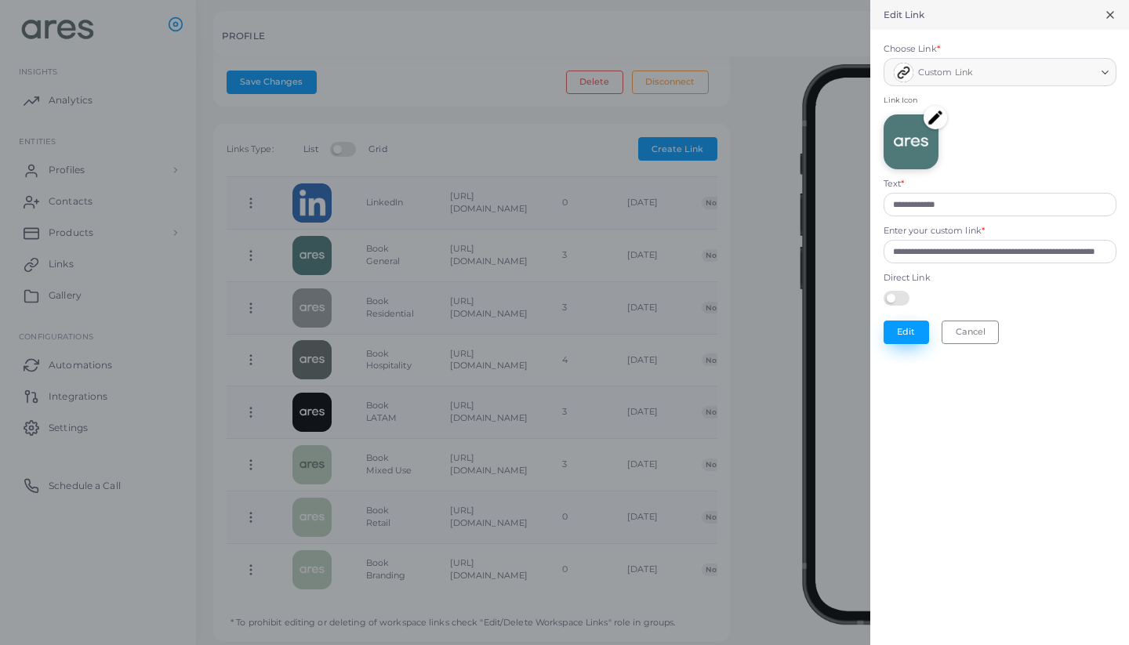
click at [911, 329] on button "Edit" at bounding box center [906, 333] width 45 height 24
